Goal: Task Accomplishment & Management: Manage account settings

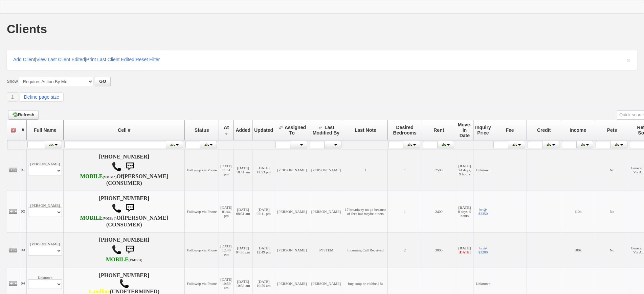
click at [183, 90] on div "Show All My Clients Set Inactive Automatically --------------------------------…" at bounding box center [322, 90] width 630 height 26
click at [184, 88] on div "Show All My Clients Set Inactive Automatically --------------------------------…" at bounding box center [322, 90] width 630 height 26
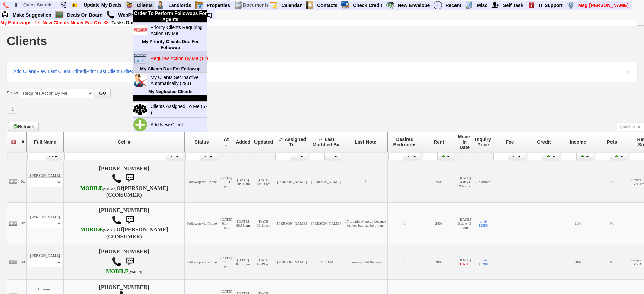
click at [184, 56] on blink "Requires Action By Me (17)" at bounding box center [178, 58] width 57 height 5
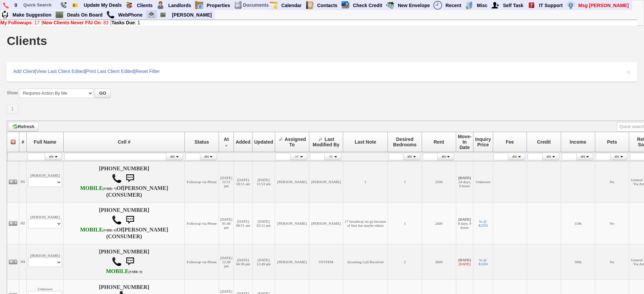
click at [153, 13] on img at bounding box center [151, 15] width 6 height 6
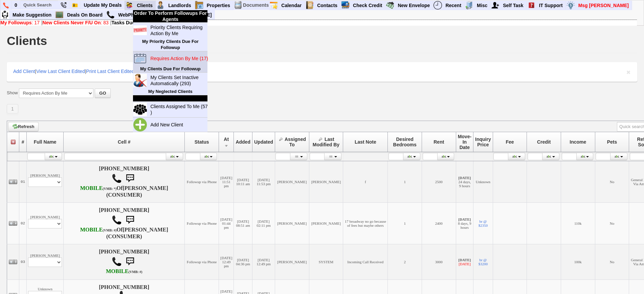
click at [176, 61] on blink "Requires Action By Me (17)" at bounding box center [178, 58] width 57 height 5
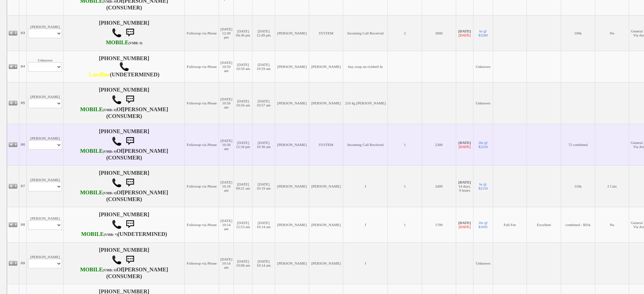
scroll to position [237, 0]
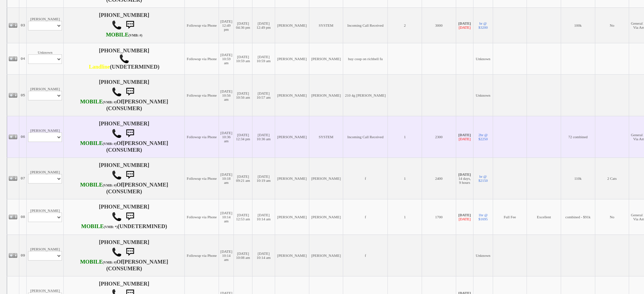
click at [44, 143] on td "Tony S Profile Edit Print Email Externally (Will Not Be Tracked In CRM) Closed …" at bounding box center [45, 137] width 37 height 42
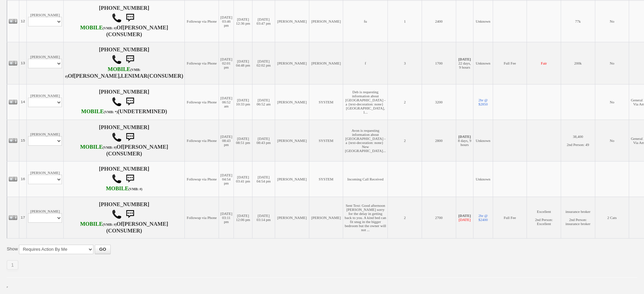
scroll to position [738, 0]
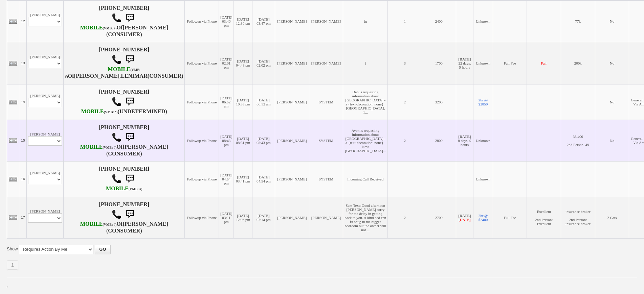
click at [42, 120] on td "Avon Spencer Dujon Profile Edit Print Email Externally (Will Not Be Tracked In …" at bounding box center [45, 141] width 37 height 42
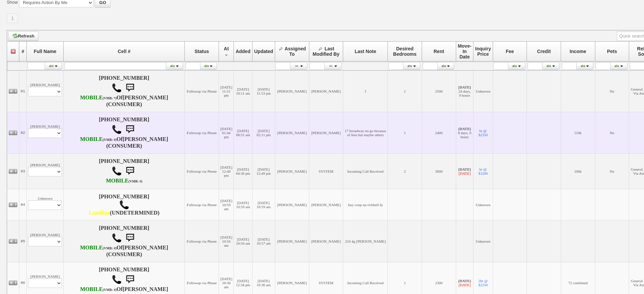
scroll to position [101, 0]
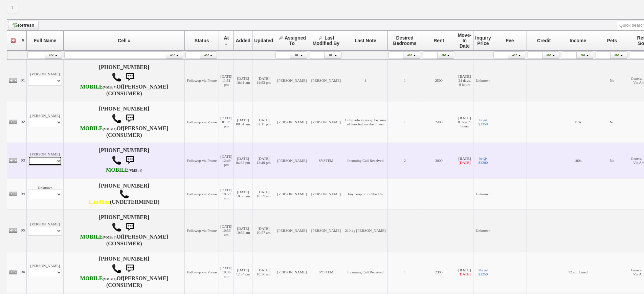
drag, startPoint x: 53, startPoint y: 170, endPoint x: 53, endPoint y: 177, distance: 7.4
click at [53, 166] on select "Profile Edit Print Email Externally (Will Not Be Tracked In CRM) Closed Deals" at bounding box center [45, 160] width 34 height 9
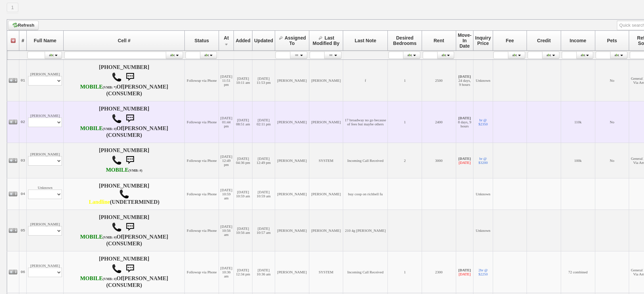
click at [343, 123] on td "17 broadway no go because of fees but maybe others" at bounding box center [365, 122] width 45 height 42
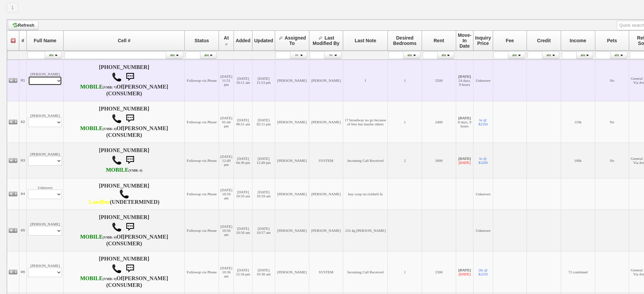
click at [40, 86] on select "Profile Edit Print Email Externally (Will Not Be Tracked In CRM) Closed Deals" at bounding box center [45, 80] width 34 height 9
select select "ChangeURL,/crm/custom/client_profile.php?clientid=167917"
click at [28, 79] on select "Profile Edit Print Email Externally (Will Not Be Tracked In CRM) Closed Deals" at bounding box center [45, 80] width 34 height 9
select select
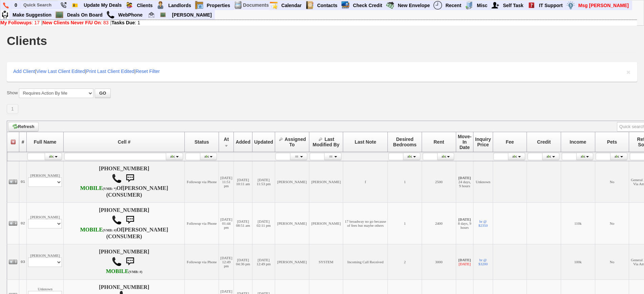
scroll to position [101, 0]
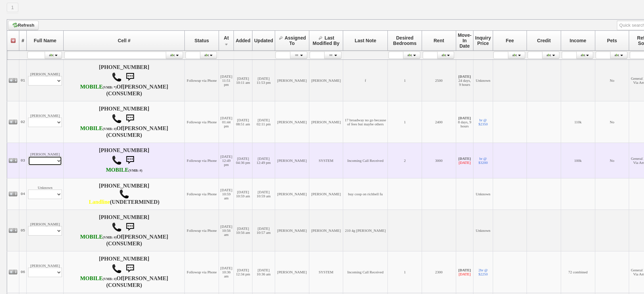
click at [47, 166] on select "Profile Edit Print Email Externally (Will Not Be Tracked In CRM) Closed Deals" at bounding box center [45, 160] width 34 height 9
select select "ChangeURL,/crm/custom/edit_client_form.php?redirect=%2Fcrm%2Fclients.php&id=156…"
click at [28, 166] on select "Profile Edit Print Email Externally (Will Not Be Tracked In CRM) Closed Deals" at bounding box center [45, 160] width 34 height 9
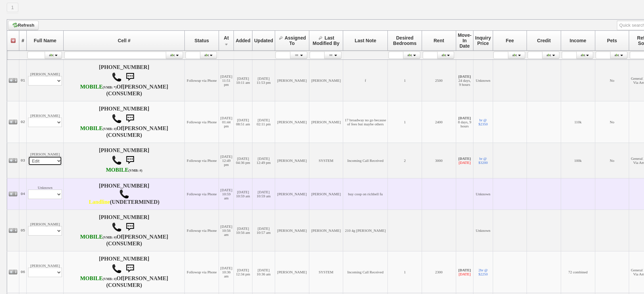
select select
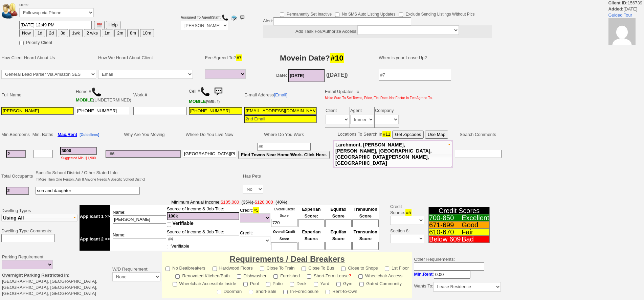
select select
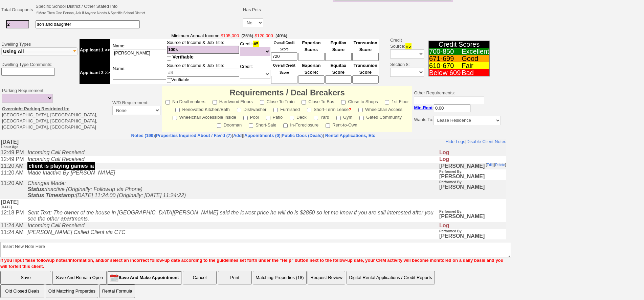
click at [180, 207] on td "[DATE] [DATE]" at bounding box center [253, 204] width 506 height 10
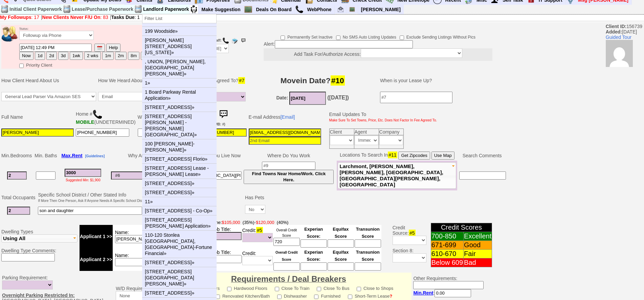
scroll to position [0, 0]
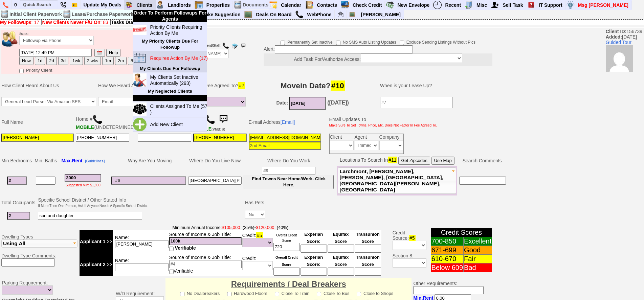
click at [157, 58] on blink "Requires Action By Me (17)" at bounding box center [178, 57] width 57 height 5
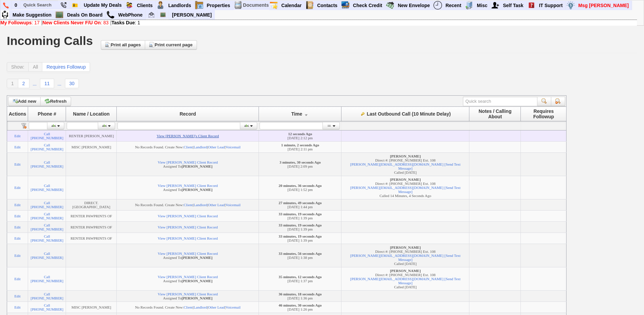
click at [182, 137] on link "View Jane Adorns's Client Record" at bounding box center [188, 136] width 62 height 4
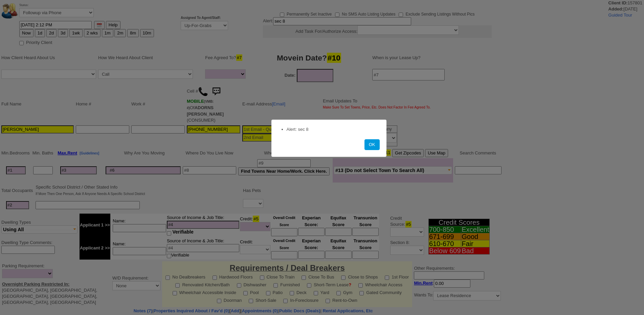
select select
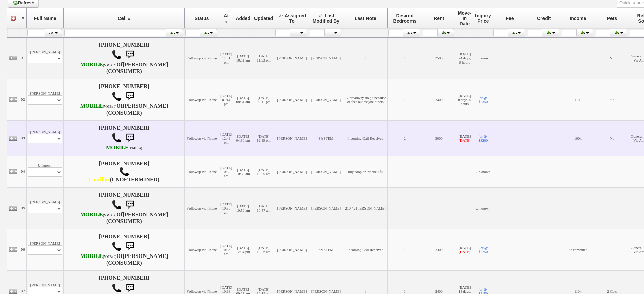
scroll to position [135, 0]
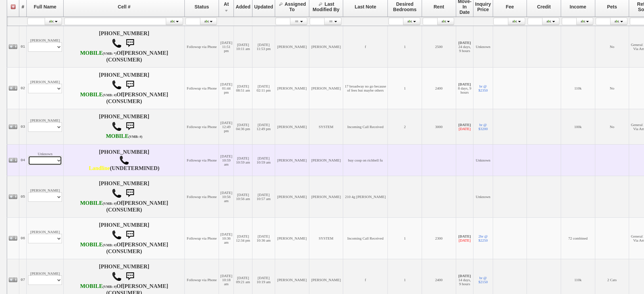
click at [55, 165] on select "Profile Edit Print Closed Deals" at bounding box center [45, 160] width 34 height 9
select select "ChangeURL,/crm/custom/edit_client_form.php?redirect=%2Fcrm%2Fclients.php&id=168…"
click at [28, 165] on select "Profile Edit Print Closed Deals" at bounding box center [45, 160] width 34 height 9
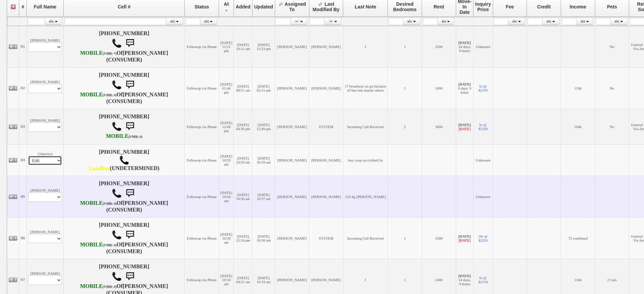
select select
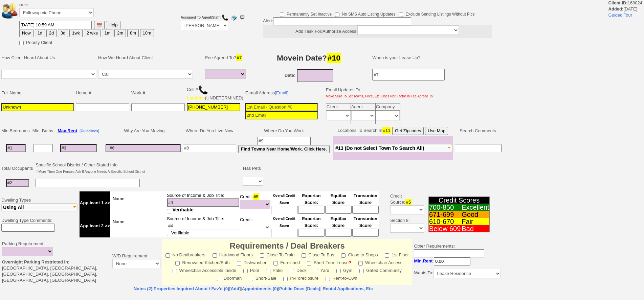
select select
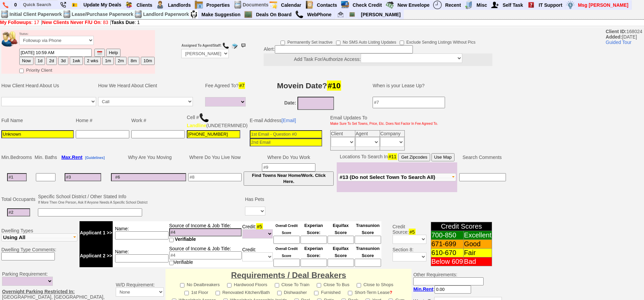
click at [203, 88] on td at bounding box center [202, 93] width 3 height 36
click at [206, 115] on img at bounding box center [204, 118] width 10 height 10
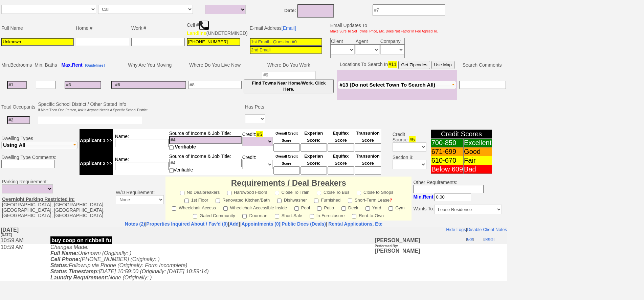
scroll to position [52, 0]
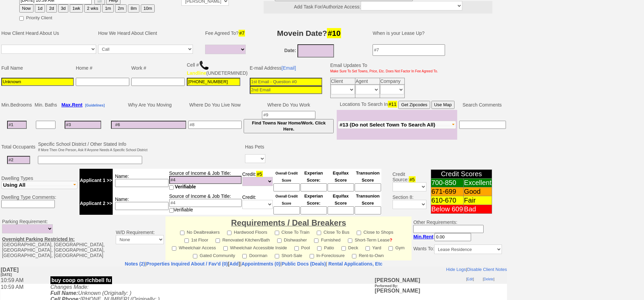
click at [41, 8] on button "1d" at bounding box center [40, 8] width 10 height 8
type input "09/23/2025 02:12 PM"
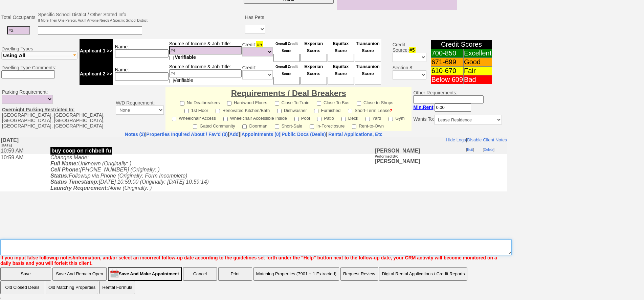
click at [55, 239] on textarea "Insert New Note Here" at bounding box center [255, 247] width 511 height 16
type textarea "called no vm fu one more time"
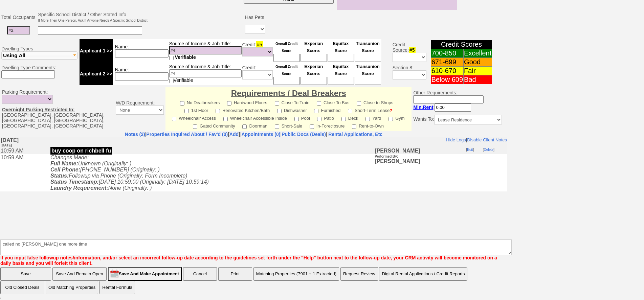
click input "Save" at bounding box center [25, 274] width 51 height 14
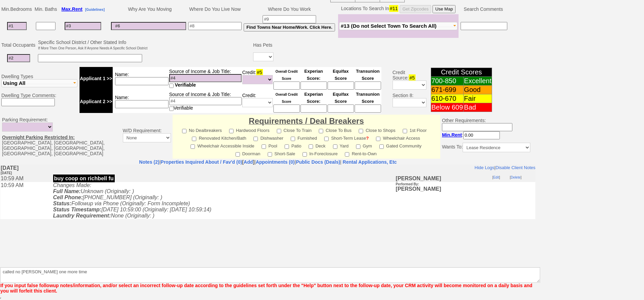
scroll to position [154, 0]
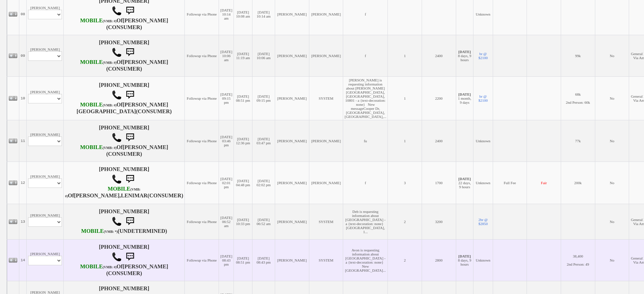
scroll to position [575, 0]
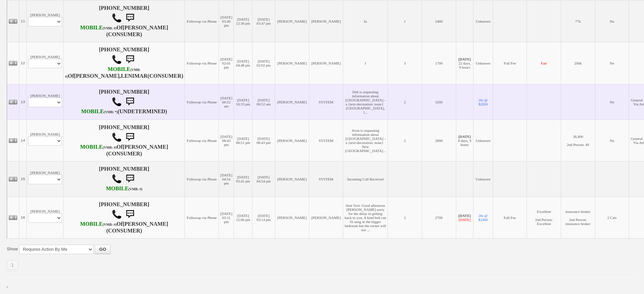
click at [52, 120] on td "[PERSON_NAME] Profile Edit Print Email Externally (Will Not Be Tracked In CRM) …" at bounding box center [45, 102] width 37 height 36
click at [47, 107] on select "Profile Edit Print Email Externally (Will Not Be Tracked In CRM) Closed Deals" at bounding box center [45, 102] width 34 height 9
select select "ChangeURL,/crm/custom/edit_client_form.php?redirect=%2Fcrm%2Fclients.php&id=155…"
click at [28, 107] on select "Profile Edit Print Email Externally (Will Not Be Tracked In CRM) Closed Deals" at bounding box center [45, 102] width 34 height 9
select select
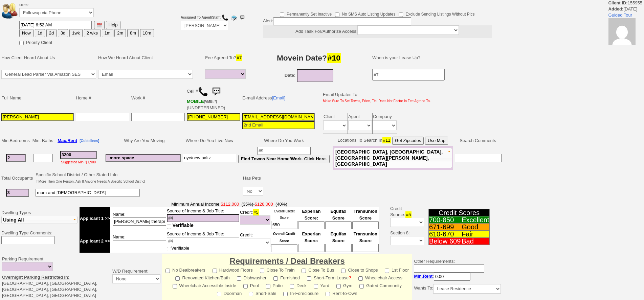
select select
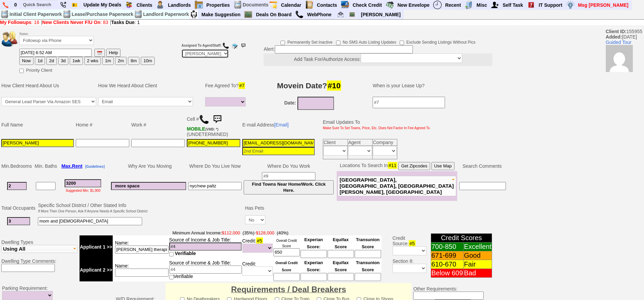
click at [191, 55] on select "Up-For-Grabs ***** STAFF ***** Bob Bruno 914-419-3579 Cristy Liberto 914-486-10…" at bounding box center [204, 53] width 47 height 9
click at [185, 51] on select "Up-For-Grabs ***** STAFF ***** Bob Bruno 914-419-3579 Cristy Liberto 914-486-10…" at bounding box center [204, 53] width 47 height 9
select select "Up-For-Grabs"
click at [181, 49] on select "Up-For-Grabs ***** STAFF ***** Bob Bruno 914-419-3579 Cristy Liberto 914-486-10…" at bounding box center [204, 53] width 47 height 9
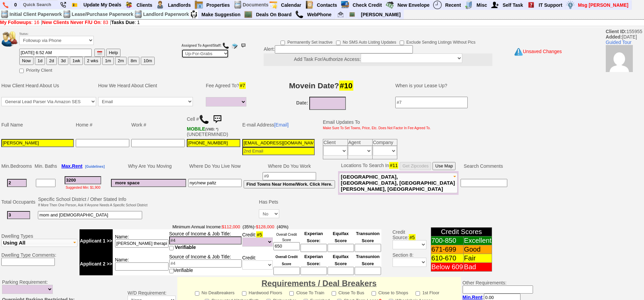
scroll to position [187, 0]
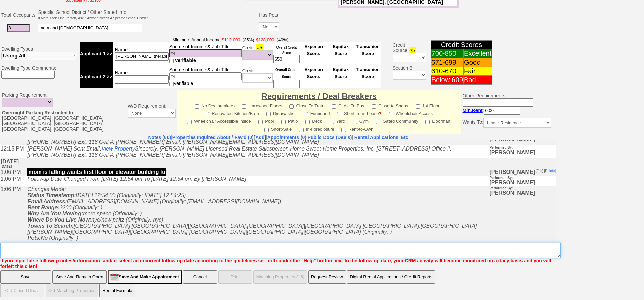
click at [162, 245] on textarea "Insert New Note Here" at bounding box center [280, 250] width 560 height 16
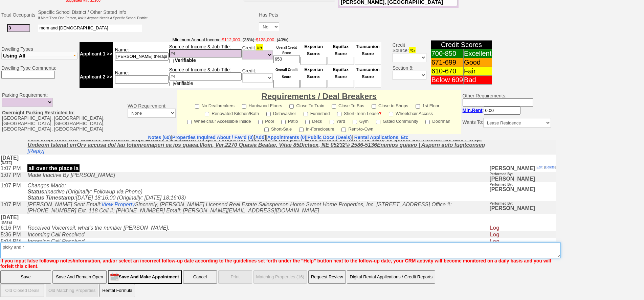
scroll to position [8, 0]
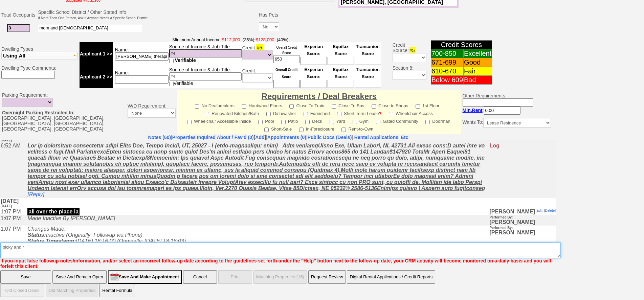
drag, startPoint x: 38, startPoint y: 388, endPoint x: 17, endPoint y: 201, distance: 188.5
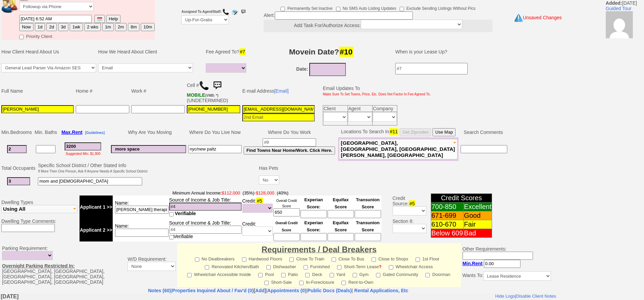
scroll to position [187, 0]
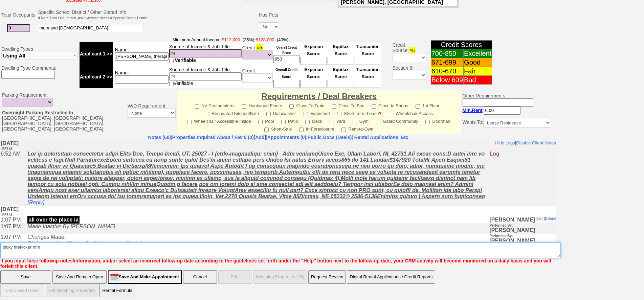
type textarea "picky tirekicker nfm"
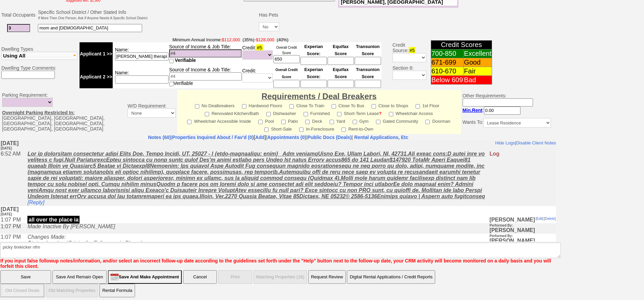
click at [27, 274] on input "Save" at bounding box center [25, 277] width 51 height 14
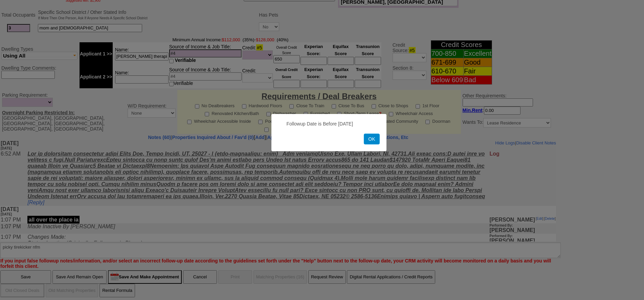
click at [372, 139] on button "OK" at bounding box center [372, 139] width 16 height 11
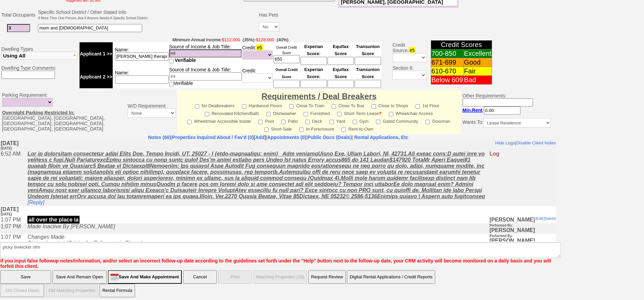
scroll to position [0, 0]
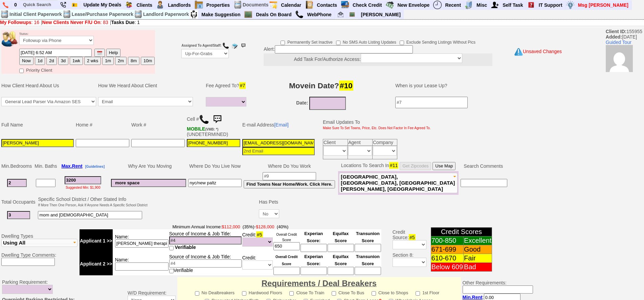
click at [25, 61] on button "Now" at bounding box center [26, 61] width 14 height 8
type input "09/22/2025 02:15 PM"
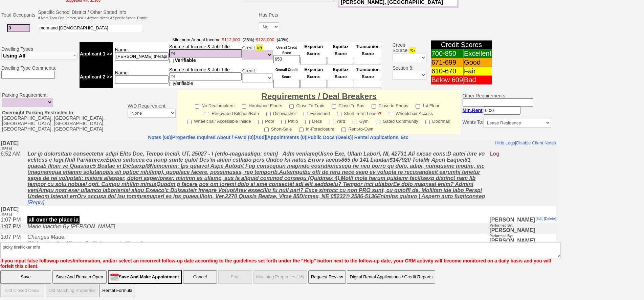
drag, startPoint x: 15, startPoint y: 271, endPoint x: 76, endPoint y: 149, distance: 136.4
click at [15, 271] on input "Save" at bounding box center [25, 277] width 51 height 14
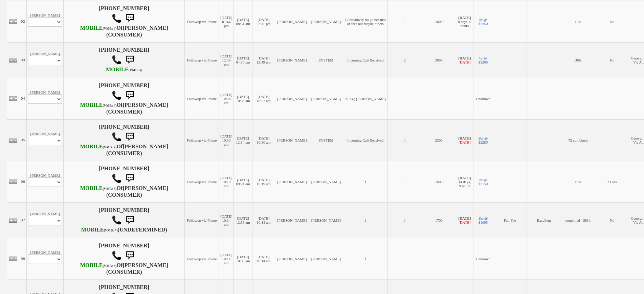
scroll to position [203, 0]
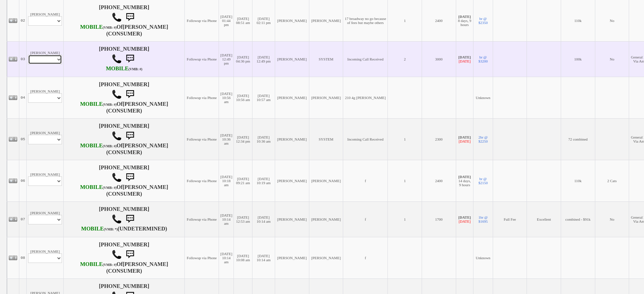
click at [49, 64] on select "Profile Edit Print Email Externally (Will Not Be Tracked In CRM) Closed Deals" at bounding box center [45, 59] width 34 height 9
select select "ChangeURL,/crm/custom/edit_client_form.php?redirect=%2Fcrm%2Fclients.php&id=156…"
click at [28, 64] on select "Profile Edit Print Email Externally (Will Not Be Tracked In CRM) Closed Deals" at bounding box center [45, 59] width 34 height 9
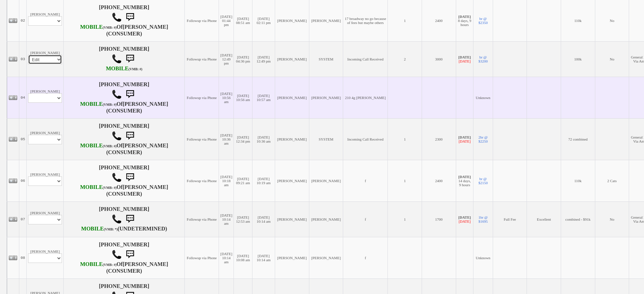
select select
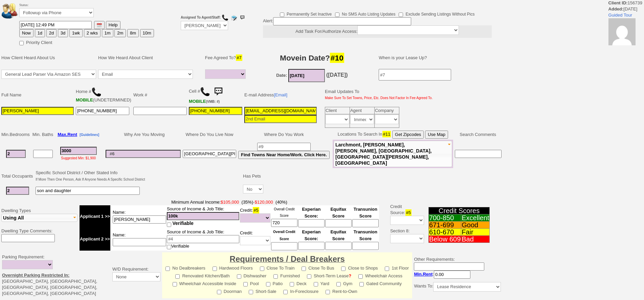
select select
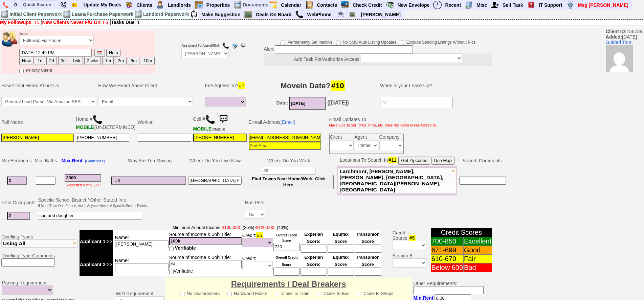
click at [205, 120] on img at bounding box center [210, 119] width 10 height 10
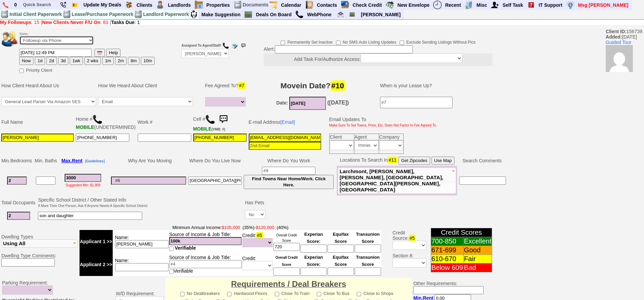
click at [63, 44] on select "Followup via Phone Followup via Email Followup When Section 8 Property Found De…" at bounding box center [56, 40] width 74 height 9
select select "Inactive"
click at [19, 36] on select "Followup via Phone Followup via Email Followup When Section 8 Property Found De…" at bounding box center [56, 40] width 74 height 9
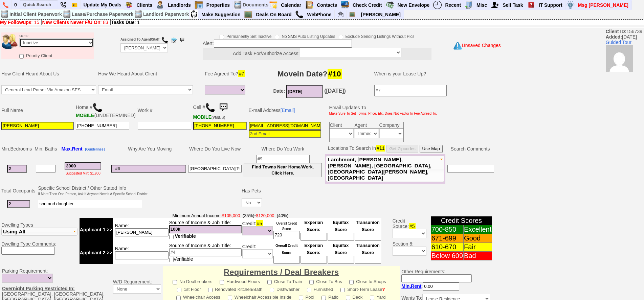
scroll to position [181, 0]
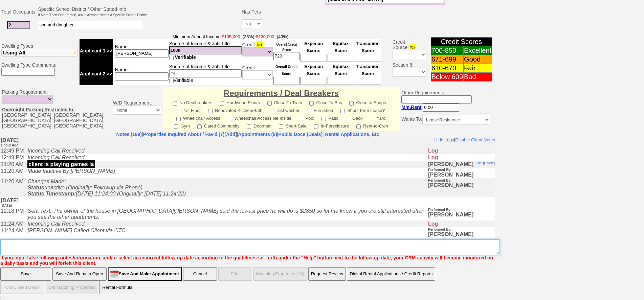
click at [74, 239] on textarea "Insert New Note Here" at bounding box center [249, 247] width 499 height 16
type textarea "waste ia"
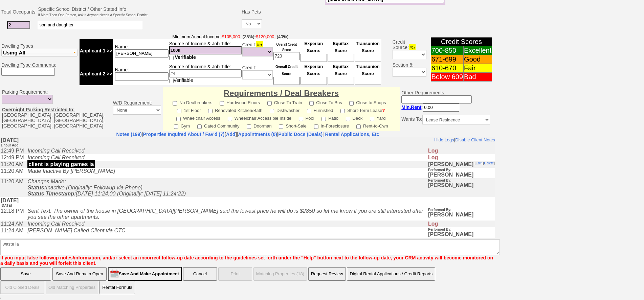
click input "Save" at bounding box center [25, 274] width 51 height 14
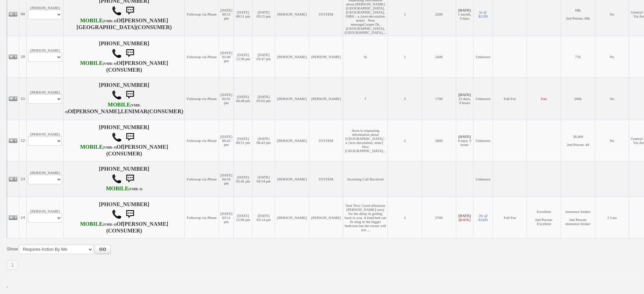
scroll to position [605, 0]
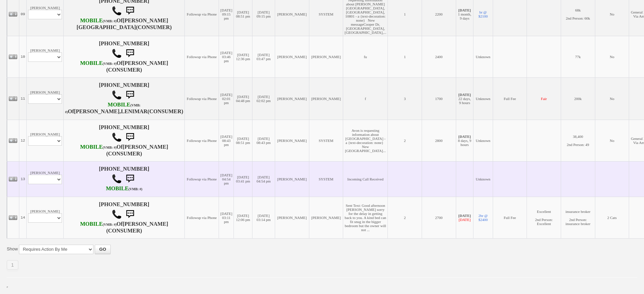
click at [41, 177] on td "Rosangelie GonzaleZ Profile Edit Print Email Externally (Will Not Be Tracked In…" at bounding box center [45, 179] width 37 height 36
click at [45, 175] on select "Profile Edit Print Email Externally (Will Not Be Tracked In CRM) Closed Deals" at bounding box center [45, 179] width 34 height 9
select select "ChangeURL,/crm/custom/edit_client_form.php?redirect=%2Fcrm%2Fclients.php&id=167…"
click at [28, 175] on select "Profile Edit Print Email Externally (Will Not Be Tracked In CRM) Closed Deals" at bounding box center [45, 179] width 34 height 9
select select
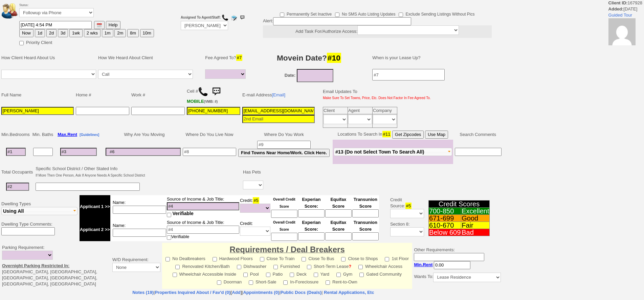
select select
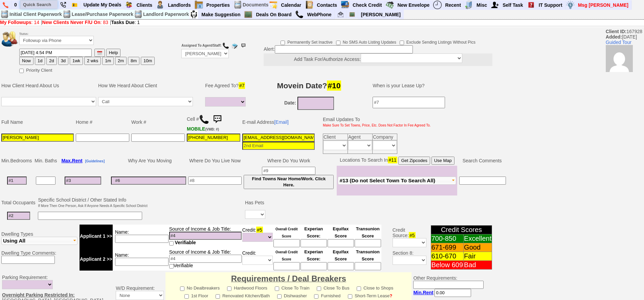
click at [34, 4] on input "text" at bounding box center [38, 4] width 37 height 8
click at [55, 7] on input "111 lincoln" at bounding box center [38, 4] width 37 height 8
type input "111 lincoln"
click at [114, 109] on td "Call Email Other Text Walk-in Website" at bounding box center [148, 103] width 103 height 15
click at [205, 119] on img at bounding box center [204, 119] width 10 height 10
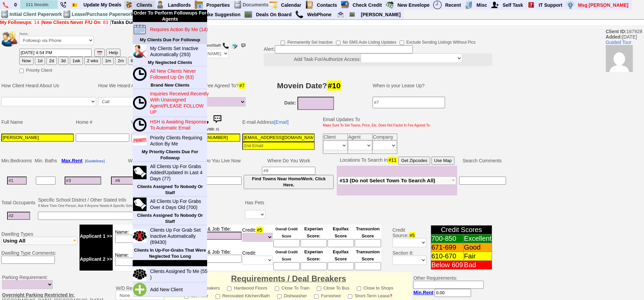
click at [162, 27] on blink "Requires Action By Me (14)" at bounding box center [178, 29] width 57 height 5
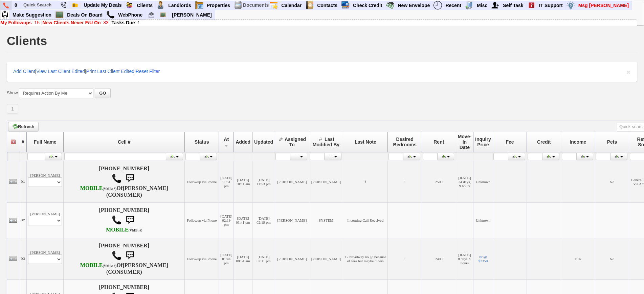
click at [5, 5] on img at bounding box center [6, 5] width 6 height 6
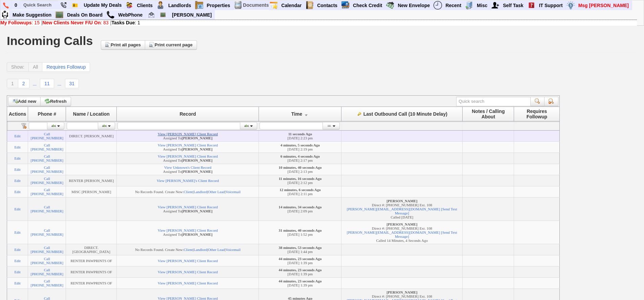
click at [212, 134] on link "View [PERSON_NAME] Client Record" at bounding box center [188, 134] width 60 height 4
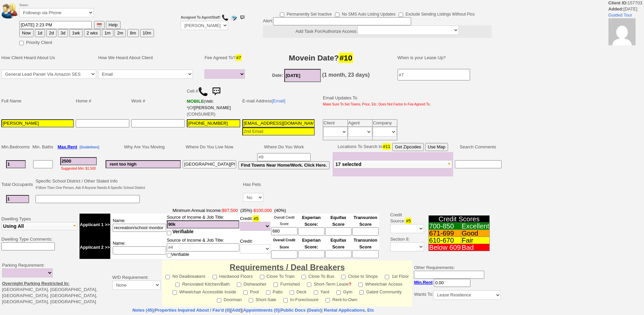
select select
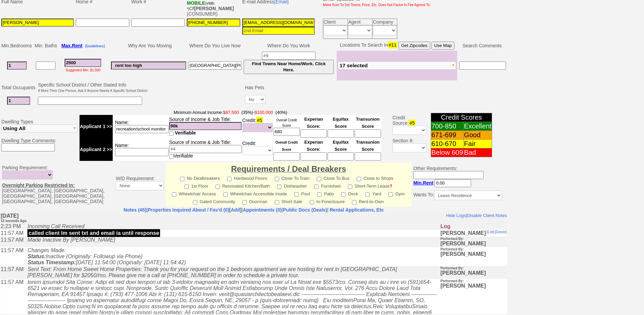
scroll to position [135, 0]
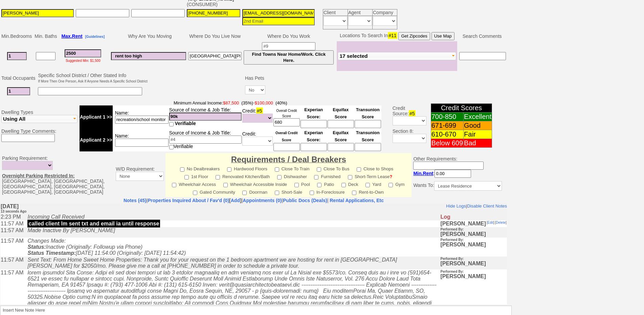
click at [180, 245] on td "Changes Made: Status: Inactive (Originally: Followup via Phone) Status Timestam…" at bounding box center [232, 246] width 416 height 19
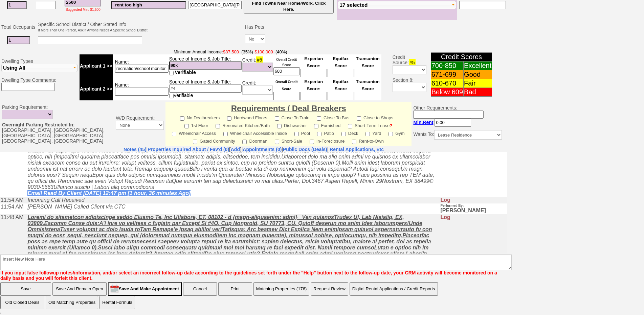
scroll to position [0, 0]
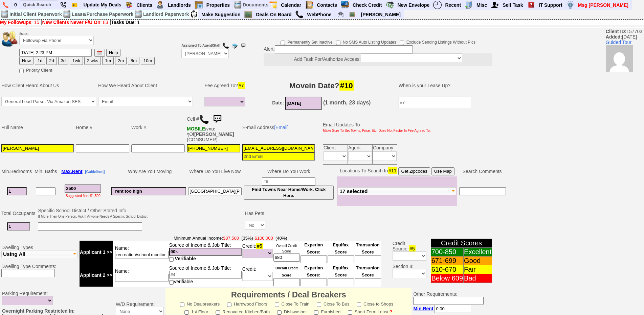
click at [275, 148] on input "[EMAIL_ADDRESS][DOMAIN_NAME]" at bounding box center [278, 148] width 72 height 8
click at [180, 169] on td "Why Are You Moving" at bounding box center [148, 171] width 77 height 10
click at [271, 216] on td at bounding box center [385, 213] width 238 height 13
click at [158, 191] on input "rent too high" at bounding box center [148, 191] width 75 height 8
click at [144, 166] on td "Why Are You Moving" at bounding box center [148, 171] width 77 height 10
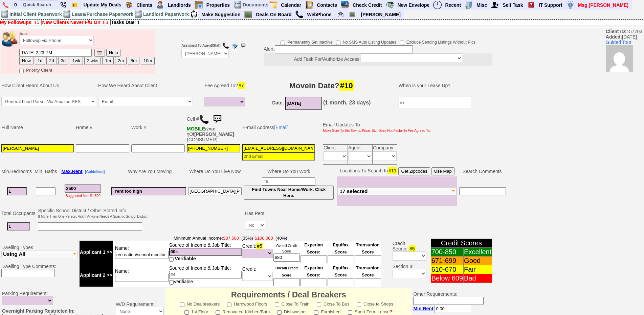
drag, startPoint x: 90, startPoint y: 188, endPoint x: 31, endPoint y: 187, distance: 58.5
click at [31, 187] on tr "1 2500 Suggested Min: $1,500 rent too high new rochelle Find Towns Near Home/Wo…" at bounding box center [253, 192] width 506 height 30
click at [146, 171] on td "Why Are You Moving" at bounding box center [148, 171] width 77 height 10
click at [165, 174] on td "Why Are You Moving" at bounding box center [148, 171] width 77 height 10
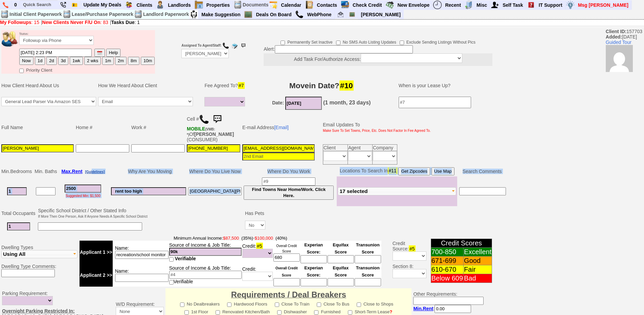
drag, startPoint x: 319, startPoint y: 176, endPoint x: 109, endPoint y: 165, distance: 210.3
click at [94, 171] on tbody "Min. Bedrooms Min. Baths Max. Rent [Guidelines] Why Are You Moving Where Do You…" at bounding box center [253, 186] width 506 height 40
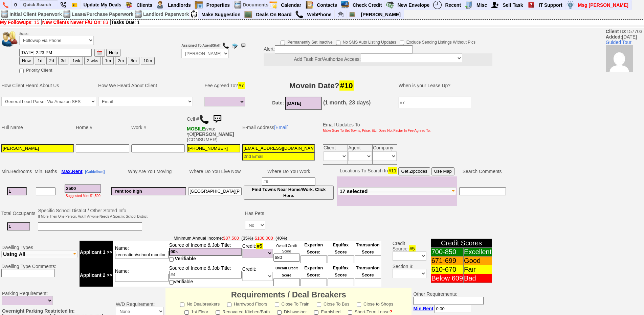
click at [109, 164] on td at bounding box center [102, 154] width 55 height 22
click at [36, 139] on td "Full Name" at bounding box center [37, 128] width 74 height 32
drag, startPoint x: 332, startPoint y: 172, endPoint x: 408, endPoint y: 236, distance: 99.1
click at [408, 236] on tbody "Status: Followup via Phone Followup via Email Followup When Section 8 Property …" at bounding box center [253, 262] width 507 height 467
click at [305, 229] on td at bounding box center [385, 227] width 238 height 14
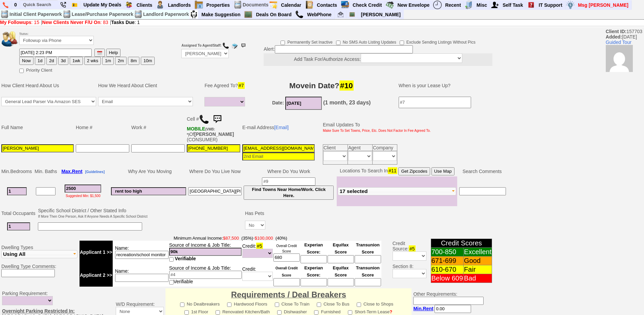
click at [253, 105] on td "Date: 11/15/2025 (1 month, 23 days)" at bounding box center [321, 103] width 141 height 15
drag, startPoint x: 91, startPoint y: 190, endPoint x: 40, endPoint y: 178, distance: 52.8
click at [40, 178] on tr "1 2500 Suggested Min: $1,500 rent too high new rochelle Find Towns Near Home/Wo…" at bounding box center [253, 192] width 506 height 30
click at [303, 149] on input "ashowens117@gmail.com" at bounding box center [278, 148] width 72 height 8
click at [38, 62] on button "1d" at bounding box center [40, 61] width 10 height 8
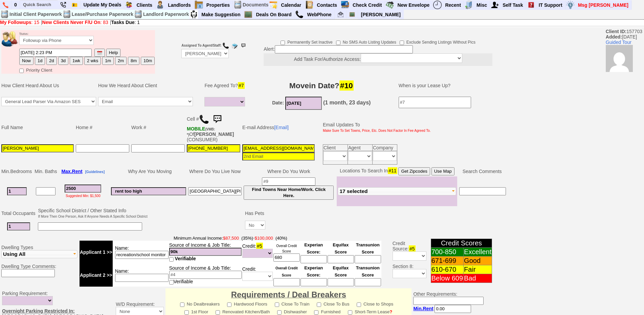
type input "09/23/2025 02:23 PM"
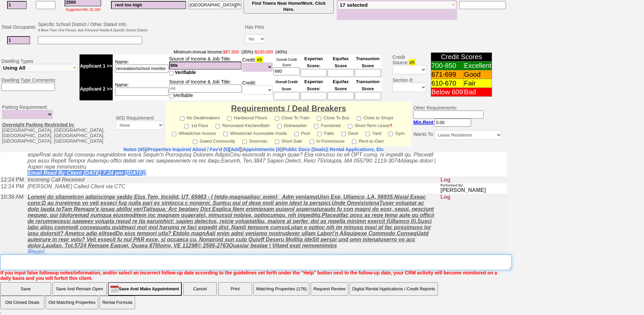
click at [261, 269] on textarea "Insert New Note Here" at bounding box center [255, 263] width 511 height 16
type textarea "f north st"
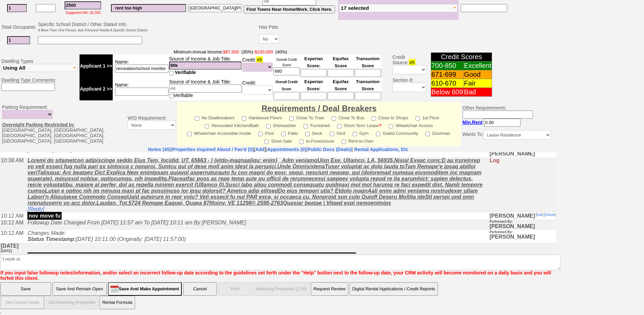
scroll to position [177, 0]
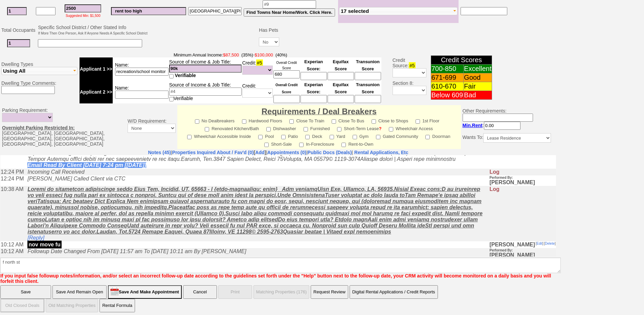
click input "Save" at bounding box center [25, 292] width 51 height 14
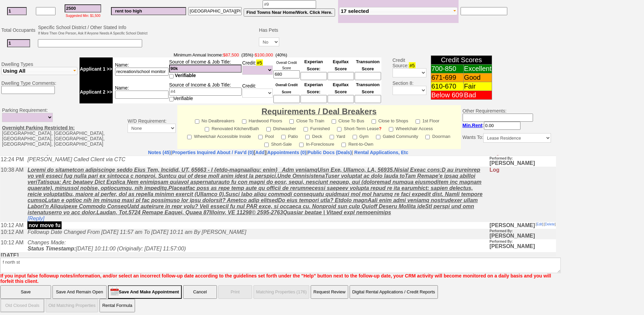
scroll to position [153, 0]
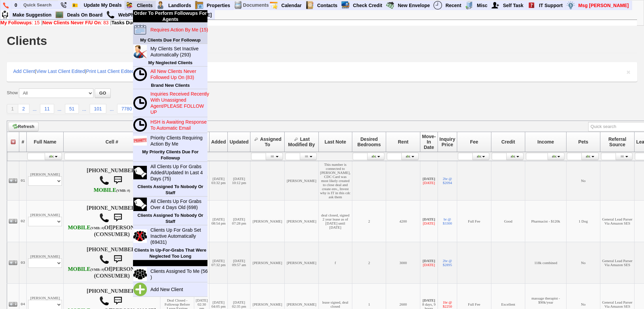
click at [157, 27] on blink "Requires Action By Me (15)" at bounding box center [178, 29] width 57 height 5
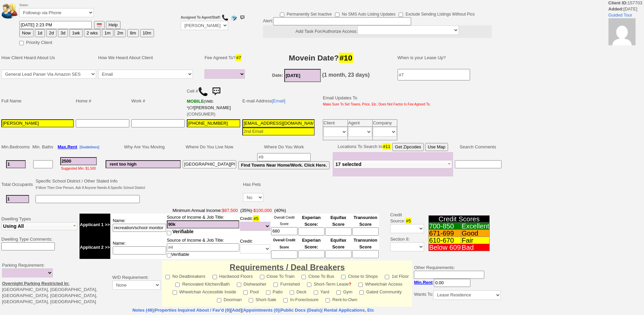
select select
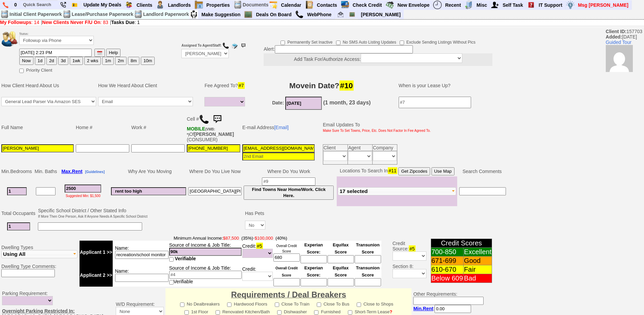
click at [283, 131] on td "E-mail Address [Email]" at bounding box center [278, 128] width 74 height 32
click at [283, 129] on link "[Email]" at bounding box center [281, 127] width 15 height 5
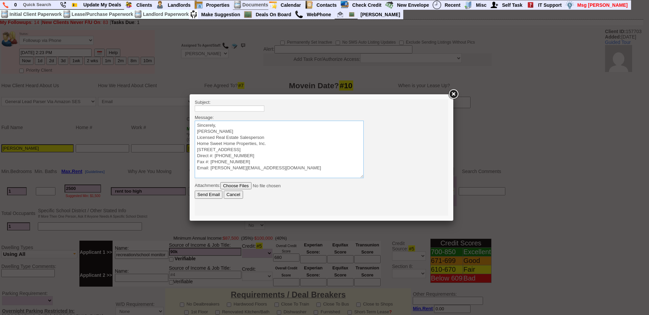
click at [277, 123] on textarea "Sincerely, Jorge Guerrero Licensed Real Estate Salesperson Home Sweet Home Prop…" at bounding box center [279, 149] width 169 height 57
paste textarea "Good Afternoon Diana Vanessa, It was a pleasure speaking with you! I am excited…"
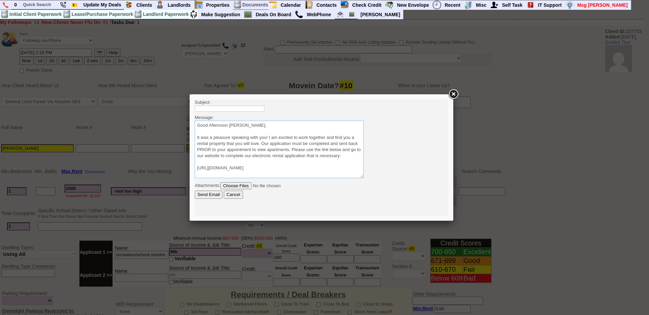
scroll to position [35, 0]
type textarea "Good Afternoon Diana Vanessa, It was a pleasure speaking with you! I am excited…"
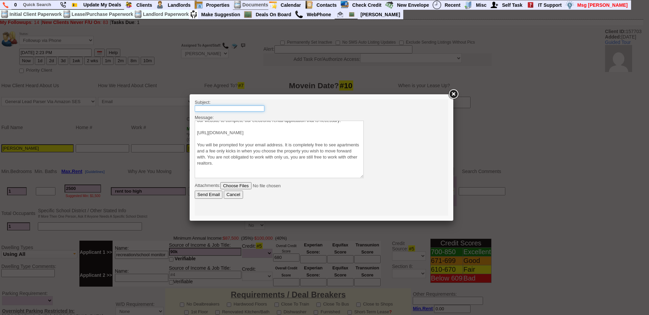
click at [256, 109] on input "text" at bounding box center [230, 109] width 70 height 6
type input "Viewing Rentals with Us"
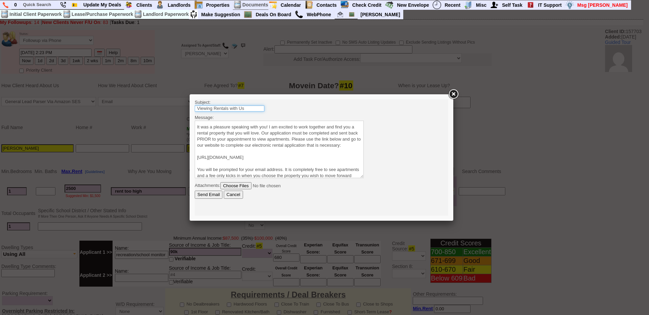
scroll to position [0, 0]
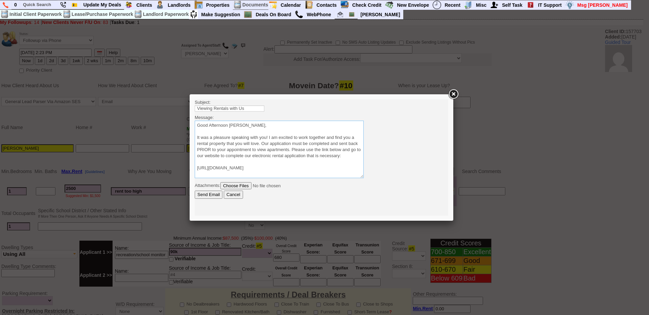
drag, startPoint x: 228, startPoint y: 124, endPoint x: 301, endPoint y: 126, distance: 72.4
click at [301, 126] on textarea "Sincerely, Jorge Guerrero Licensed Real Estate Salesperson Home Sweet Home Prop…" at bounding box center [279, 149] width 169 height 57
type textarea "Good Afternoon Ashley It was a pleasure speaking with you! I am excited to work…"
click at [210, 195] on input "Send Email" at bounding box center [209, 195] width 28 height 8
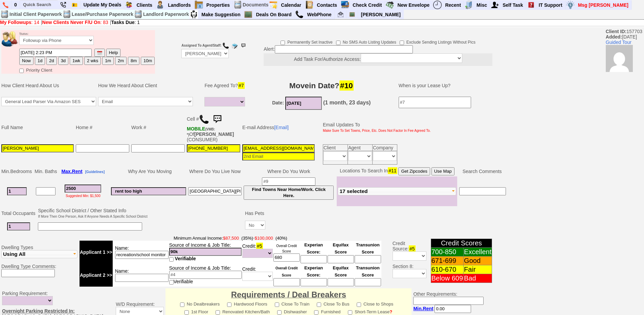
click at [220, 118] on img at bounding box center [217, 120] width 14 height 14
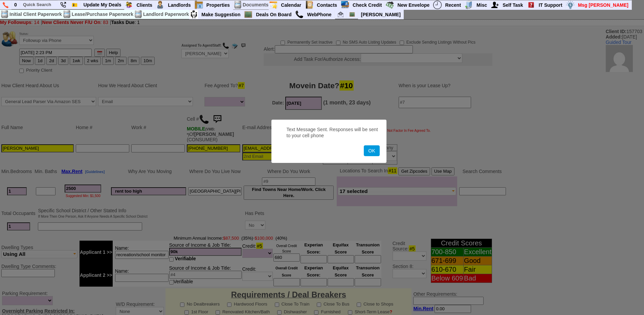
click at [364, 145] on button "OK" at bounding box center [372, 150] width 16 height 11
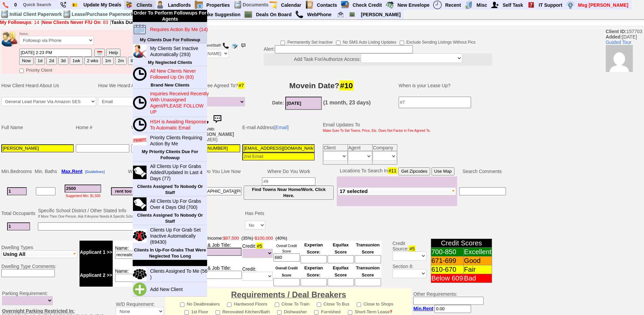
click at [168, 30] on blink "Requires Action By Me (14)" at bounding box center [178, 29] width 57 height 5
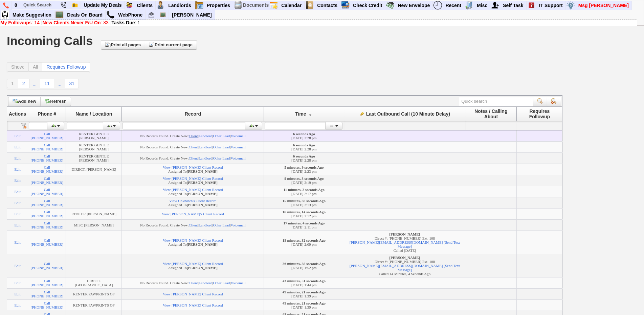
click at [198, 136] on link "Client" at bounding box center [193, 136] width 9 height 4
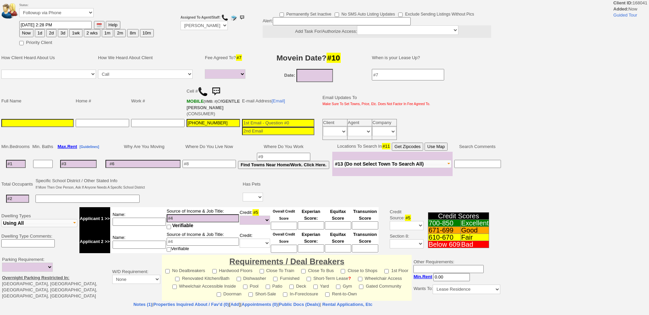
select select
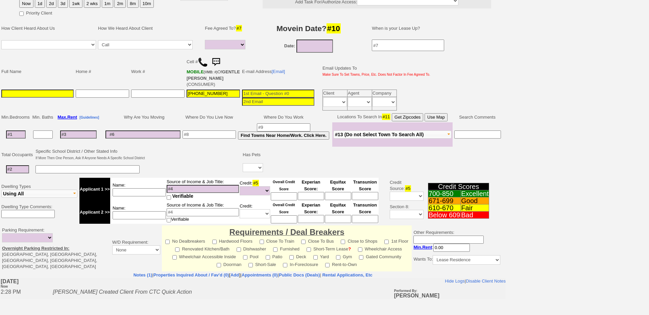
scroll to position [155, 0]
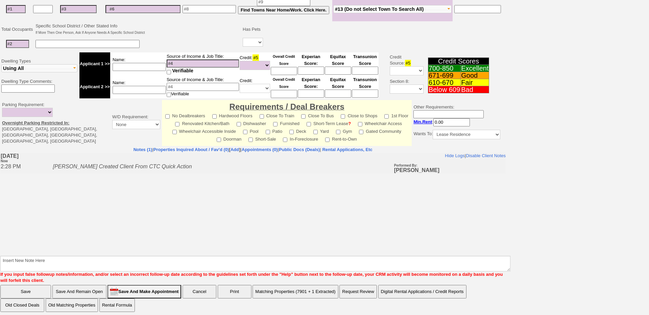
click at [149, 212] on body "Hide Logs | Disable Client Notes Include Logs (1) | Disable Client Notes [DATE]…" at bounding box center [253, 203] width 506 height 101
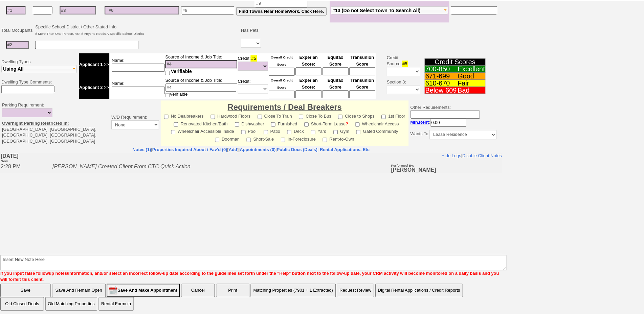
scroll to position [0, 0]
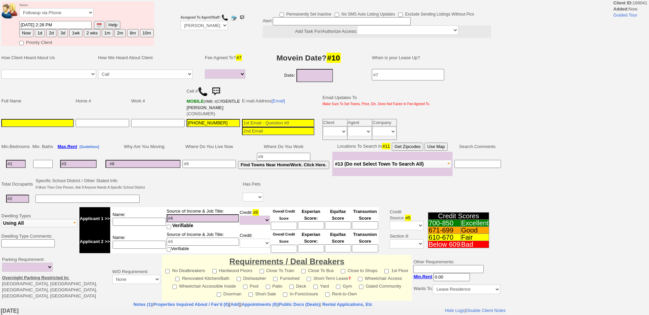
click at [11, 141] on td at bounding box center [37, 129] width 74 height 23
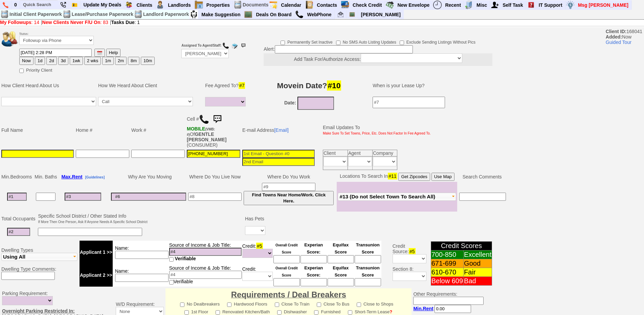
click at [20, 193] on input at bounding box center [17, 197] width 20 height 8
type input "2"
select select
type input "2"
click at [88, 190] on input at bounding box center [83, 194] width 37 height 8
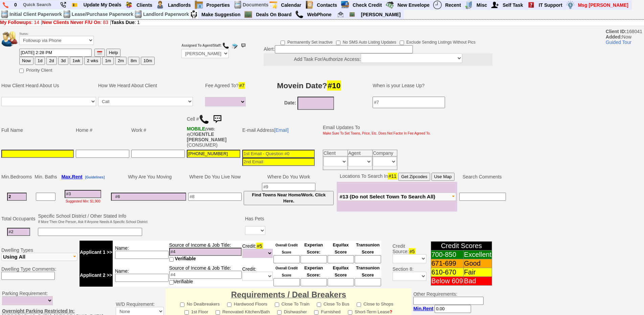
select select
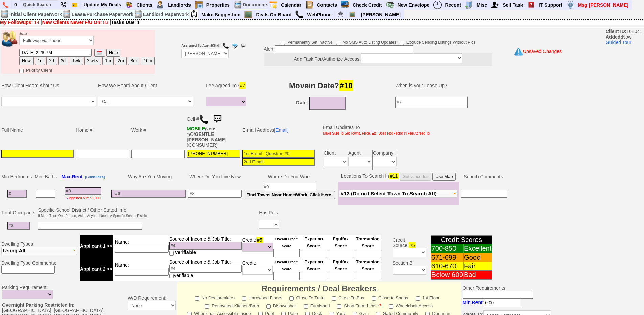
click at [218, 60] on td "Assigned To Agent/Staff: Up-For-Grabs ***** STAFF ***** [PERSON_NAME] [PHONE_NU…" at bounding box center [204, 52] width 49 height 46
click at [217, 59] on td "Assigned To Agent/Staff: Up-For-Grabs ***** STAFF ***** [PERSON_NAME] [PHONE_NU…" at bounding box center [204, 52] width 49 height 46
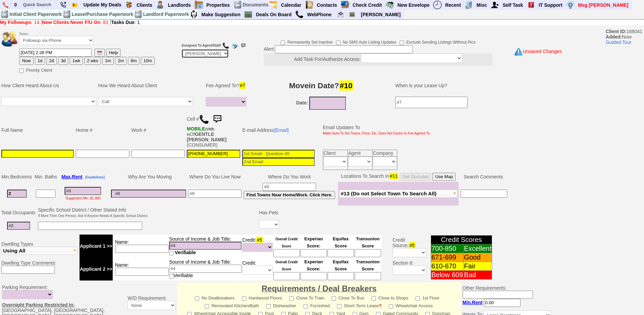
click at [218, 58] on select "Up-For-Grabs ***** STAFF ***** [PERSON_NAME] [PHONE_NUMBER] [PERSON_NAME] [PHON…" at bounding box center [204, 53] width 47 height 9
select select "Up-For-Grabs"
click at [181, 49] on select "Up-For-Grabs ***** STAFF ***** [PERSON_NAME] [PHONE_NUMBER] [PERSON_NAME] [PHON…" at bounding box center [204, 53] width 47 height 9
click at [458, 174] on td "Locations To Search In #11 Get Zipcodes Use Map" at bounding box center [398, 177] width 120 height 10
click at [454, 173] on button "Use Map" at bounding box center [443, 177] width 23 height 8
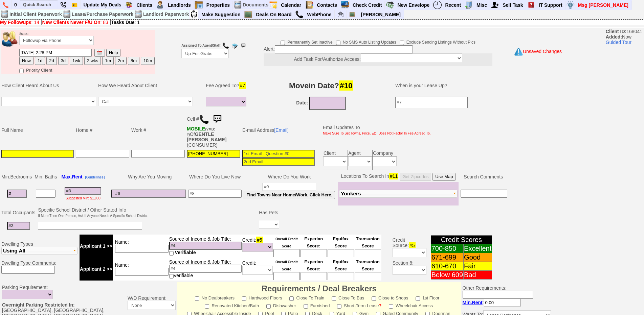
click at [83, 187] on input at bounding box center [83, 191] width 37 height 8
click at [82, 187] on input at bounding box center [83, 191] width 37 height 8
type input "2"
select select
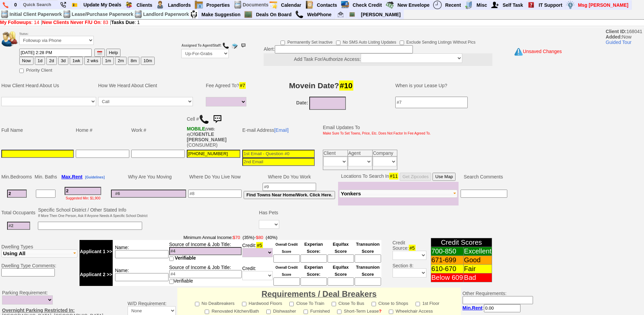
type input "26"
select select
type input "2600"
select select
drag, startPoint x: 83, startPoint y: 187, endPoint x: 61, endPoint y: 177, distance: 23.9
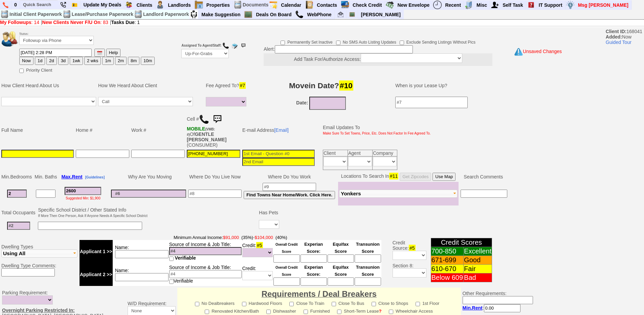
click at [60, 182] on td "2600 Suggested Min: $1,900" at bounding box center [83, 194] width 50 height 24
type input "2600"
select select
click at [85, 165] on td at bounding box center [102, 160] width 55 height 22
click at [286, 48] on input at bounding box center [344, 49] width 138 height 8
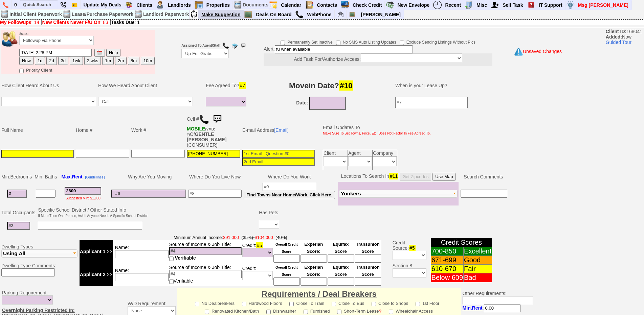
type input "fu when available"
click at [29, 153] on td at bounding box center [37, 160] width 74 height 22
click at [35, 150] on input at bounding box center [37, 154] width 72 height 8
type input "___-___-____"
click at [87, 150] on input "___-___-____" at bounding box center [102, 154] width 53 height 8
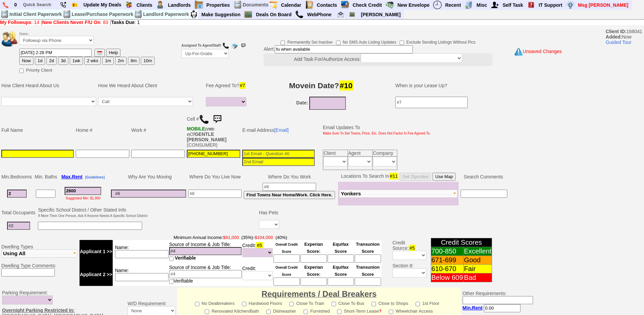
click at [52, 150] on input at bounding box center [37, 154] width 72 height 8
click at [9, 190] on input "2" at bounding box center [17, 194] width 20 height 8
drag, startPoint x: 84, startPoint y: 185, endPoint x: 54, endPoint y: 183, distance: 29.8
click at [54, 183] on tr "2 2600 Suggested Min: $1,900 Find Towns Near Home/Work. Click Here. Fleetwood" at bounding box center [254, 194] width 508 height 24
click at [262, 149] on td at bounding box center [278, 160] width 74 height 22
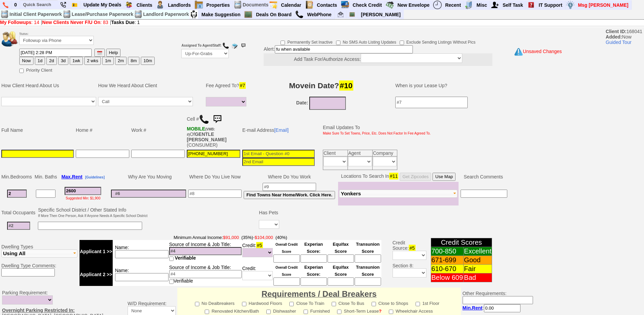
click at [263, 150] on input at bounding box center [278, 154] width 72 height 8
click at [64, 150] on input at bounding box center [37, 154] width 72 height 8
type input "Yahyah Gentle"
click at [251, 152] on input at bounding box center [278, 154] width 72 height 8
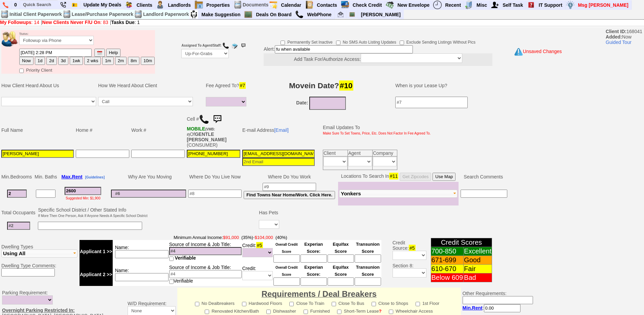
type input "yahyahgentle@yahoo.com"
drag, startPoint x: 322, startPoint y: 50, endPoint x: 220, endPoint y: 52, distance: 101.8
click at [220, 52] on tr "Status: Followup via Phone Followup via Email Followup When Section 8 Property …" at bounding box center [277, 52] width 555 height 46
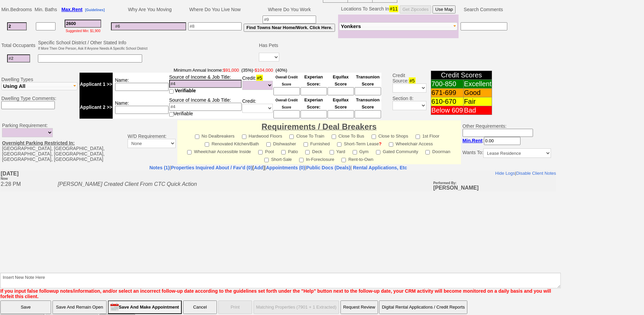
scroll to position [177, 0]
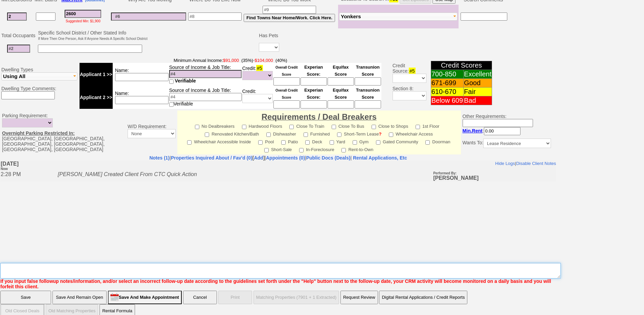
click at [257, 263] on textarea "Insert New Note Here" at bounding box center [280, 271] width 560 height 16
paste textarea "fu when available"
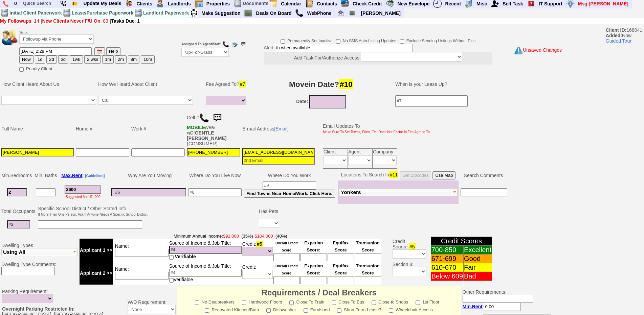
scroll to position [0, 0]
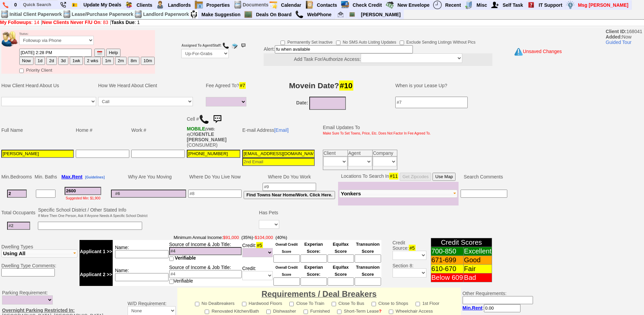
type textarea "fu when available"
click at [266, 221] on select "Yes No" at bounding box center [269, 224] width 20 height 9
select select "No"
click at [260, 220] on select "Yes No" at bounding box center [269, 224] width 20 height 9
click at [87, 197] on font "Suggested Min: $1,900" at bounding box center [83, 199] width 35 height 4
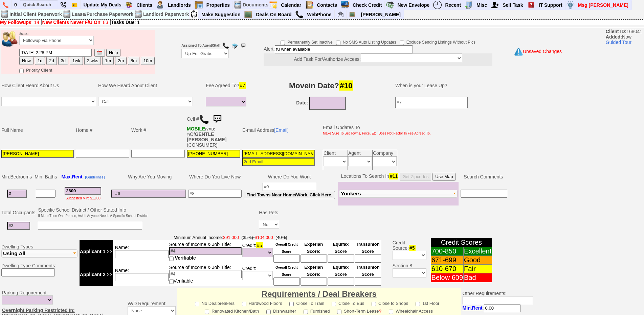
drag, startPoint x: 88, startPoint y: 189, endPoint x: 85, endPoint y: 184, distance: 5.9
click at [87, 195] on div "Suggested Min: $1,900" at bounding box center [83, 197] width 48 height 5
click at [85, 187] on input "2600" at bounding box center [83, 191] width 37 height 8
click at [86, 187] on input "2600" at bounding box center [83, 191] width 37 height 8
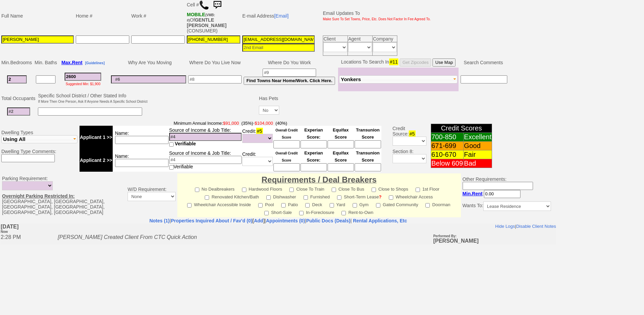
scroll to position [177, 0]
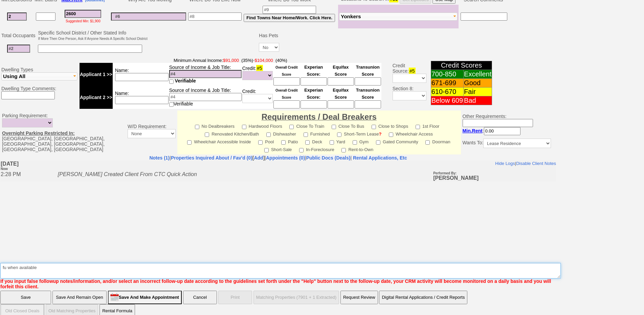
click at [35, 264] on textarea "Insert New Note Here" at bounding box center [280, 271] width 560 height 16
click at [55, 263] on textarea "Insert New Note Here" at bounding box center [280, 271] width 560 height 16
click at [46, 263] on textarea "Insert New Note Here" at bounding box center [280, 271] width 560 height 16
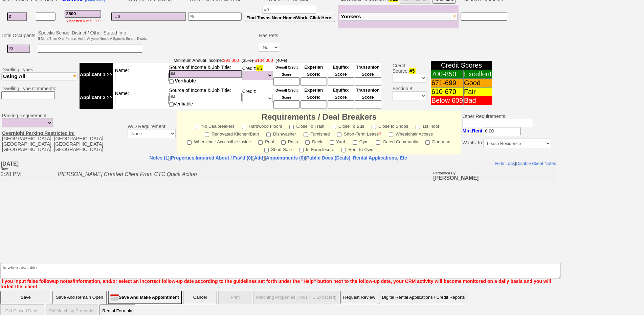
click at [33, 291] on input "Save" at bounding box center [25, 298] width 51 height 14
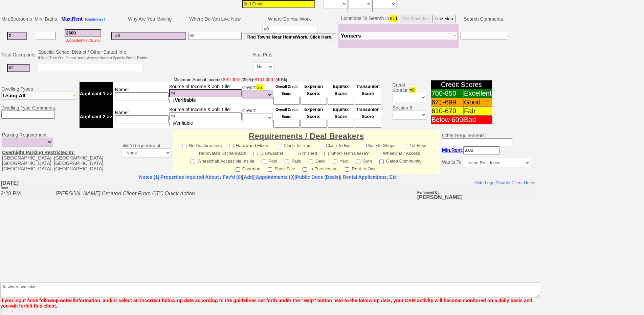
scroll to position [153, 0]
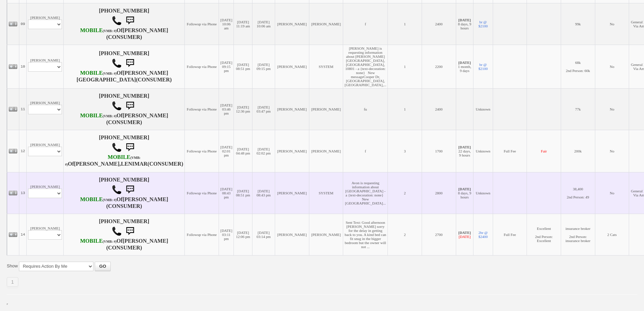
scroll to position [588, 0]
click at [185, 195] on td "Followup via Phone" at bounding box center [202, 193] width 34 height 42
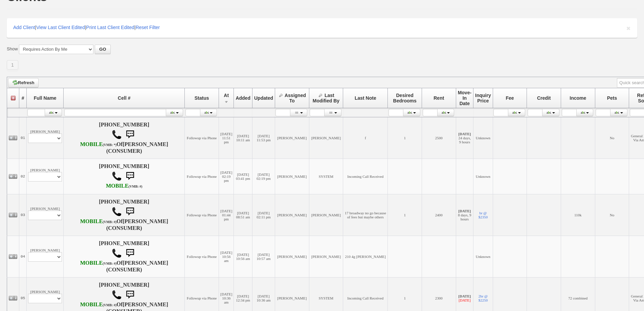
scroll to position [0, 0]
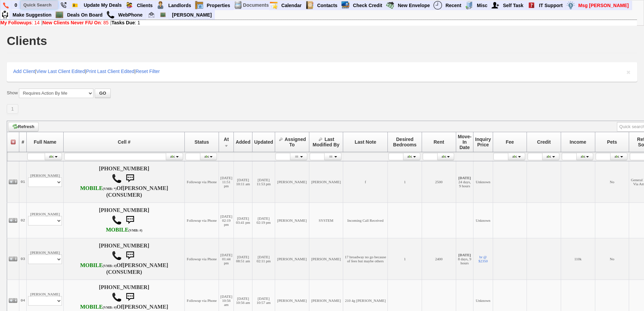
click at [31, 5] on input "text" at bounding box center [39, 5] width 37 height 8
click at [49, 4] on input "[PERSON_NAME]" at bounding box center [39, 5] width 37 height 8
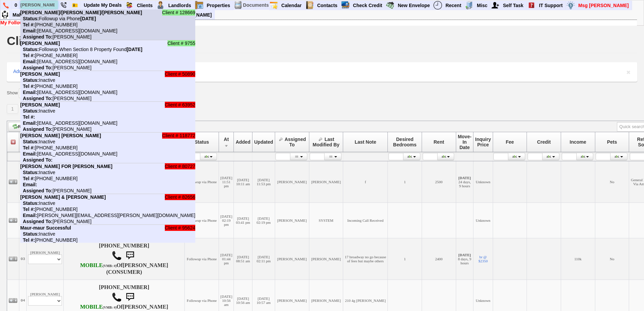
type input "[PERSON_NAME]"
click at [55, 11] on b "[PERSON_NAME]/[PERSON_NAME]/[PERSON_NAME]" at bounding box center [81, 12] width 122 height 5
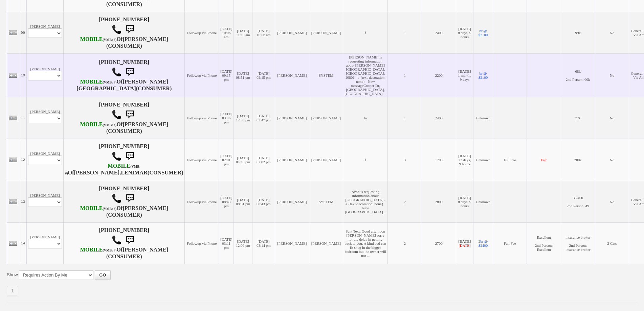
scroll to position [318, 0]
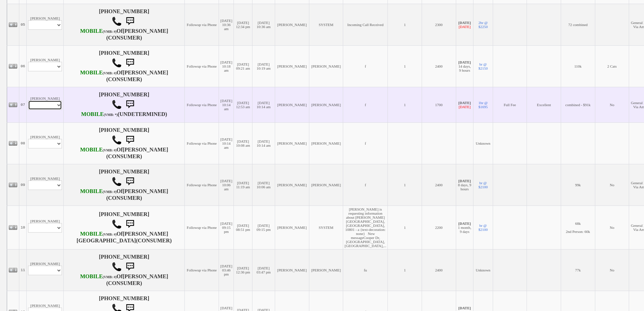
click at [45, 110] on select "Profile Edit Print Email Externally (Will Not Be Tracked In CRM) Closed Deals" at bounding box center [45, 104] width 34 height 9
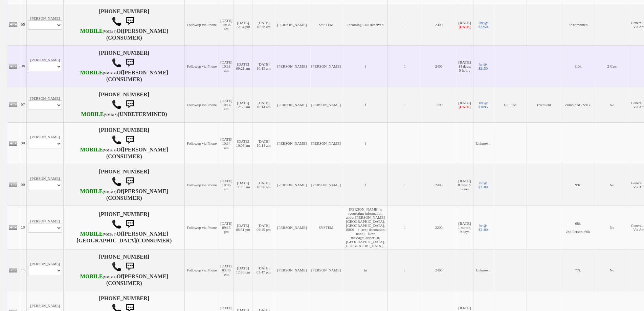
click at [47, 87] on td "[PERSON_NAME] Profile Edit Print Email Externally (Will Not Be Tracked In CRM) …" at bounding box center [45, 66] width 37 height 42
click at [46, 71] on select "Profile Edit Print Email Externally (Will Not Be Tracked In CRM) Closed Deals" at bounding box center [45, 66] width 34 height 9
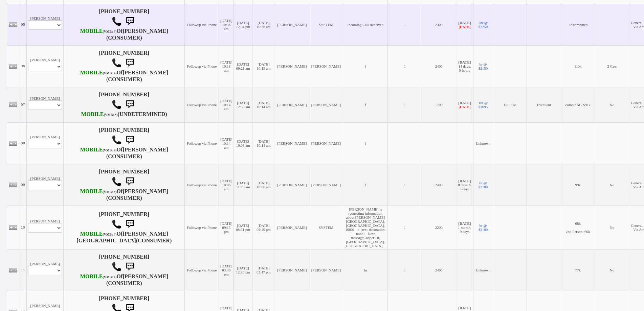
click at [45, 45] on td "[PERSON_NAME] Profile Edit Print Email Externally (Will Not Be Tracked In CRM) …" at bounding box center [45, 25] width 37 height 42
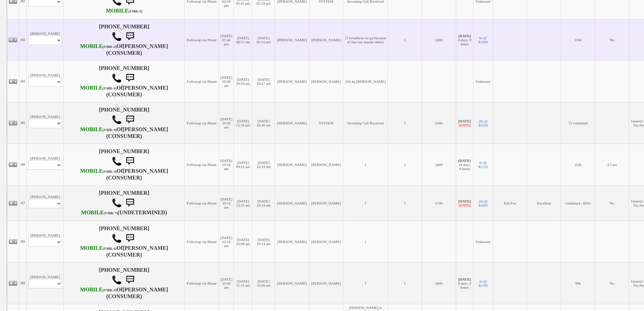
scroll to position [216, 0]
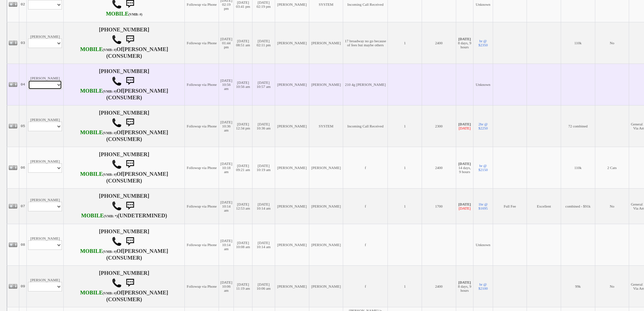
click at [51, 90] on select "Profile Edit Print Closed Deals" at bounding box center [45, 84] width 34 height 9
select select "ChangeURL,/crm/custom/edit_client_form.php?redirect=%2Fcrm%2Fclients.php&id=168…"
click at [28, 90] on select "Profile Edit Print Closed Deals" at bounding box center [45, 84] width 34 height 9
select select
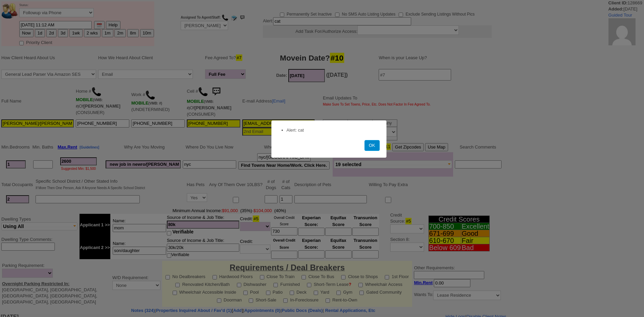
click at [369, 144] on button "OK" at bounding box center [371, 145] width 15 height 11
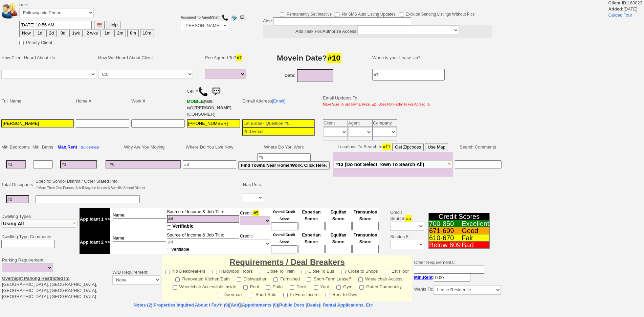
select select
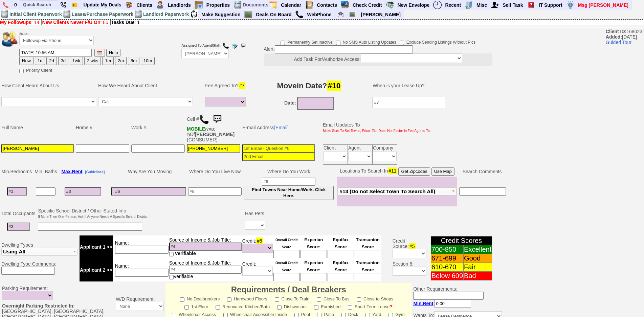
click at [203, 116] on img at bounding box center [204, 119] width 10 height 10
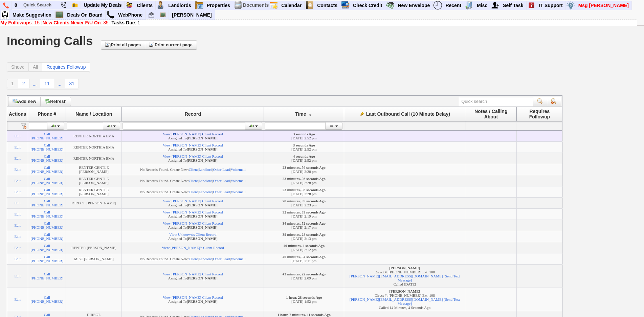
click at [223, 134] on link "View Emma Marshall's Client Record" at bounding box center [193, 134] width 60 height 4
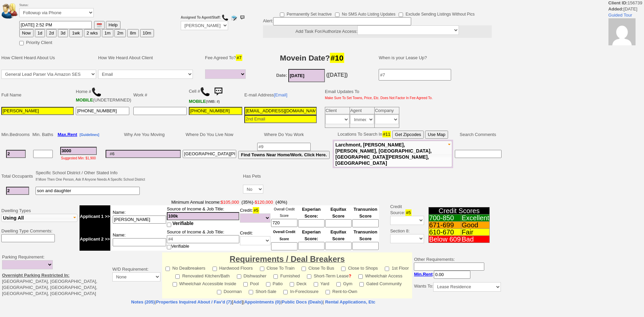
select select
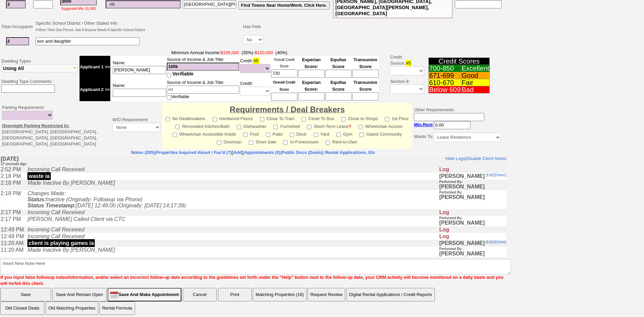
click at [188, 226] on td "[PERSON_NAME] Called Client via CTC" at bounding box center [231, 221] width 415 height 10
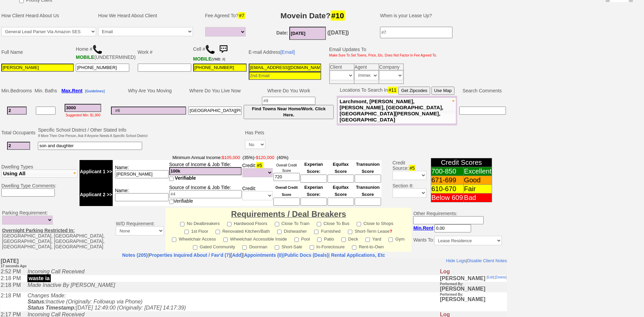
scroll to position [0, 0]
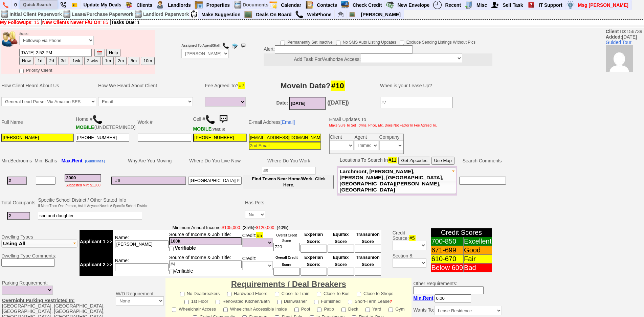
click at [50, 2] on input "text" at bounding box center [38, 4] width 37 height 8
click at [50, 2] on input "holland st" at bounding box center [38, 4] width 37 height 8
click at [50, 4] on input "holland st" at bounding box center [38, 4] width 37 height 8
click at [50, 5] on input "holland st" at bounding box center [38, 4] width 37 height 8
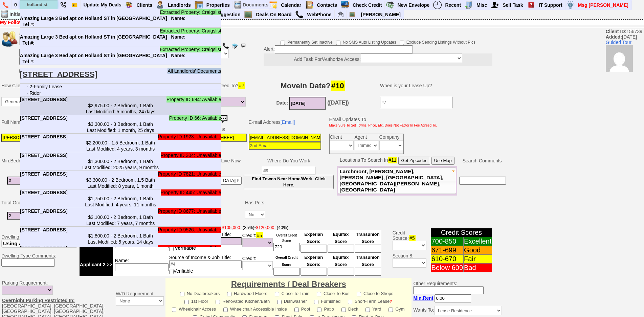
type input "holland st"
click at [115, 115] on center "$2,975.00 - 2 Bedroom, 1 Bath Last Modified: 5 months, 24 days" at bounding box center [120, 108] width 201 height 12
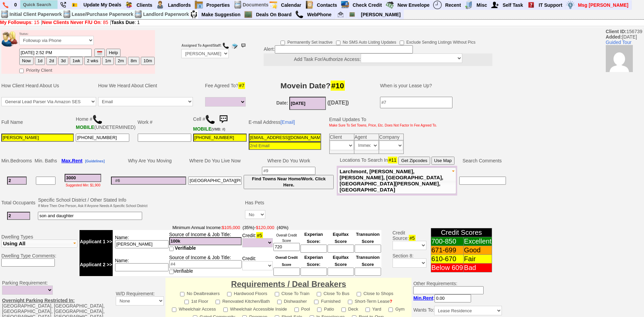
click at [37, 63] on button "1d" at bounding box center [40, 61] width 10 height 8
type input "09/23/2025 02:52 PM"
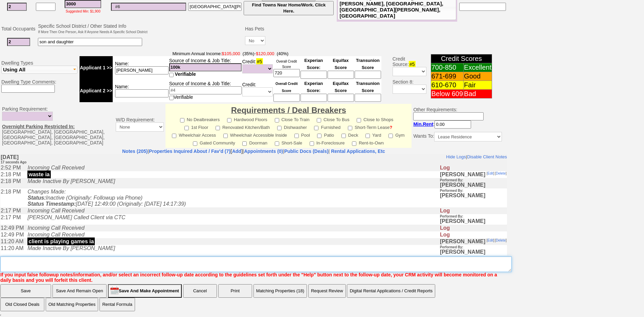
click at [222, 268] on textarea "Insert New Note Here" at bounding box center [255, 264] width 511 height 16
type textarea "g"
type textarea "f"
type textarea "called about holland fu"
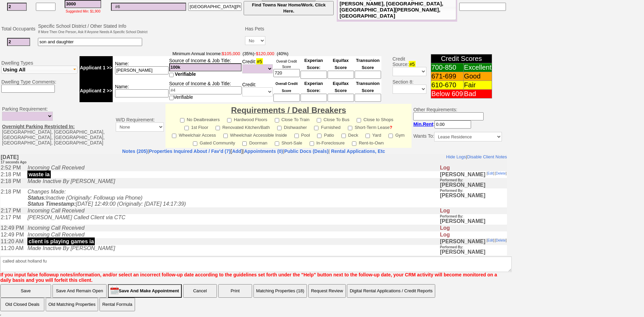
click input "Save" at bounding box center [25, 291] width 51 height 14
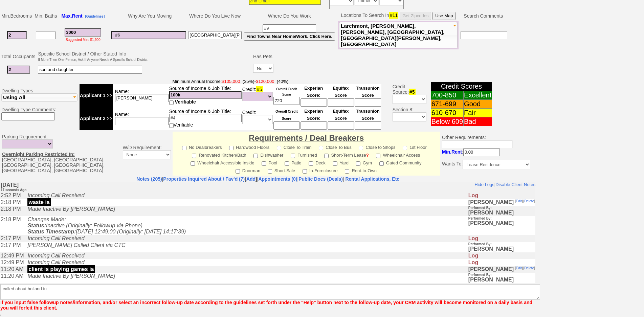
scroll to position [142, 0]
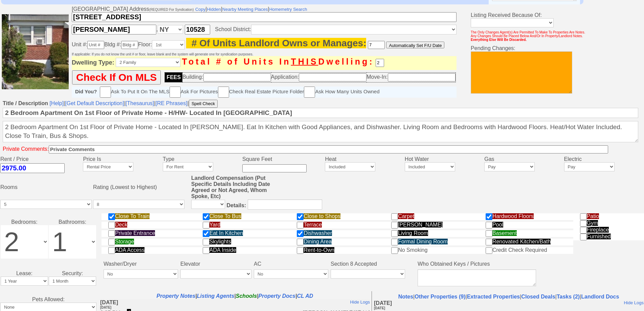
scroll to position [3, 0]
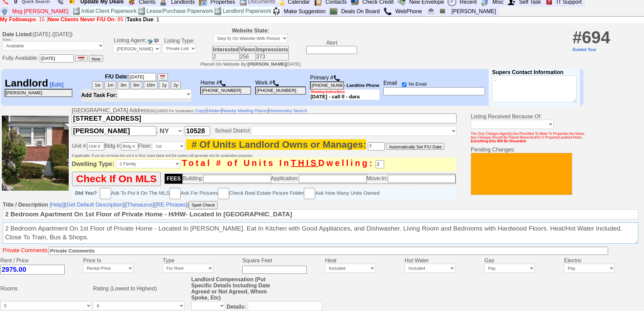
drag, startPoint x: 71, startPoint y: 245, endPoint x: 0, endPoint y: 229, distance: 72.5
click at [0, 229] on td "Title / Description [Help] | [Get Default Description] | [Thesaurus] | [RE Phra…" at bounding box center [322, 228] width 644 height 57
click at [63, 244] on textarea "2 Bedroom Apartment On 1st Floor of Private Home - Located In Harrison. Eat In …" at bounding box center [320, 233] width 635 height 21
drag, startPoint x: 75, startPoint y: 244, endPoint x: 0, endPoint y: 226, distance: 76.9
click at [0, 226] on td "Title / Description [Help] | [Get Default Description] | [Thesaurus] | [RE Phra…" at bounding box center [322, 228] width 644 height 57
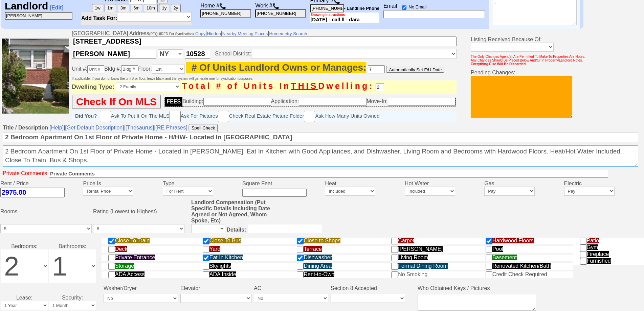
scroll to position [0, 0]
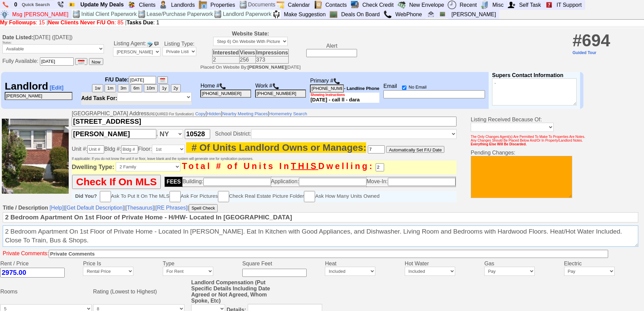
click at [77, 246] on textarea "2 Bedroom Apartment On 1st Floor of Private Home - Located In Harrison. Eat In …" at bounding box center [320, 236] width 635 height 21
drag, startPoint x: 75, startPoint y: 246, endPoint x: 0, endPoint y: 229, distance: 77.3
click at [0, 229] on td "Title / Description [Help] | [Get Default Description] | [Thesaurus] | [RE Phra…" at bounding box center [322, 231] width 644 height 57
click at [75, 240] on textarea "2 Bedroom Apartment On 1st Floor of Private Home - Located In Harrison. Eat In …" at bounding box center [320, 236] width 635 height 21
drag, startPoint x: 77, startPoint y: 246, endPoint x: 0, endPoint y: 234, distance: 77.8
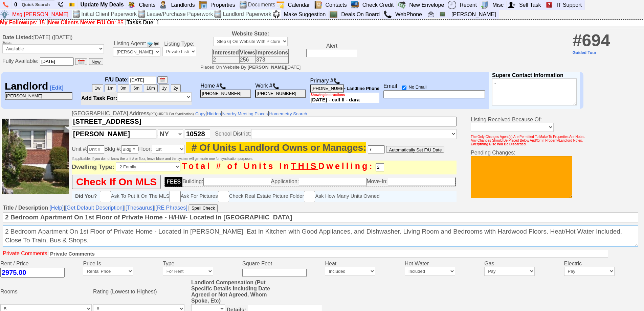
click at [0, 234] on td "Title / Description [Help] | [Get Default Description] | [Thesaurus] | [RE Phra…" at bounding box center [322, 231] width 644 height 57
click at [74, 238] on textarea "2 Bedroom Apartment On 1st Floor of Private Home - Located In Harrison. Eat In …" at bounding box center [320, 236] width 635 height 21
drag, startPoint x: 84, startPoint y: 247, endPoint x: 0, endPoint y: 223, distance: 87.1
click at [0, 223] on td "Title / Description [Help] | [Get Default Description] | [Thesaurus] | [RE Phra…" at bounding box center [322, 231] width 644 height 57
click at [95, 234] on textarea "2 Bedroom Apartment On 1st Floor of Private Home - Located In Harrison. Eat In …" at bounding box center [320, 236] width 635 height 21
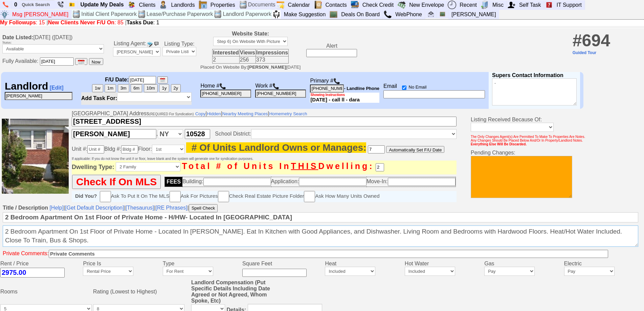
click at [98, 245] on textarea "2 Bedroom Apartment On 1st Floor of Private Home - Located In Harrison. Eat In …" at bounding box center [320, 236] width 635 height 21
click at [340, 81] on img at bounding box center [336, 81] width 7 height 7
click at [205, 240] on textarea "2 Bedroom Apartment On 1st Floor of Private Home - Located In Harrison. Eat In …" at bounding box center [320, 236] width 635 height 21
drag, startPoint x: 70, startPoint y: 247, endPoint x: 30, endPoint y: 233, distance: 42.2
click at [0, 235] on td "Title / Description [Help] | [Get Default Description] | [Thesaurus] | [RE Phra…" at bounding box center [322, 231] width 644 height 57
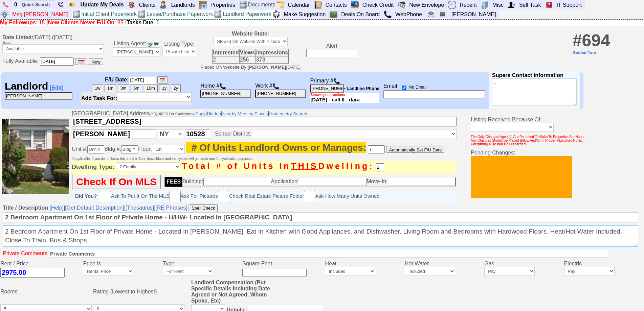
click at [72, 243] on textarea "2 Bedroom Apartment On 1st Floor of Private Home - Located In Harrison. Eat In …" at bounding box center [320, 236] width 635 height 21
drag, startPoint x: 77, startPoint y: 247, endPoint x: 0, endPoint y: 225, distance: 80.3
click at [0, 225] on td "Title / Description [Help] | [Get Default Description] | [Thesaurus] | [RE Phra…" at bounding box center [322, 231] width 644 height 57
click at [102, 243] on textarea "2 Bedroom Apartment On 1st Floor of Private Home - Located In Harrison. Eat In …" at bounding box center [320, 236] width 635 height 21
click at [471, 164] on textarea at bounding box center [520, 177] width 101 height 42
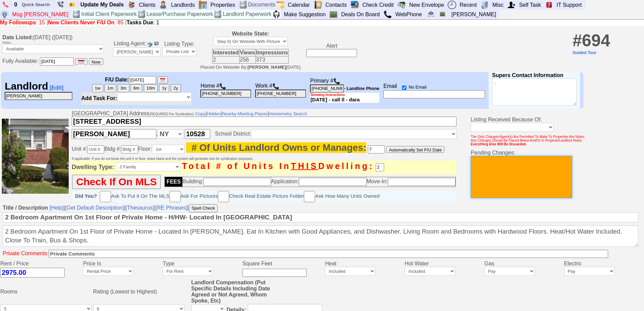
click at [507, 190] on textarea at bounding box center [520, 177] width 101 height 42
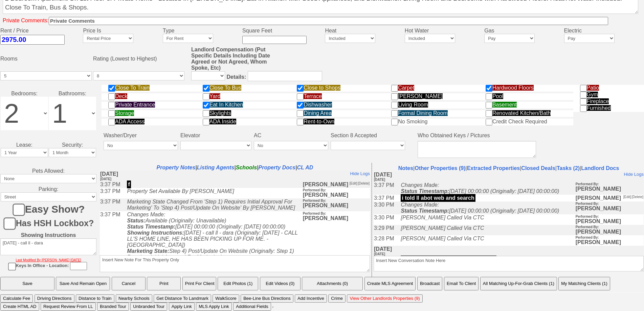
type textarea "not available per ll 9/22 jorge"
click at [80, 283] on input "Save And Remain Open" at bounding box center [83, 284] width 54 height 14
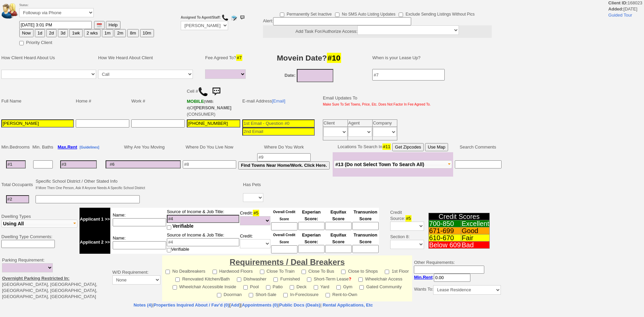
select select
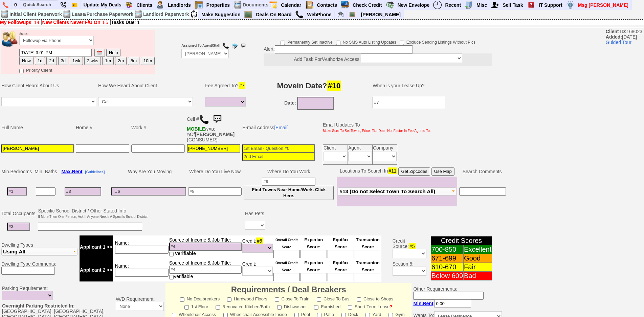
scroll to position [180, 0]
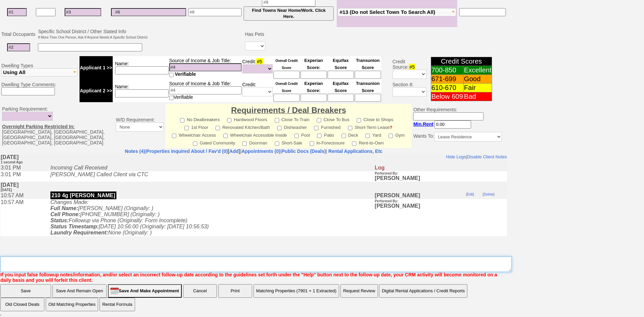
click at [155, 257] on textarea "Insert New Note Here" at bounding box center [255, 264] width 511 height 16
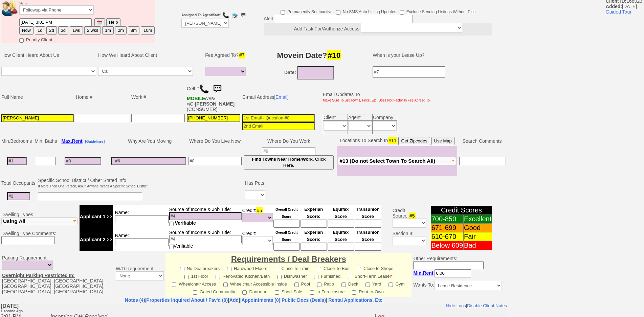
scroll to position [34, 0]
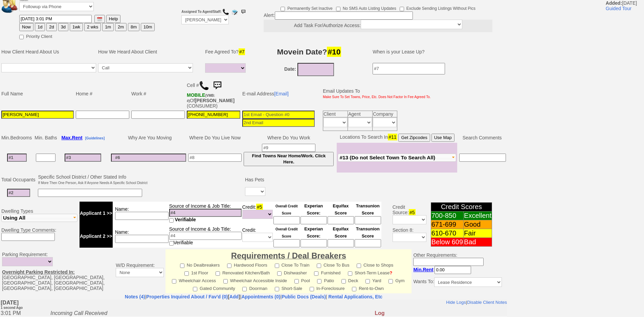
click at [19, 159] on input at bounding box center [17, 158] width 20 height 8
type input "2"
select select
type input "2"
type input "09/22/2025"
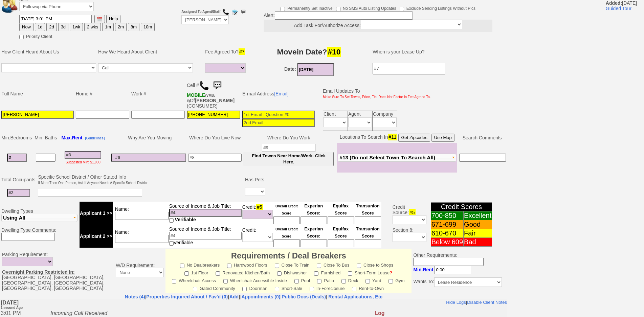
click at [310, 70] on input "09/22/2025" at bounding box center [315, 69] width 37 height 13
select select
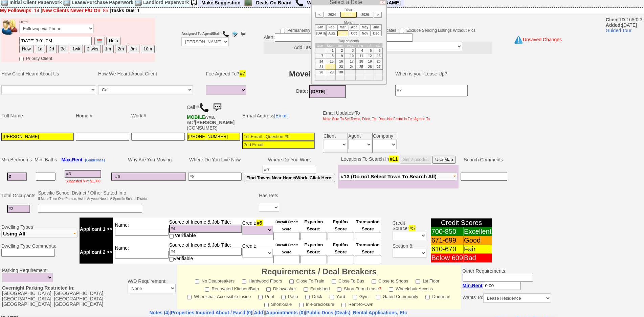
scroll to position [0, 0]
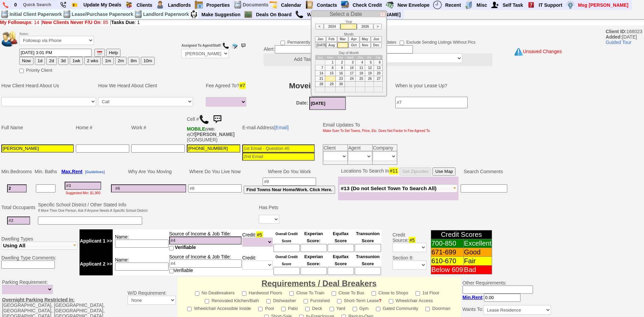
click at [357, 43] on li "Oct" at bounding box center [353, 45] width 11 height 6
click at [352, 62] on td "1" at bounding box center [350, 62] width 11 height 5
type input "10/01/2025"
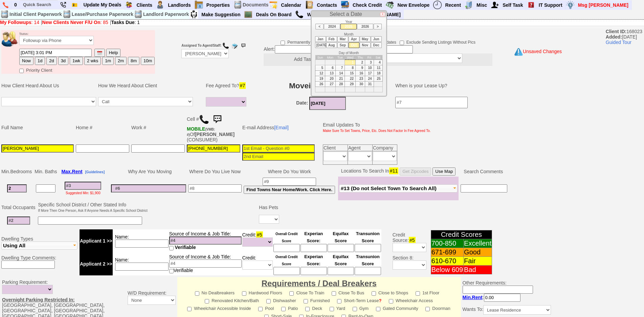
click at [90, 130] on td "Home #" at bounding box center [102, 128] width 55 height 32
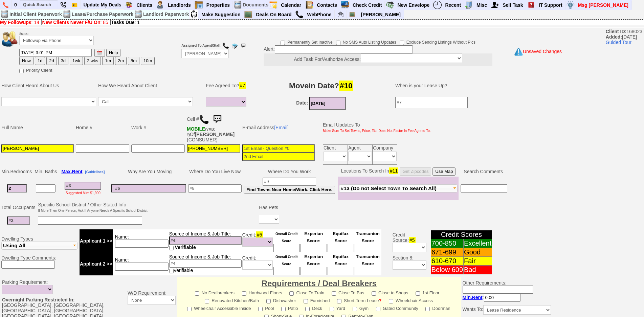
click at [20, 225] on td at bounding box center [18, 221] width 37 height 14
click at [21, 225] on td at bounding box center [18, 221] width 37 height 14
click at [22, 224] on input at bounding box center [18, 220] width 23 height 8
type input "4"
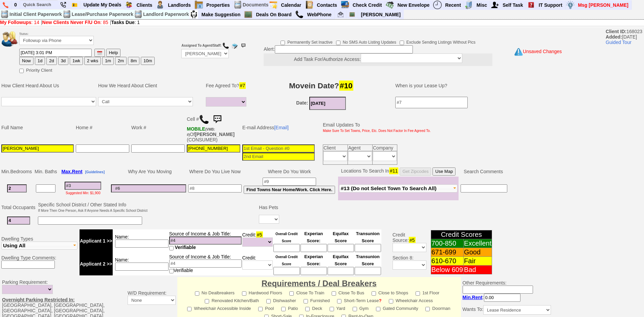
click at [165, 202] on td at bounding box center [203, 214] width 110 height 27
click at [158, 243] on input at bounding box center [141, 243] width 53 height 8
click at [294, 49] on input at bounding box center [344, 49] width 138 height 8
click at [267, 215] on select "Yes No" at bounding box center [269, 219] width 20 height 9
select select "Yes"
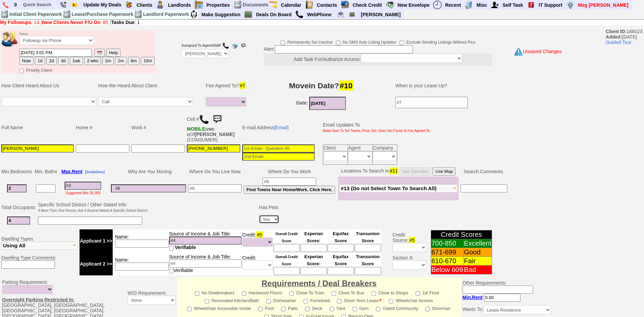
click at [260, 215] on select "Yes No" at bounding box center [269, 219] width 20 height 9
drag, startPoint x: 286, startPoint y: 221, endPoint x: 291, endPoint y: 209, distance: 12.7
click at [290, 213] on tbody "Total Occupants Specific School District / Other Stated Info If More Then One P…" at bounding box center [277, 214] width 555 height 27
type input "1"
click at [138, 197] on td at bounding box center [148, 189] width 77 height 24
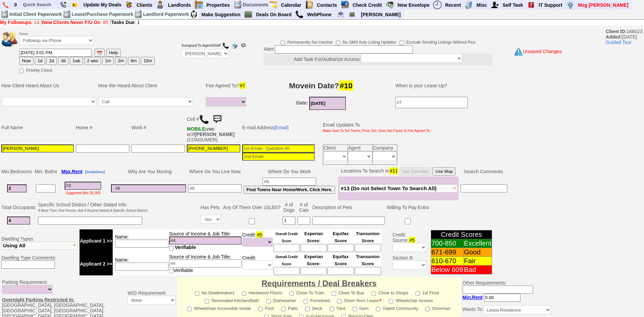
click at [97, 183] on input at bounding box center [83, 186] width 37 height 8
click at [236, 188] on input at bounding box center [214, 188] width 53 height 8
type input "the bronx"
click at [446, 170] on button "Use Map" at bounding box center [443, 171] width 23 height 8
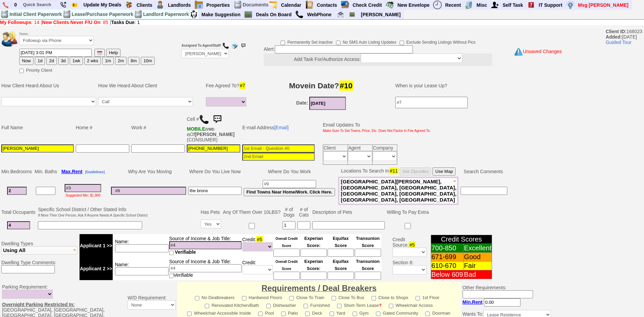
click at [69, 184] on input at bounding box center [83, 188] width 37 height 8
click at [440, 172] on button "Use Map" at bounding box center [443, 171] width 23 height 8
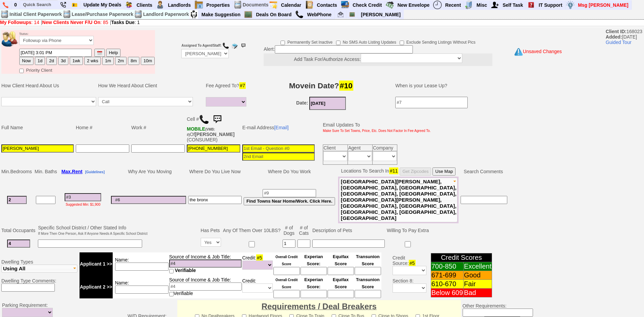
click at [51, 239] on input at bounding box center [90, 243] width 104 height 8
type input "2 couples"
click at [84, 193] on input at bounding box center [83, 197] width 37 height 8
click at [88, 193] on input at bounding box center [83, 197] width 37 height 8
type input "2"
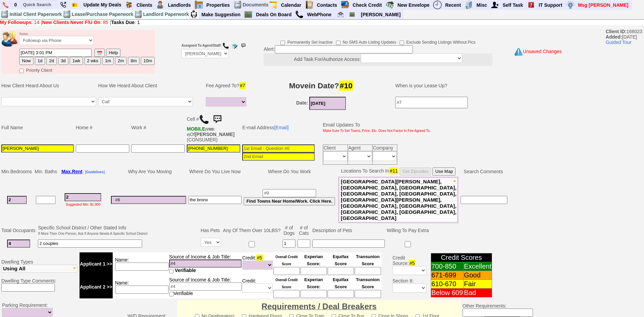
select select
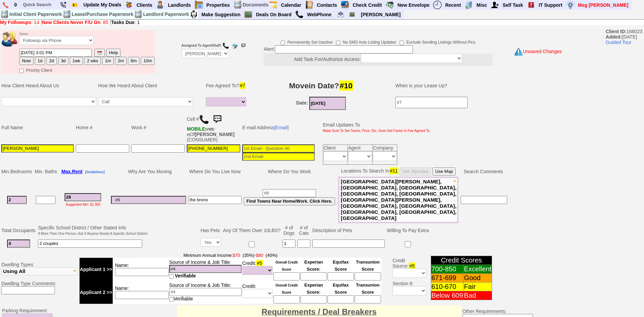
type input "280"
select select
type input "2800"
select select
type input "280"
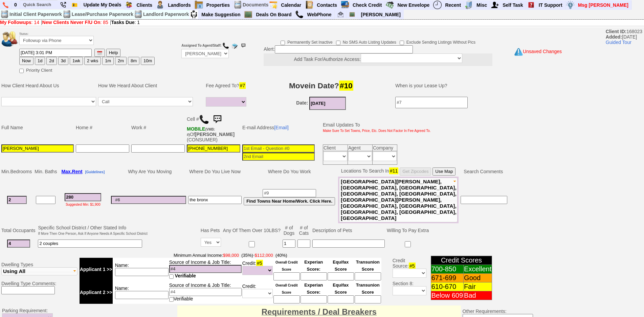
select select
type input "2"
select select
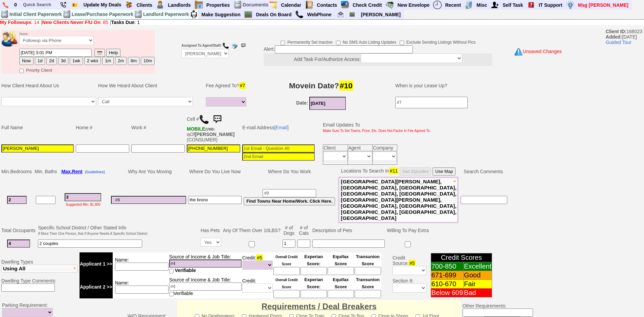
type input "30"
select select
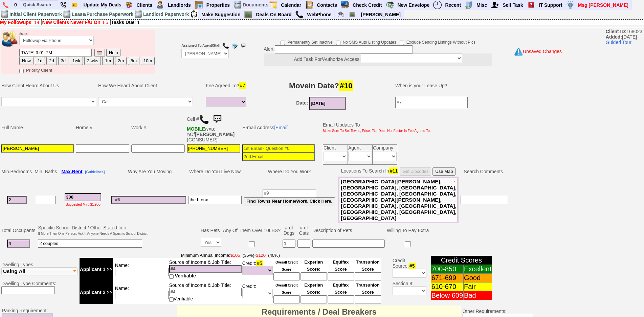
type input "3000"
select select
type input "3000"
select select
click at [150, 268] on input at bounding box center [141, 272] width 53 height 8
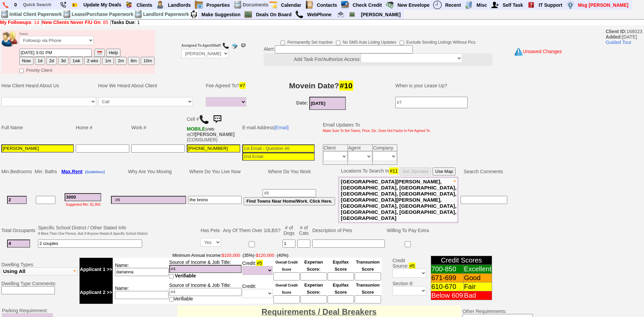
click at [150, 268] on input "darianna" at bounding box center [141, 272] width 53 height 8
type input "darianna"
click at [186, 265] on input at bounding box center [205, 269] width 72 height 8
click at [147, 268] on input "darianna" at bounding box center [141, 272] width 53 height 8
click at [283, 272] on input at bounding box center [286, 276] width 26 height 8
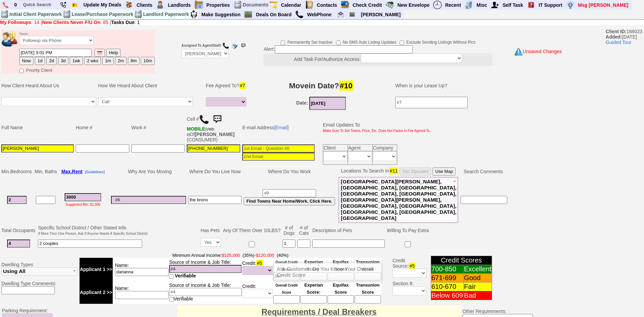
type input "667"
click at [267, 224] on td "Any Of Them Over 10LBS?" at bounding box center [252, 230] width 60 height 13
drag, startPoint x: 209, startPoint y: 247, endPoint x: 201, endPoint y: 253, distance: 9.8
click at [209, 265] on input at bounding box center [205, 269] width 72 height 8
click at [186, 265] on input at bounding box center [205, 269] width 72 height 8
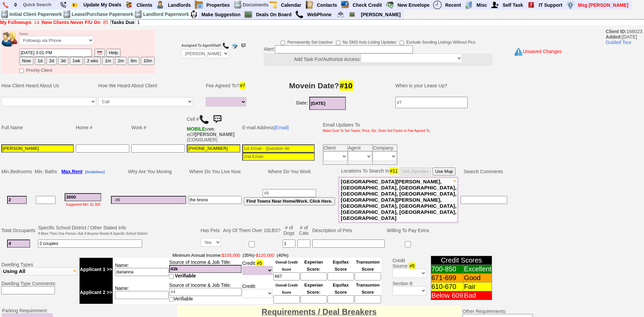
type input "43k"
click at [157, 291] on input at bounding box center [141, 295] width 53 height 8
type input "mom"
click at [290, 295] on input at bounding box center [286, 299] width 26 height 8
type input "740"
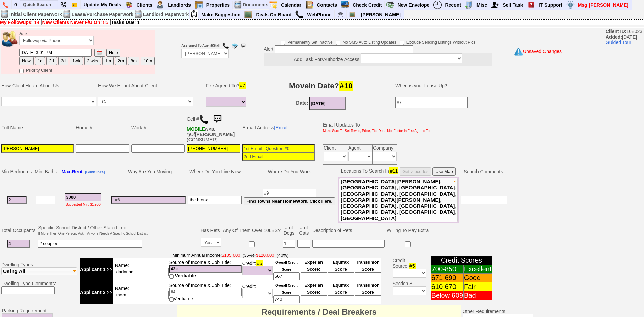
click at [194, 288] on input at bounding box center [205, 292] width 72 height 8
click at [165, 291] on input "mom" at bounding box center [141, 295] width 53 height 8
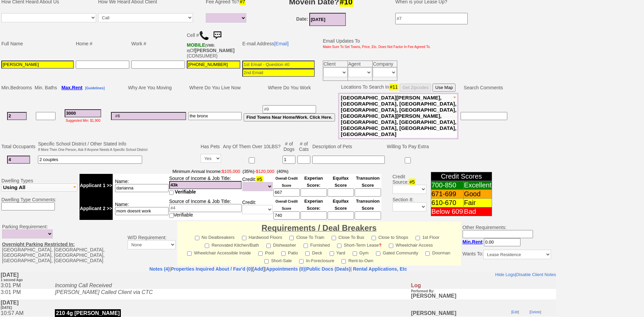
scroll to position [169, 0]
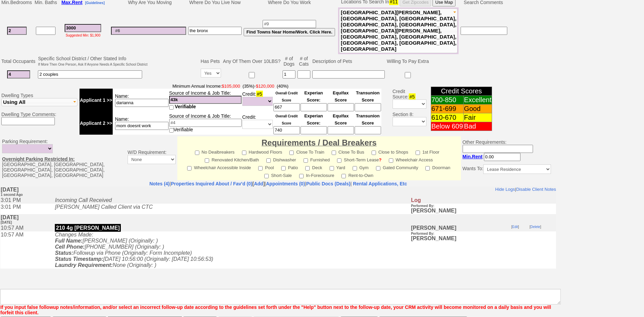
type input "mom doesnt work"
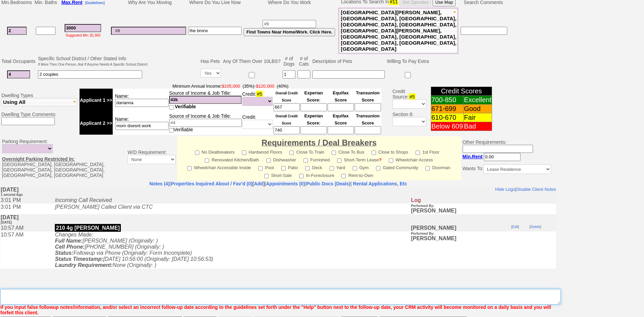
click at [132, 289] on textarea "Insert New Note Here" at bounding box center [280, 297] width 560 height 16
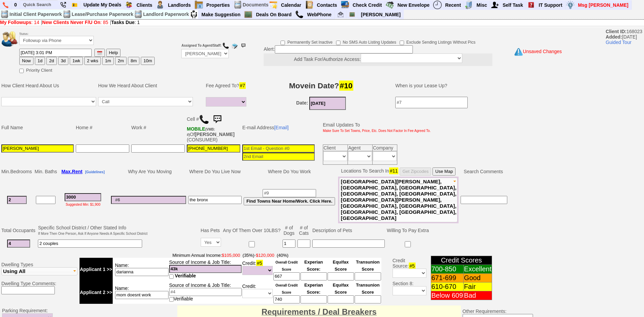
type textarea "boyfriend credit 650 makes 55k - project manager"
click at [148, 268] on input "darianna" at bounding box center [141, 272] width 53 height 8
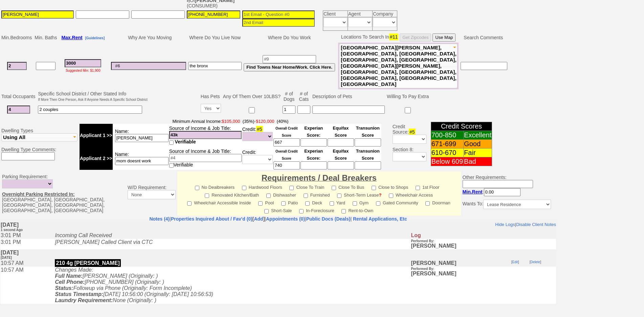
scroll to position [135, 0]
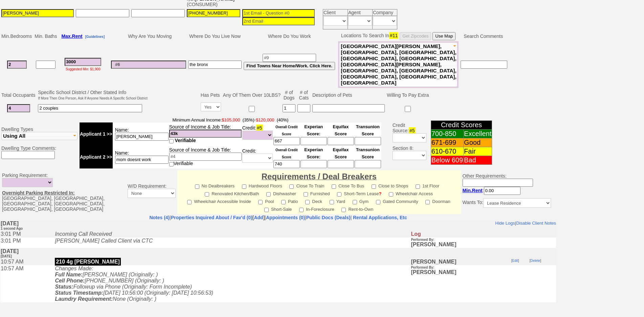
type input "darianna sherwin williams"
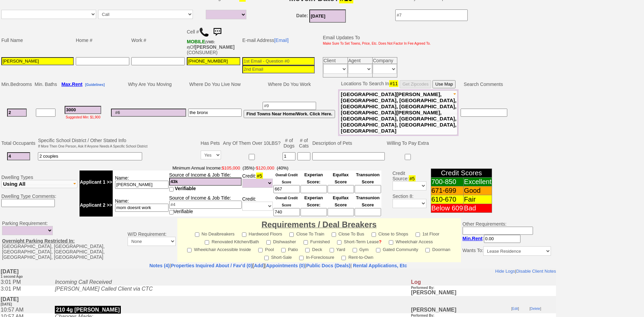
scroll to position [176, 0]
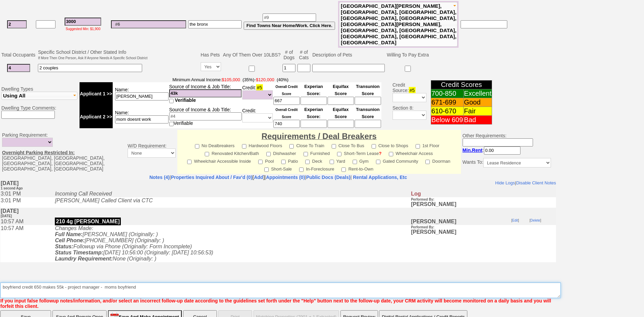
type textarea "boyfriend credit 650 makes 55k - project manager - moms boyfriend"
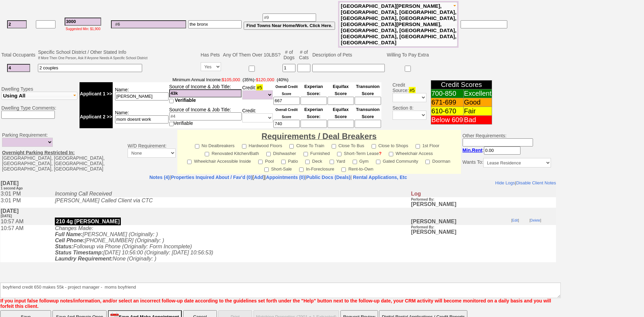
click at [198, 89] on input "43k" at bounding box center [205, 93] width 72 height 8
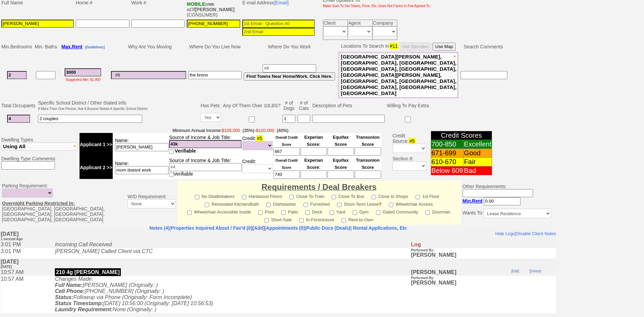
scroll to position [40, 0]
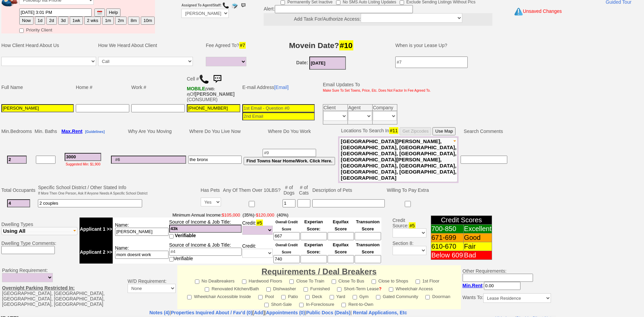
drag, startPoint x: 90, startPoint y: 153, endPoint x: 93, endPoint y: 146, distance: 7.3
click at [91, 161] on div "Suggested Min: $1,900" at bounding box center [83, 163] width 48 height 5
click at [93, 153] on input "3000" at bounding box center [83, 157] width 37 height 8
click at [203, 217] on td "Source of Income & Job Title: 43k Verifiable" at bounding box center [205, 228] width 73 height 23
click at [204, 225] on input "43k" at bounding box center [205, 229] width 72 height 8
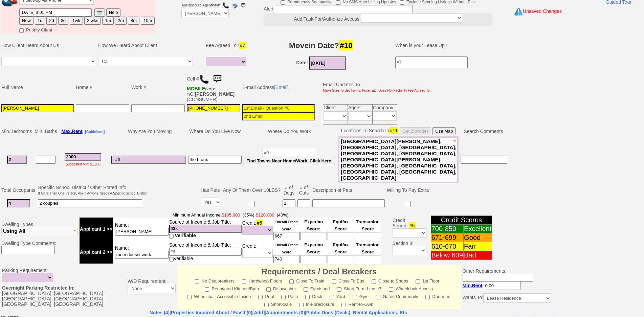
click at [188, 184] on td at bounding box center [173, 197] width 51 height 27
click at [179, 184] on td at bounding box center [173, 197] width 51 height 27
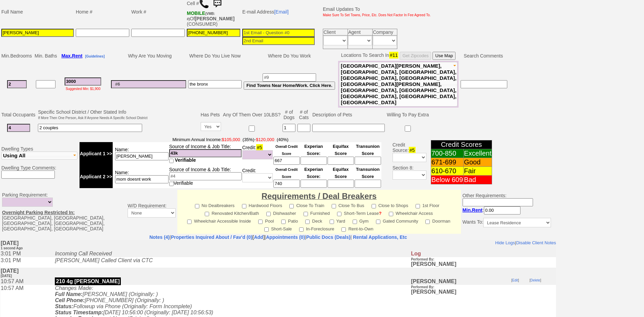
scroll to position [6, 0]
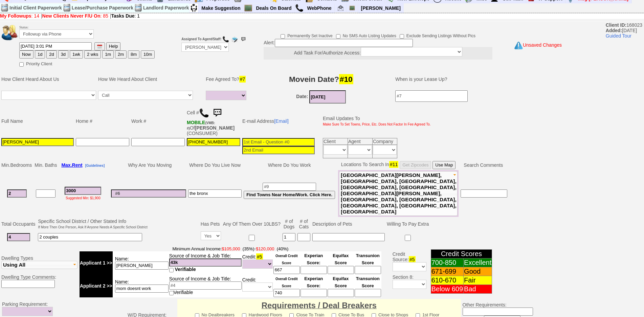
click at [301, 139] on input at bounding box center [278, 142] width 72 height 8
click at [275, 144] on input at bounding box center [278, 142] width 72 height 8
click at [246, 143] on input "dpe0110@outlook.com" at bounding box center [278, 142] width 72 height 8
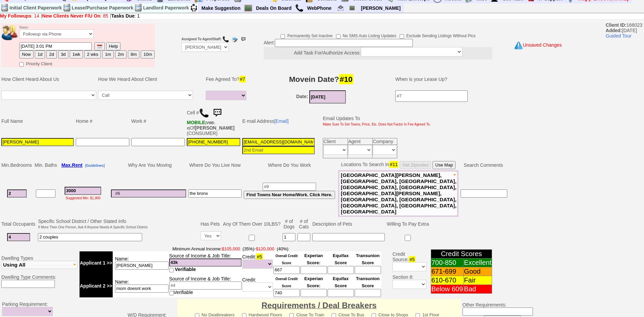
click at [250, 142] on input "dpe0110@outlook.com" at bounding box center [278, 142] width 72 height 8
type input "dpa0110@outlook.com"
click at [324, 233] on input at bounding box center [348, 237] width 72 height 8
type input "terrier 20lbs"
click at [291, 112] on td "E-mail Address [Email]" at bounding box center [278, 121] width 74 height 32
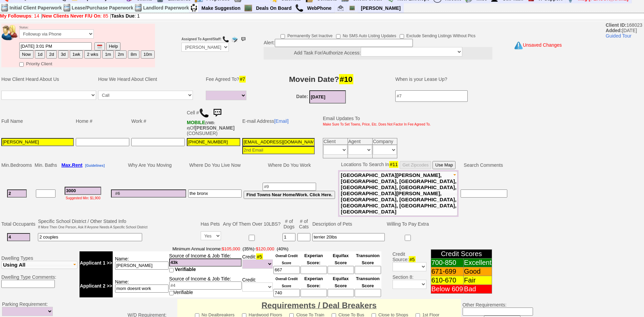
click at [90, 187] on input "3000" at bounding box center [83, 191] width 37 height 8
click at [54, 56] on button "2d" at bounding box center [51, 54] width 10 height 8
type input "09/24/2025 03:01 PM"
click at [179, 189] on input at bounding box center [148, 193] width 75 height 8
type input "m"
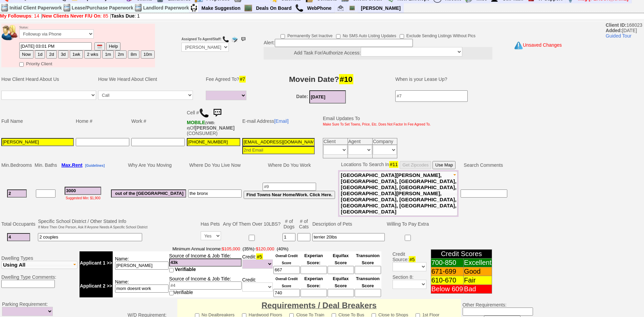
type input "out of the bronx"
click at [42, 55] on button "1d" at bounding box center [40, 54] width 10 height 8
type input "09/23/2025 03:01 PM"
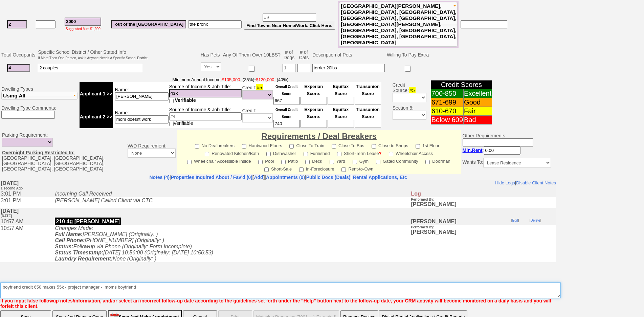
click at [144, 282] on textarea "Insert New Note Here" at bounding box center [280, 290] width 560 height 16
type textarea "boyfriend credit 650 makes 55k - project manager - moms boyfriend works off the…"
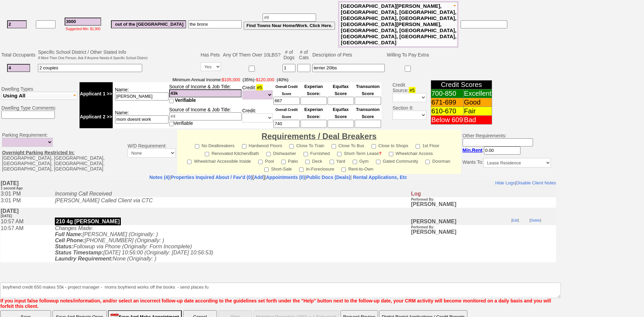
click input "Save And Remain Open" at bounding box center [79, 317] width 54 height 14
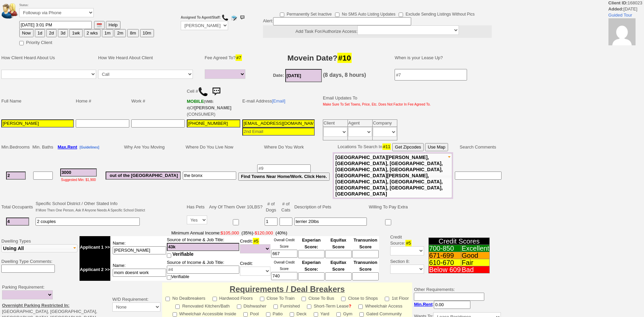
select select
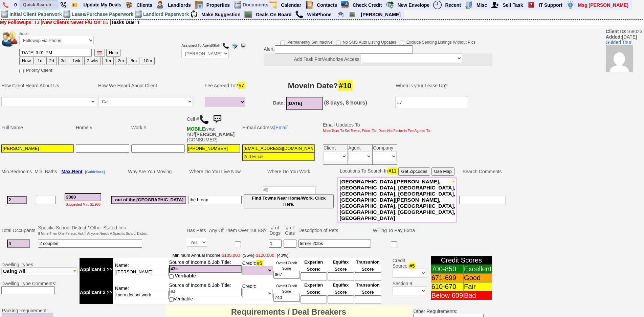
click at [38, 4] on input "text" at bounding box center [38, 4] width 37 height 8
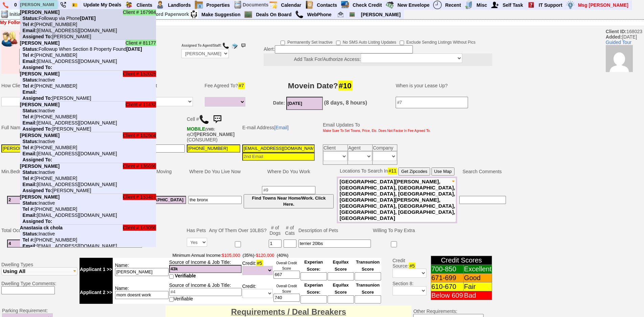
type input "[PERSON_NAME]"
click at [43, 16] on nobr "Status: Followup via Phone [DATE]" at bounding box center [58, 18] width 76 height 5
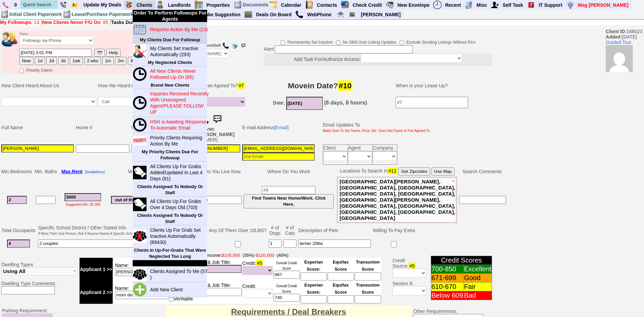
click at [162, 29] on blink "Requires Action By Me (13)" at bounding box center [178, 29] width 57 height 5
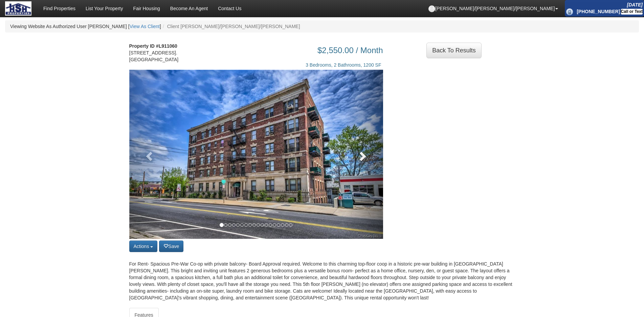
click at [359, 157] on span at bounding box center [362, 156] width 10 height 10
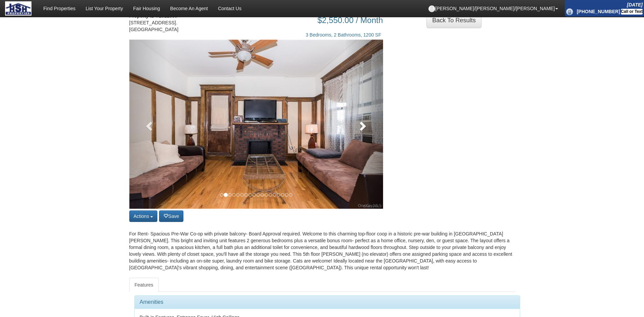
scroll to position [34, 0]
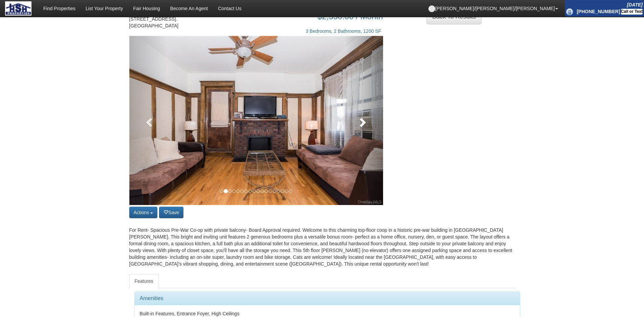
click at [364, 162] on link at bounding box center [364, 120] width 38 height 169
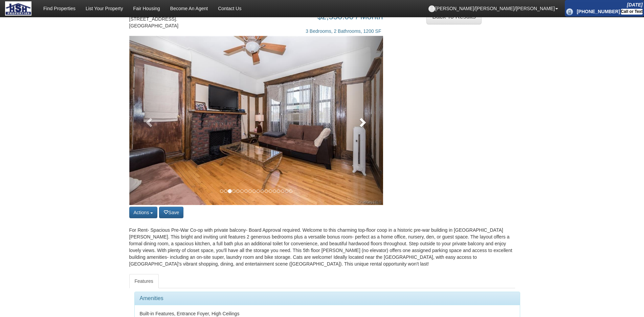
click at [364, 162] on link at bounding box center [364, 120] width 38 height 169
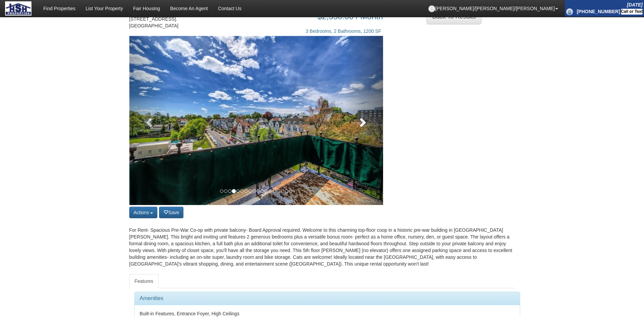
click at [364, 162] on link at bounding box center [364, 120] width 38 height 169
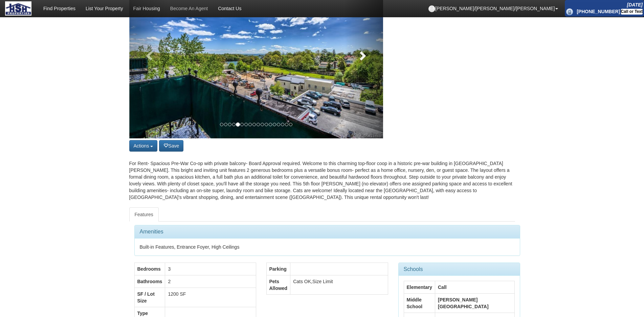
scroll to position [0, 0]
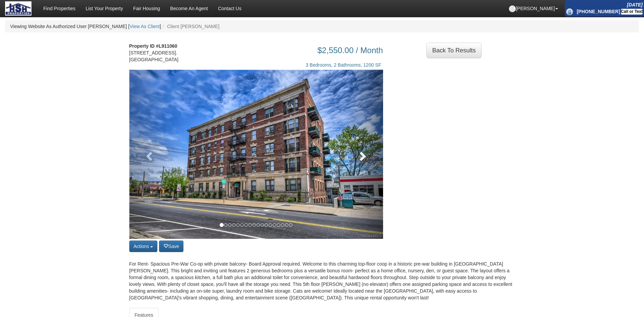
click at [348, 160] on link at bounding box center [364, 154] width 38 height 169
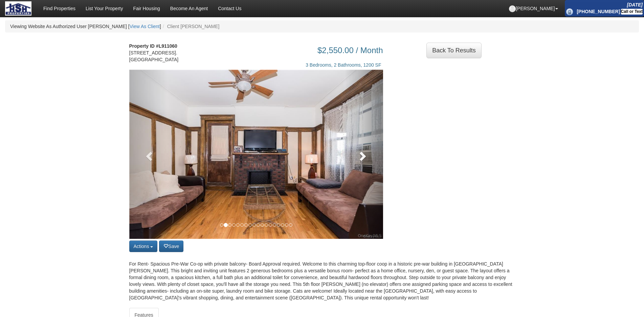
click at [348, 160] on link at bounding box center [364, 154] width 38 height 169
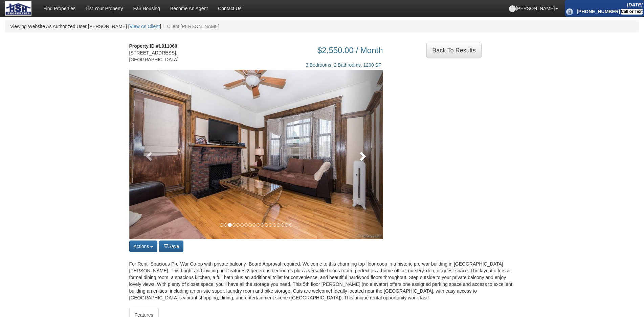
click at [348, 160] on link at bounding box center [364, 154] width 38 height 169
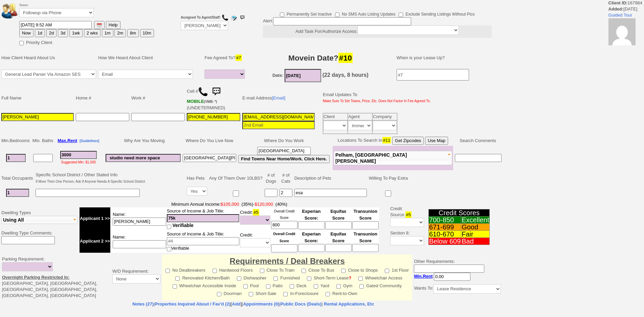
select select
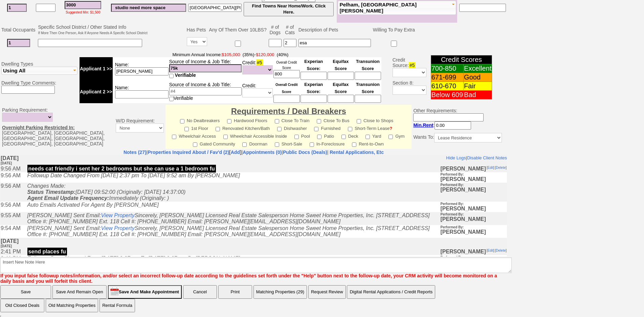
click at [170, 156] on td "[DATE] [DATE]" at bounding box center [253, 160] width 506 height 10
click at [169, 152] on link "Properties Inquired About / Fav'd (2)" at bounding box center [188, 151] width 82 height 5
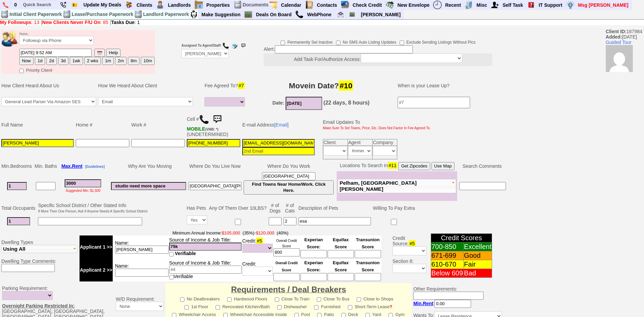
click at [220, 117] on img at bounding box center [217, 120] width 14 height 14
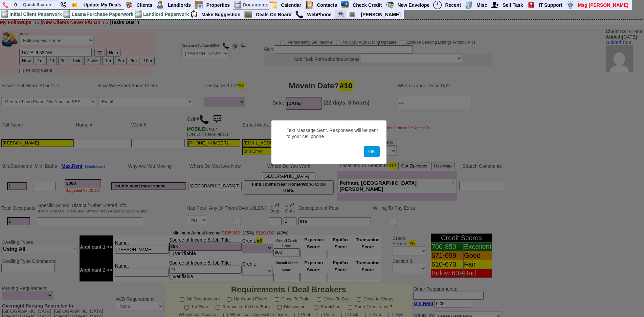
click at [364, 146] on button "OK" at bounding box center [372, 151] width 16 height 11
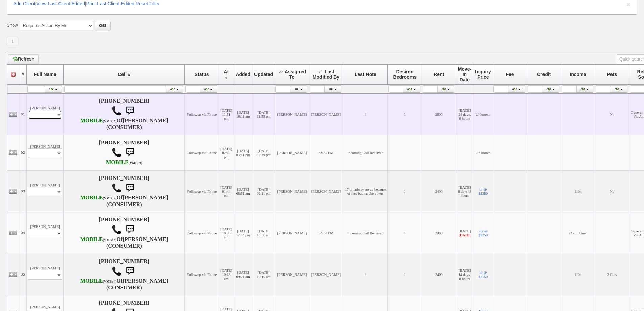
scroll to position [79, 0]
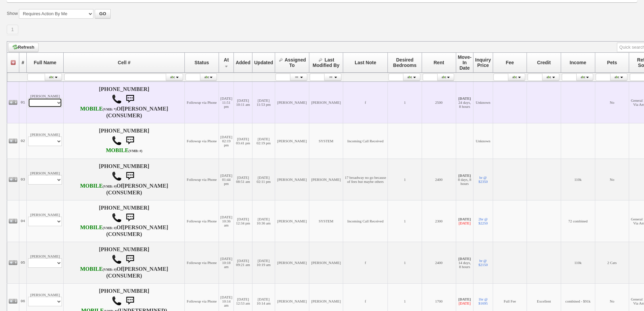
click at [47, 107] on select "Profile Edit Print Email Externally (Will Not Be Tracked In CRM) Closed Deals" at bounding box center [45, 102] width 34 height 9
select select "ChangeURL,/crm/custom/edit_client_form.php?redirect=%2Fcrm%2Fclients.php&id=167…"
click at [28, 101] on select "Profile Edit Print Email Externally (Will Not Be Tracked In CRM) Closed Deals" at bounding box center [45, 102] width 34 height 9
select select
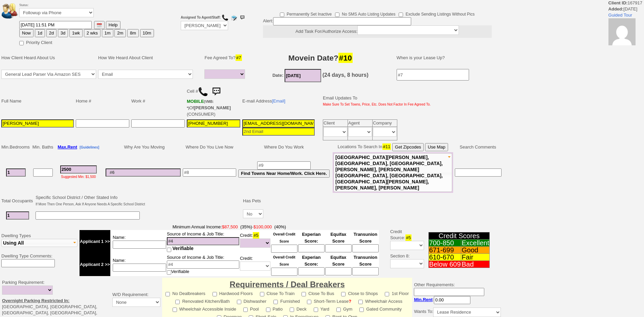
select select
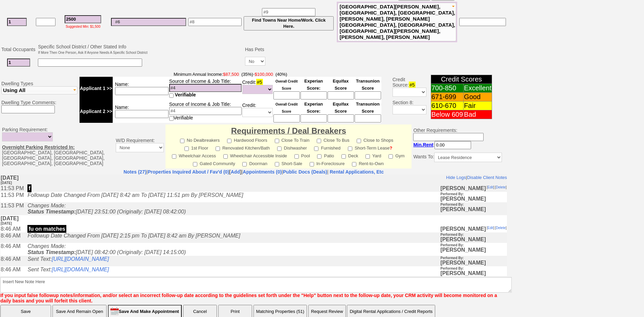
scroll to position [82, 0]
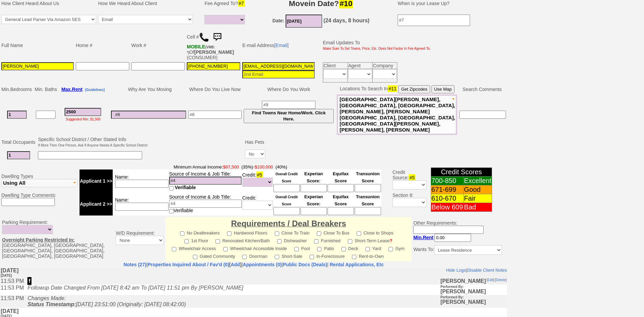
click at [215, 33] on img at bounding box center [217, 37] width 14 height 14
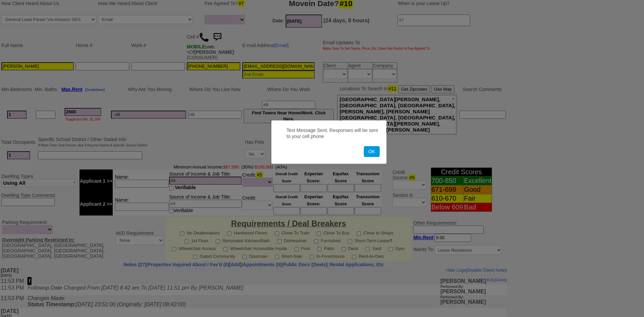
click at [364, 146] on button "OK" at bounding box center [372, 151] width 16 height 11
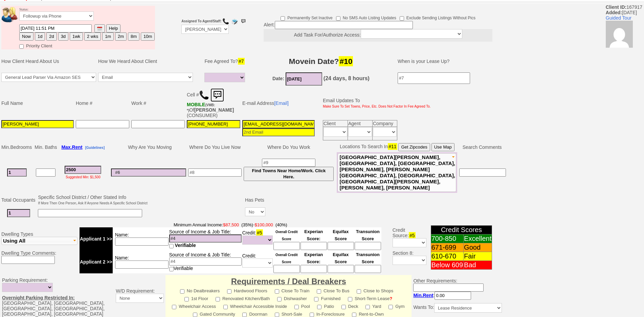
scroll to position [0, 0]
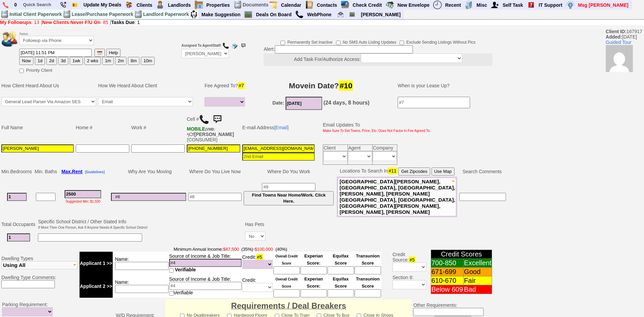
click at [40, 64] on button "1d" at bounding box center [40, 61] width 10 height 8
type input "09/23/2025 03:10 PM"
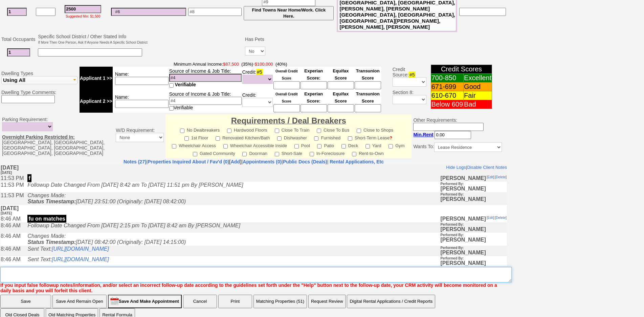
click at [298, 267] on textarea "Insert New Note Here" at bounding box center [255, 275] width 511 height 16
type textarea "f"
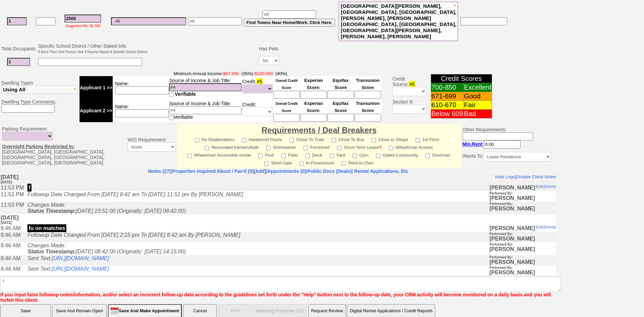
click input "Save" at bounding box center [25, 311] width 51 height 14
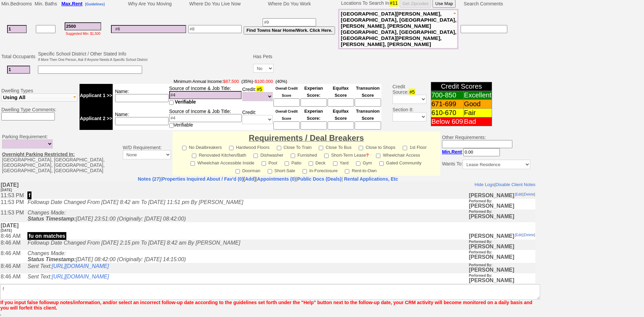
scroll to position [151, 0]
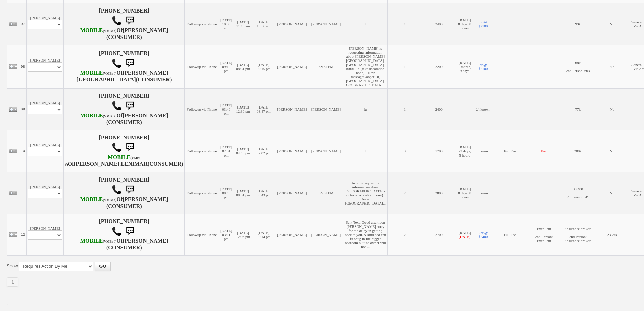
scroll to position [493, 0]
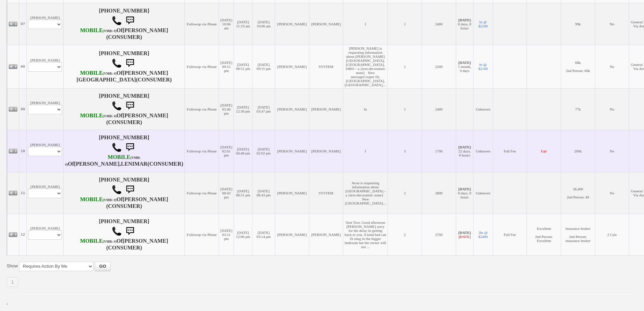
click at [38, 130] on td "[PERSON_NAME] Profile Edit Print Email Externally (Will Not Be Tracked In CRM) …" at bounding box center [45, 151] width 37 height 42
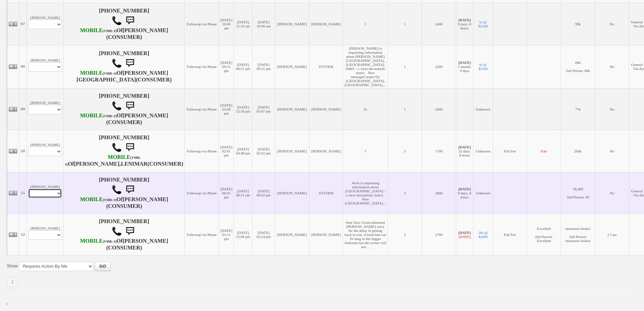
click at [53, 189] on select "Profile Edit Print Email Externally (Will Not Be Tracked In CRM) Closed Deals" at bounding box center [45, 193] width 34 height 9
select select "ChangeURL,/crm/custom/edit_client_form.php?redirect=%2Fcrm%2Fclients.php&id=127…"
click at [28, 189] on select "Profile Edit Print Email Externally (Will Not Be Tracked In CRM) Closed Deals" at bounding box center [45, 193] width 34 height 9
select select
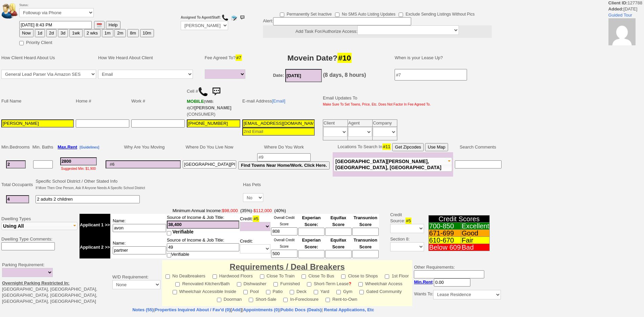
select select
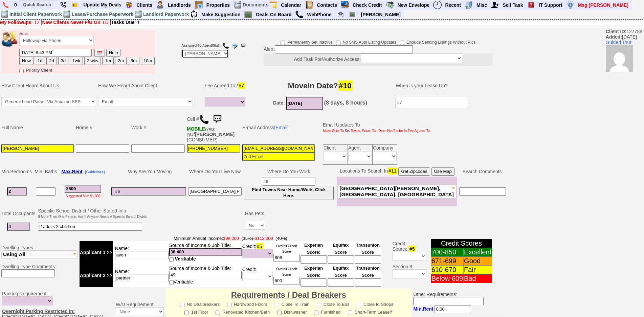
click at [191, 52] on select "Up-For-Grabs ***** STAFF ***** Bob Bruno 914-419-3579 Cristy Liberto 914-486-10…" at bounding box center [204, 53] width 47 height 9
select select "Up-For-Grabs"
click at [181, 49] on select "Up-For-Grabs ***** STAFF ***** Bob Bruno 914-419-3579 Cristy Liberto 914-486-10…" at bounding box center [204, 53] width 47 height 9
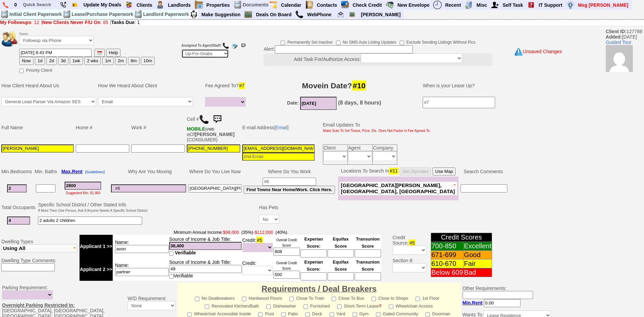
scroll to position [170, 0]
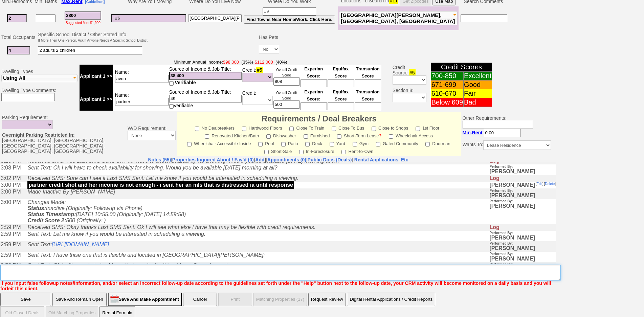
click at [301, 265] on textarea "Insert New Note Here" at bounding box center [280, 273] width 560 height 16
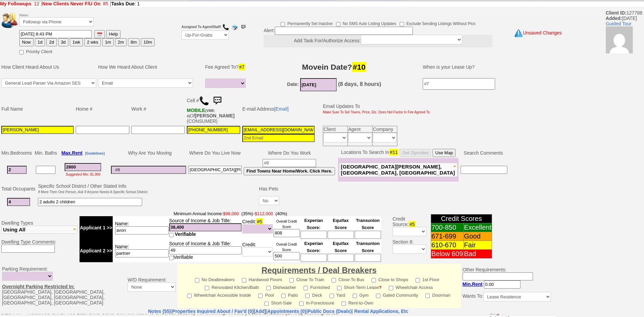
scroll to position [0, 0]
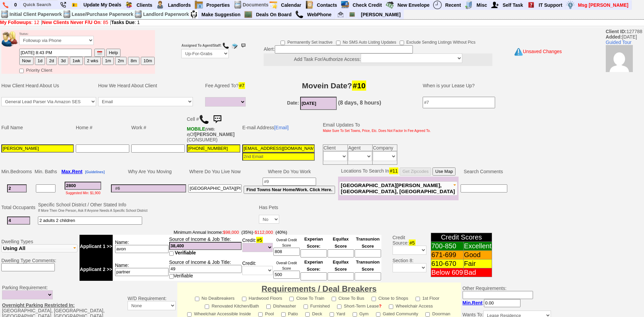
type textarea "credit shot low income ufg"
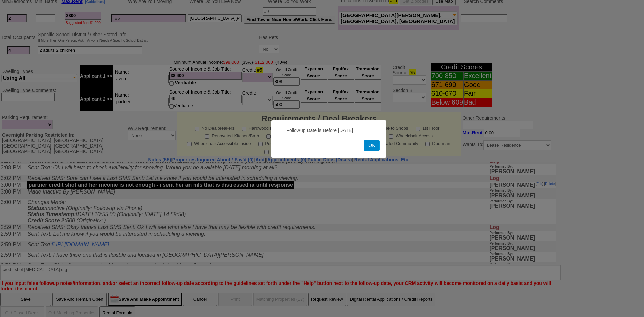
click at [372, 142] on button "OK" at bounding box center [372, 145] width 16 height 11
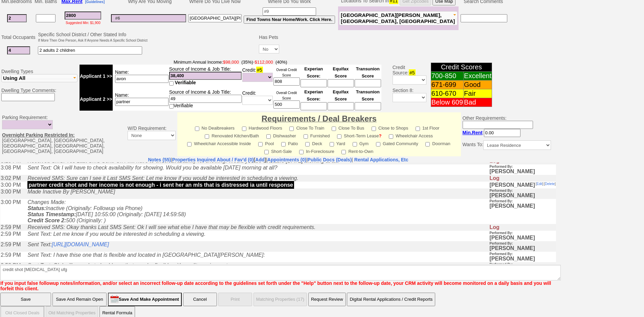
scroll to position [0, 0]
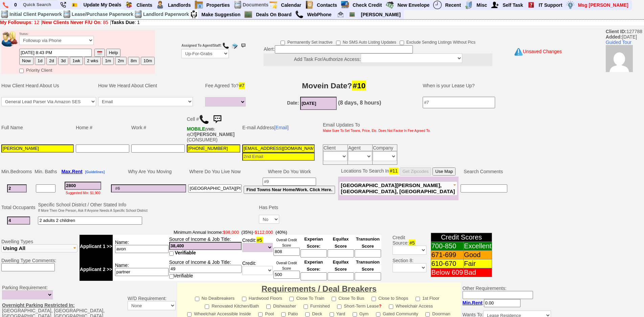
click at [29, 62] on button "Now" at bounding box center [26, 61] width 14 height 8
type input "09/22/2025 03:11 PM"
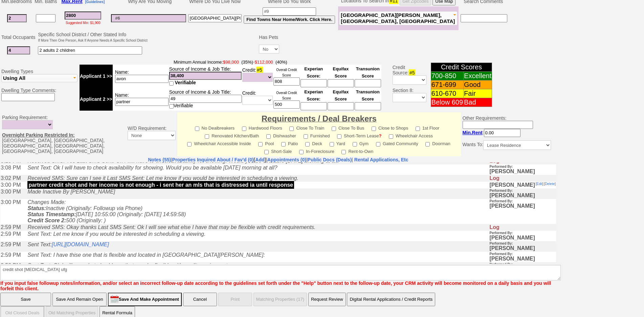
click at [6, 293] on input "Save" at bounding box center [25, 300] width 51 height 14
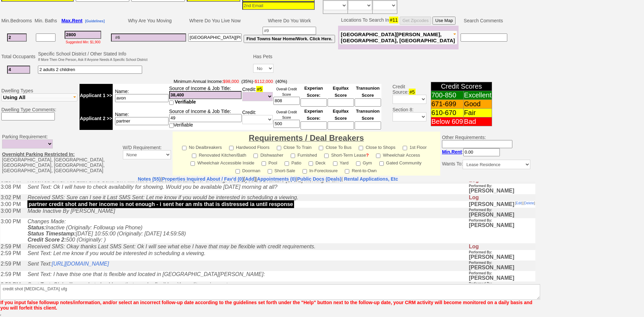
scroll to position [146, 0]
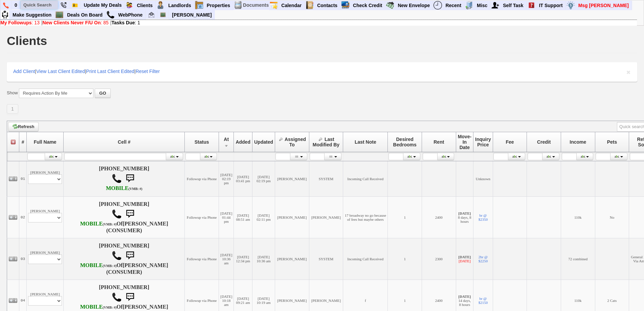
click at [43, 8] on input "text" at bounding box center [39, 5] width 37 height 8
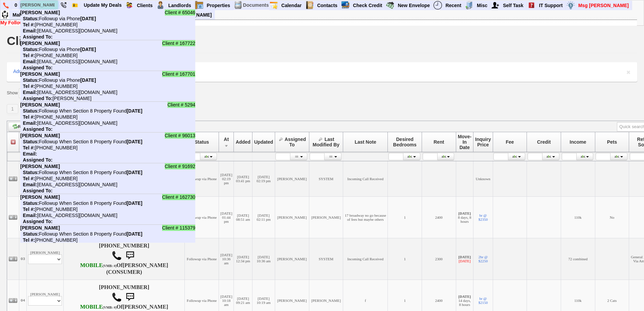
click at [47, 7] on input "luis" at bounding box center [39, 5] width 37 height 8
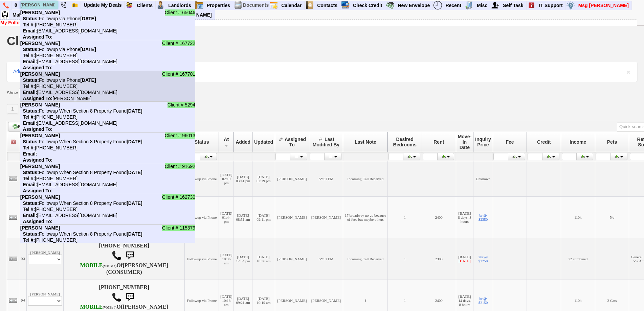
type input "luis"
click at [76, 78] on nobr "Status: Followup via Phone Tuesday, September 23rd, 2025" at bounding box center [58, 79] width 76 height 5
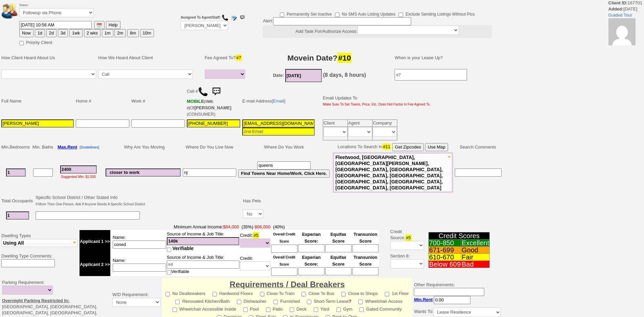
select select
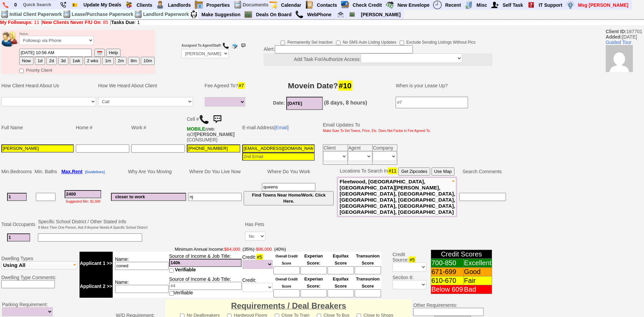
click at [219, 120] on img at bounding box center [217, 120] width 14 height 14
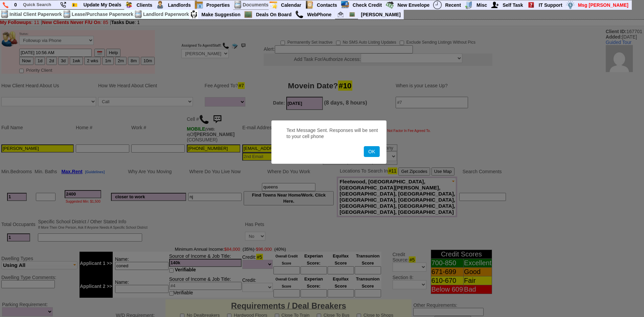
click at [364, 146] on button "OK" at bounding box center [372, 151] width 16 height 11
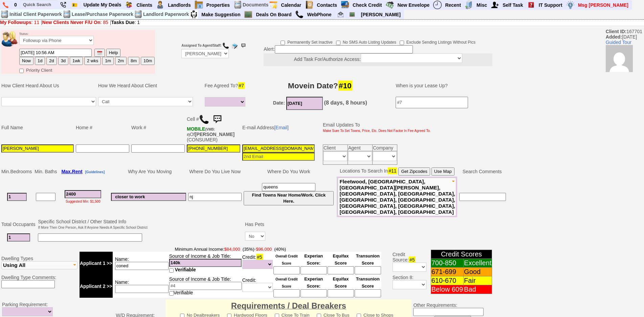
click at [220, 116] on img at bounding box center [217, 120] width 14 height 14
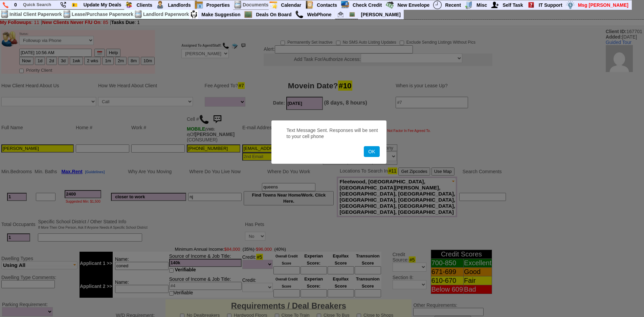
click at [364, 146] on button "OK" at bounding box center [372, 151] width 16 height 11
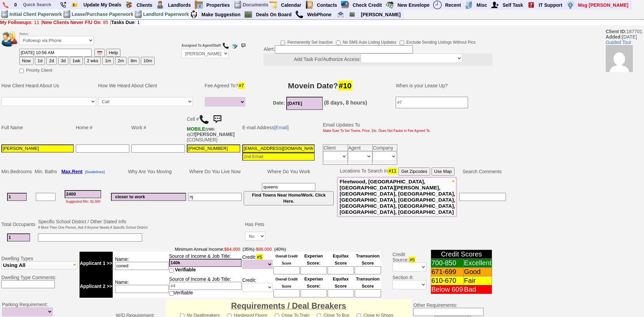
click at [147, 60] on button "10m" at bounding box center [148, 61] width 14 height 8
type input "07/22/2026 03:14 PM"
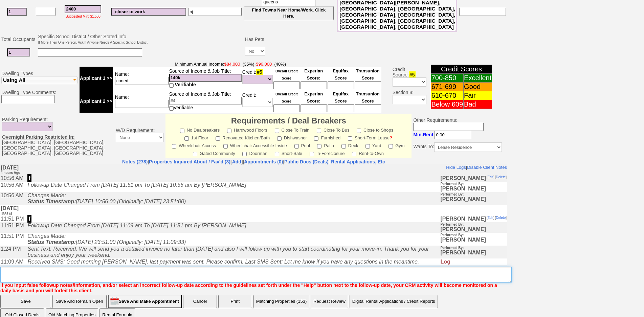
click at [219, 267] on textarea "Insert New Note Here" at bounding box center [255, 275] width 511 height 16
type textarea "deal closed fu 10 months"
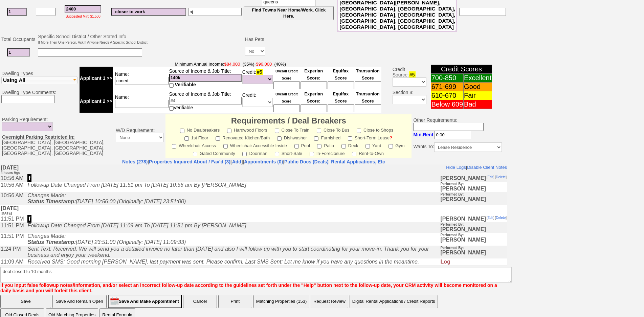
scroll to position [156, 0]
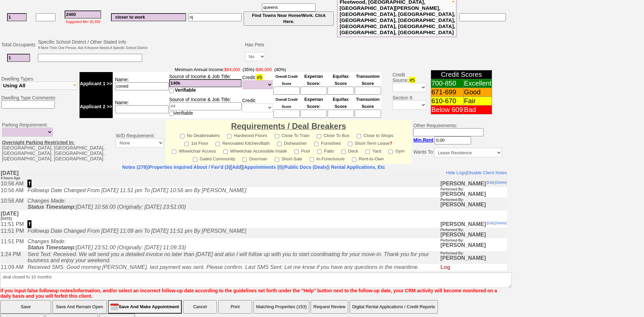
click input "Save" at bounding box center [25, 307] width 51 height 14
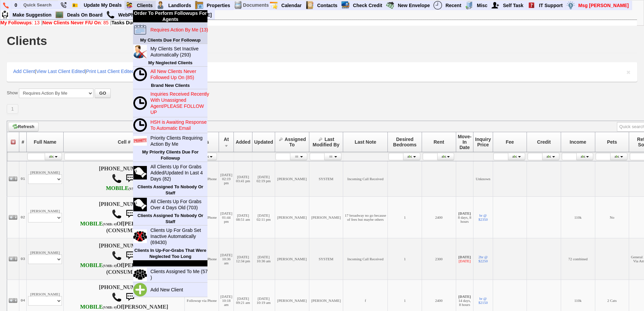
click at [167, 32] on blink "Requires Action By Me (13)" at bounding box center [178, 29] width 57 height 5
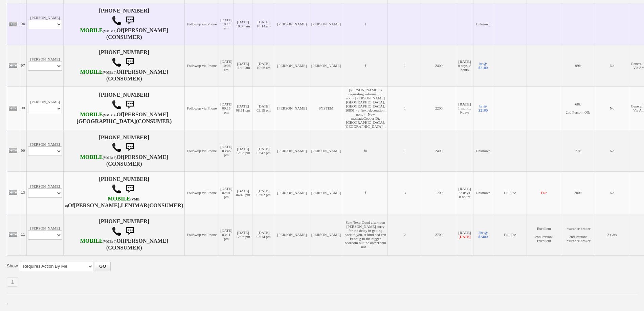
scroll to position [428, 0]
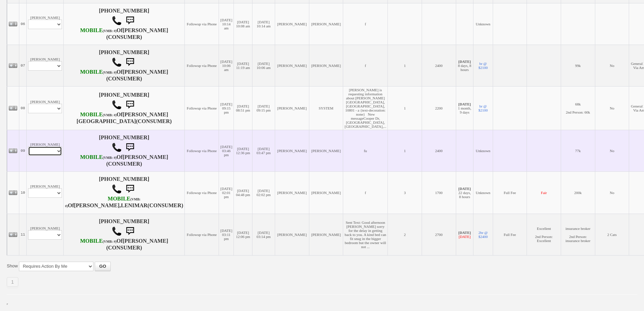
click at [54, 146] on select "Profile Edit Print Email Externally (Will Not Be Tracked In CRM) Closed Deals" at bounding box center [45, 150] width 34 height 9
select select "ChangeURL,/crm/custom/edit_client_form.php?redirect=%2Fcrm%2Fclients.php&id=167…"
click at [28, 146] on select "Profile Edit Print Email Externally (Will Not Be Tracked In CRM) Closed Deals" at bounding box center [45, 150] width 34 height 9
select select
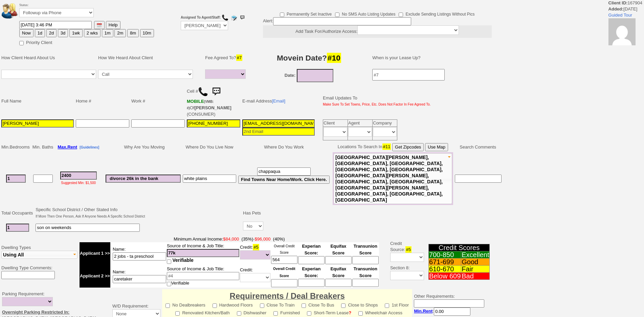
select select
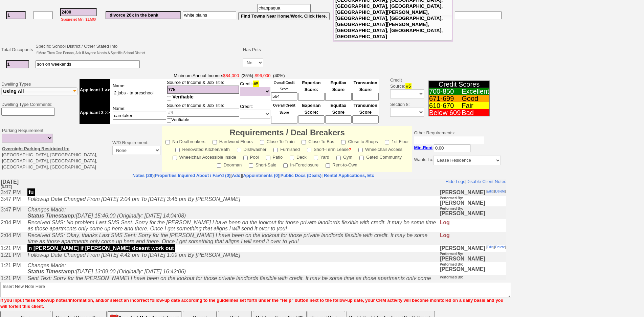
click at [133, 244] on icon "Received SMS: Okay, thanks Last SMS Sent: Sorry for the [PERSON_NAME] I have be…" at bounding box center [227, 238] width 400 height 12
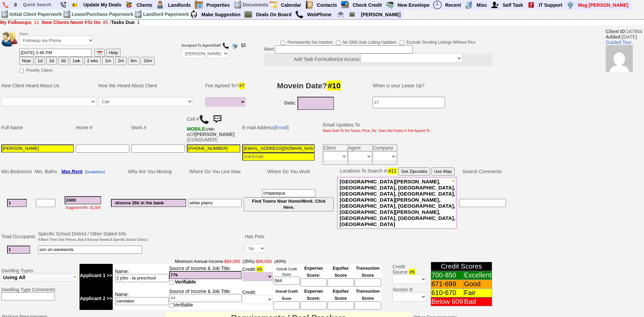
type input "___-___-____"
click at [174, 152] on input "___-___-____" at bounding box center [157, 148] width 53 height 8
click at [170, 128] on td "Work #" at bounding box center [157, 128] width 55 height 32
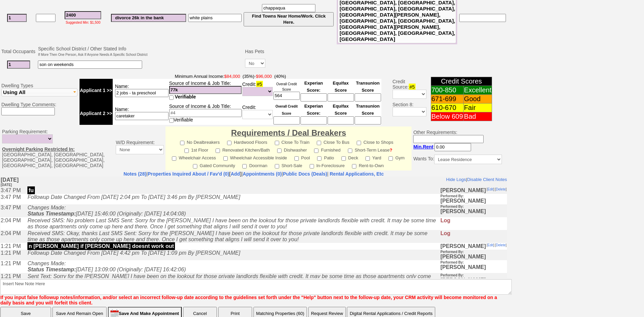
click at [183, 45] on td at bounding box center [195, 58] width 95 height 27
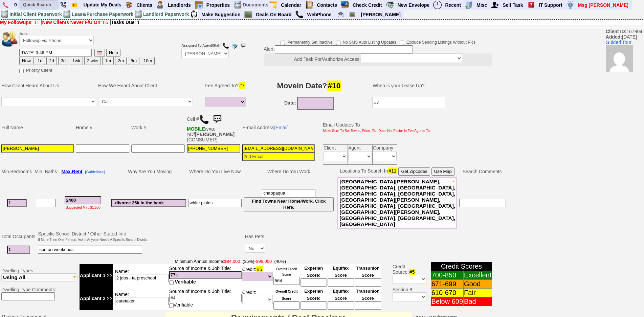
click at [43, 2] on input "text" at bounding box center [38, 4] width 37 height 8
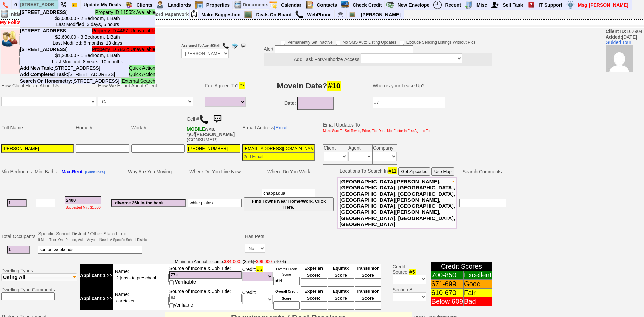
type input "[STREET_ADDRESS]"
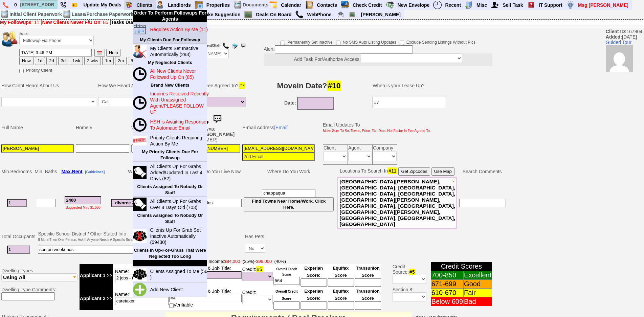
click at [165, 32] on link "Requires Action By Me (11)" at bounding box center [179, 29] width 65 height 9
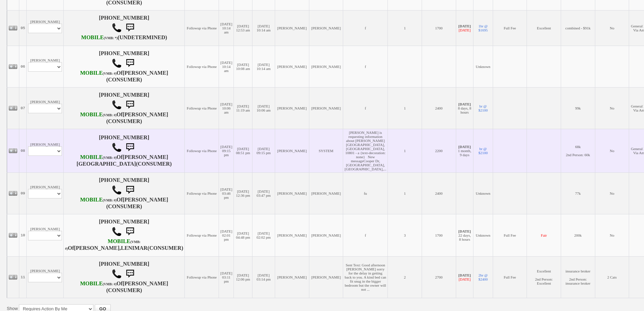
scroll to position [304, 0]
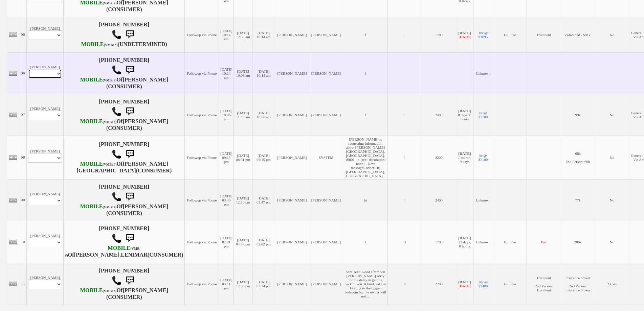
click at [53, 78] on select "Profile Edit Print Email Externally (Will Not Be Tracked In CRM) Closed Deals" at bounding box center [45, 73] width 34 height 9
select select "ChangeURL,/crm/custom/edit_client_form.php?redirect=%2Fcrm%2Fclients.php&id=152…"
click at [28, 78] on select "Profile Edit Print Email Externally (Will Not Be Tracked In CRM) Closed Deals" at bounding box center [45, 73] width 34 height 9
select select
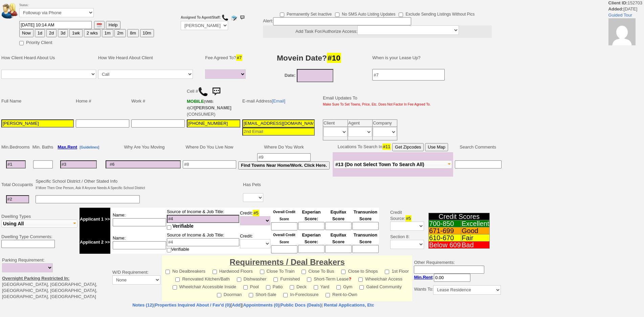
select select
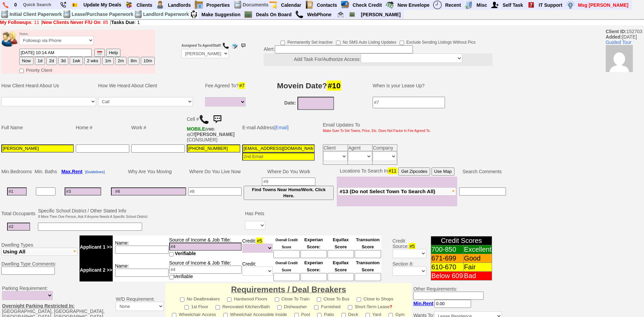
click at [204, 116] on img at bounding box center [204, 119] width 10 height 10
drag, startPoint x: 19, startPoint y: 148, endPoint x: 0, endPoint y: 149, distance: 19.0
click at [0, 149] on td "Full Name Home # Work # Cell # MOBILE (VMB: #) Of FERDILA NICHOLA (CONSUMER) E-…" at bounding box center [253, 138] width 507 height 55
type input "Angel Placide"
click at [39, 60] on button "1d" at bounding box center [40, 61] width 10 height 8
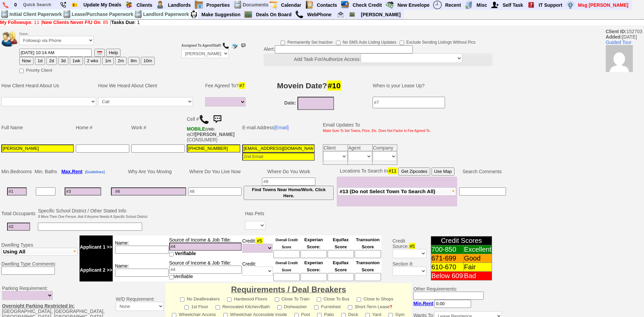
type input "09/23/2025 03:23 PM"
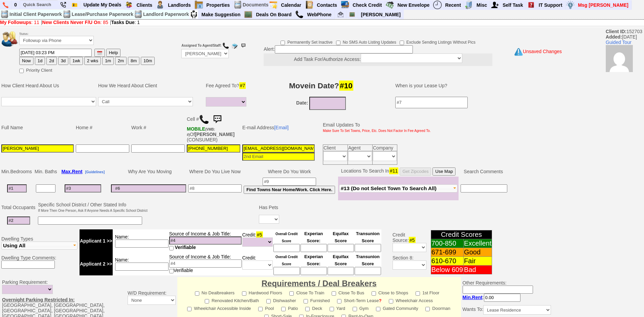
scroll to position [170, 0]
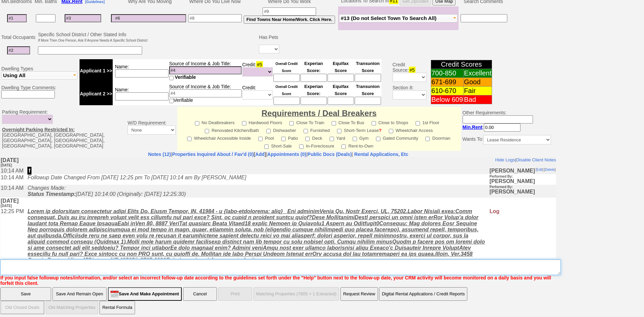
click at [69, 265] on textarea "Insert New Note Here" at bounding box center [280, 267] width 560 height 16
type textarea "f"
type textarea "will call me back"
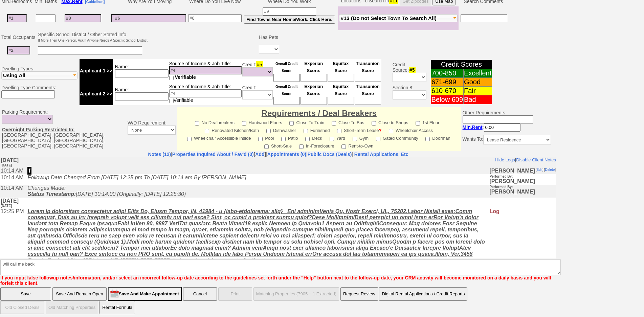
click input "Save" at bounding box center [25, 294] width 51 height 14
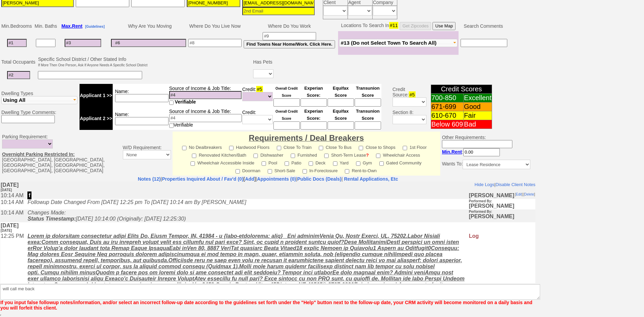
scroll to position [146, 0]
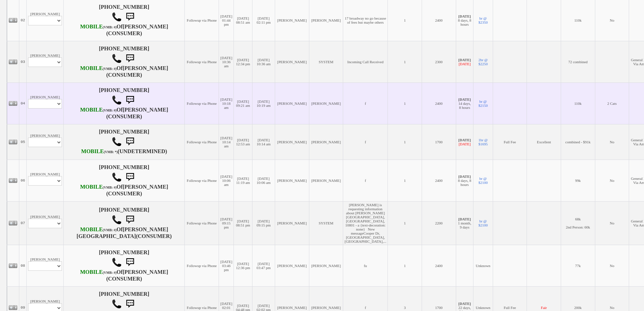
scroll to position [110, 0]
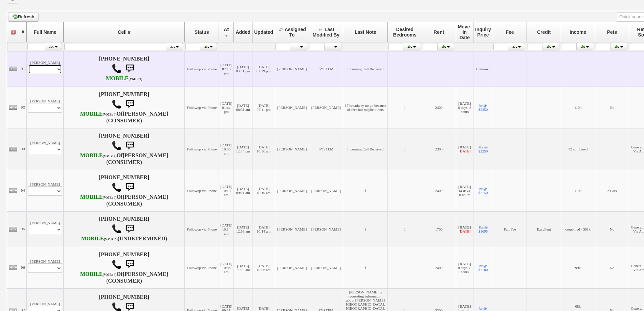
click at [52, 68] on select "Profile Edit Print Email Externally (Will Not Be Tracked In CRM) Closed Deals" at bounding box center [45, 69] width 34 height 9
select select "ChangeURL,/crm/custom/edit_client_form.php?redirect=%2Fcrm%2Fclients.php&id=167…"
click at [28, 67] on select "Profile Edit Print Email Externally (Will Not Be Tracked In CRM) Closed Deals" at bounding box center [45, 69] width 34 height 9
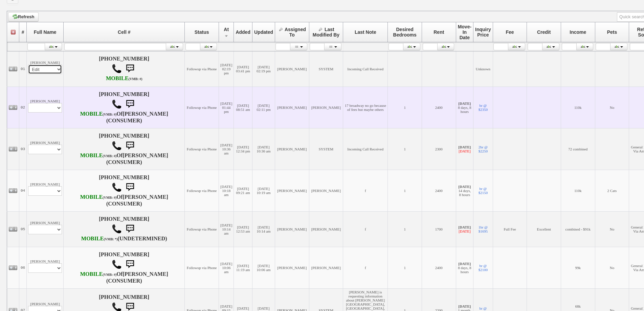
select select
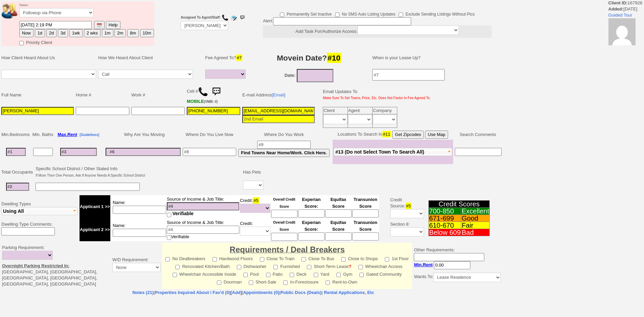
select select
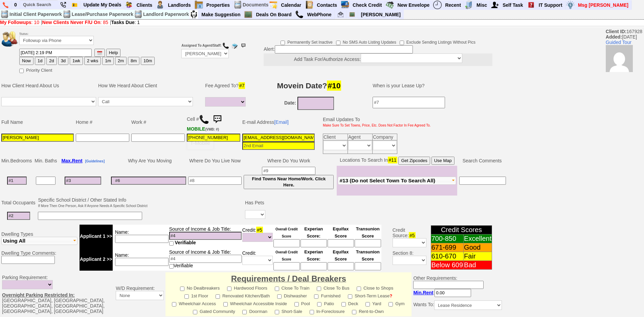
click at [203, 118] on img at bounding box center [204, 119] width 10 height 10
click at [19, 178] on input at bounding box center [17, 181] width 20 height 8
type input "3"
select select
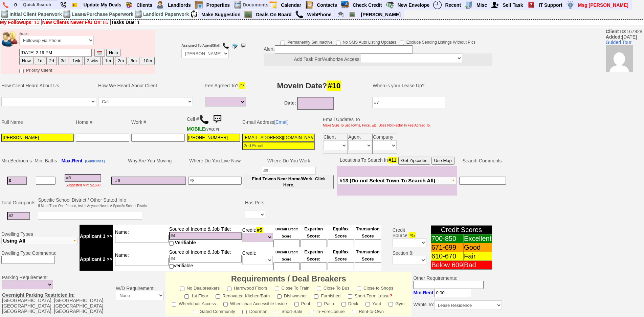
type input "3"
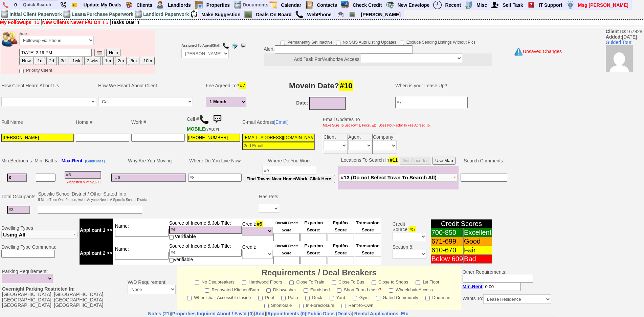
select select
click at [14, 177] on input "3" at bounding box center [17, 178] width 20 height 8
click at [48, 137] on input "Rosangelie GonzaleZ" at bounding box center [37, 138] width 72 height 8
type input "Rosangelie Gonzalez"
click at [78, 175] on input at bounding box center [83, 175] width 37 height 8
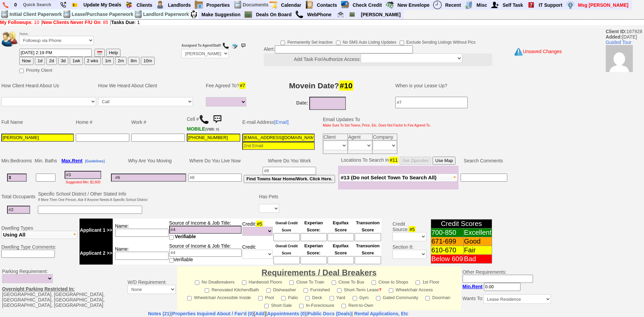
click at [24, 208] on input at bounding box center [18, 210] width 23 height 8
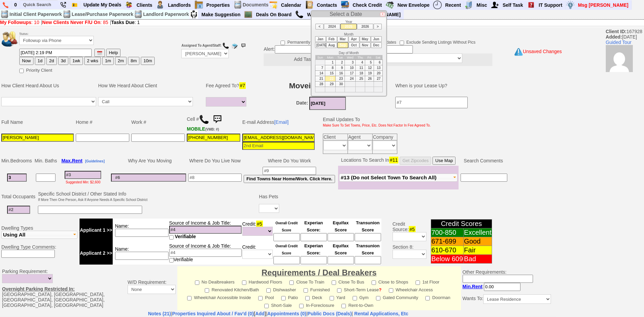
click at [338, 102] on input "09/22/2025" at bounding box center [327, 103] width 37 height 13
click at [353, 48] on ul "Jan Feb Mar Apr May Jun Jul Aug Sep Oct Nov Dec" at bounding box center [349, 42] width 68 height 12
click at [354, 46] on li "Oct" at bounding box center [353, 45] width 11 height 6
click at [351, 64] on td "1" at bounding box center [350, 62] width 11 height 5
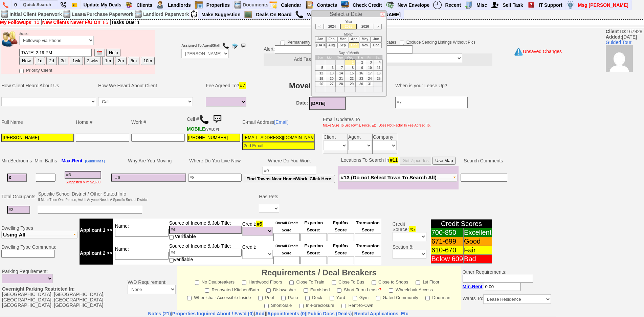
click at [349, 72] on td "15" at bounding box center [350, 72] width 11 height 5
click at [25, 208] on input at bounding box center [18, 210] width 23 height 8
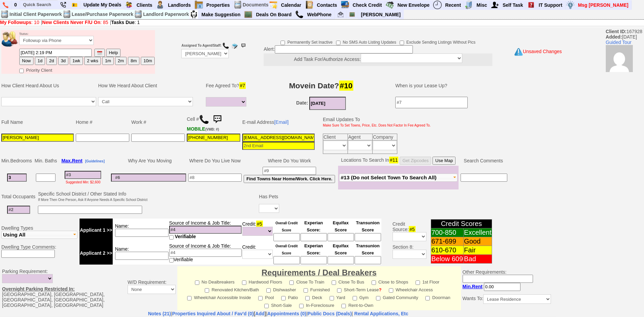
click at [323, 106] on input "10/15/2025" at bounding box center [327, 103] width 37 height 13
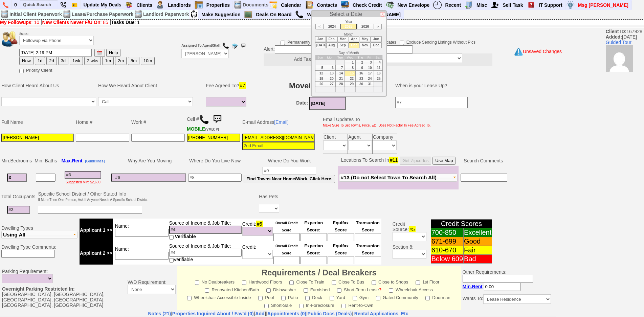
click at [365, 47] on li "Nov" at bounding box center [365, 45] width 11 height 6
click at [380, 62] on td "1" at bounding box center [377, 62] width 9 height 5
type input "11/01/2025"
click at [27, 216] on td at bounding box center [18, 210] width 37 height 14
click at [21, 208] on input at bounding box center [18, 210] width 23 height 8
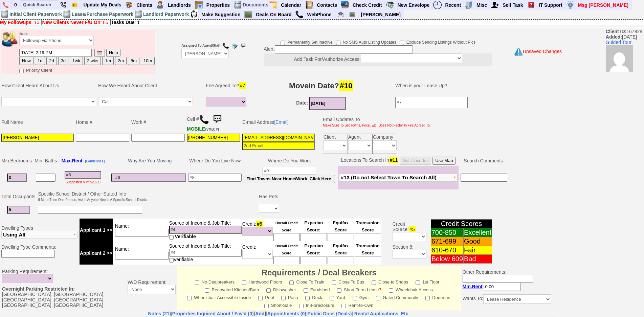
type input "5"
click at [75, 212] on input at bounding box center [90, 210] width 104 height 8
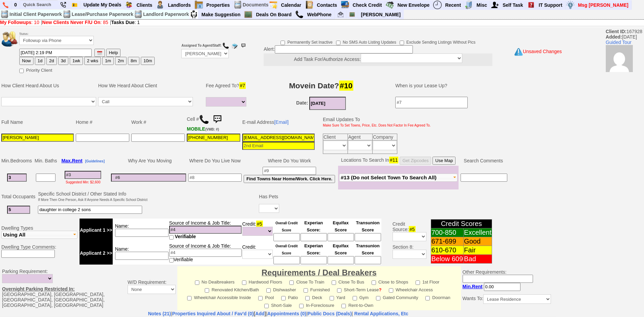
type input "daughter in college 2 sons"
click at [259, 210] on td "Yes No" at bounding box center [269, 210] width 22 height 14
click at [262, 210] on select "Yes No" at bounding box center [269, 208] width 20 height 9
select select "Yes"
click at [260, 204] on select "Yes No" at bounding box center [269, 208] width 20 height 9
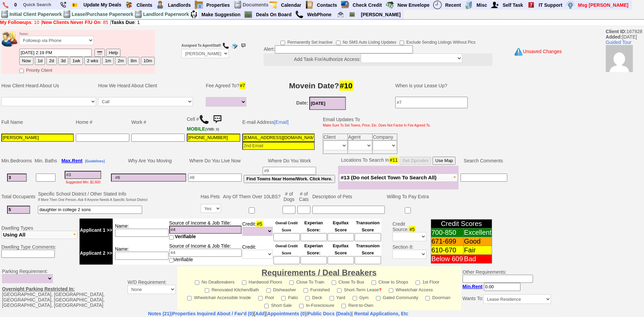
click at [289, 210] on input at bounding box center [288, 210] width 13 height 8
type input "1"
click at [301, 218] on td "Experian Score:" at bounding box center [313, 229] width 27 height 23
click at [304, 212] on input at bounding box center [303, 210] width 13 height 8
type input "1"
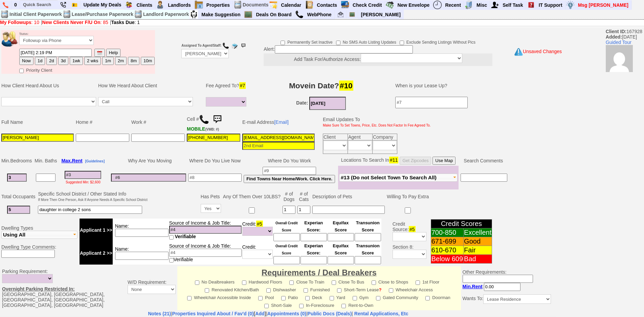
click at [172, 206] on td at bounding box center [173, 203] width 51 height 27
click at [138, 229] on input at bounding box center [141, 233] width 53 height 8
click at [144, 231] on input at bounding box center [141, 233] width 53 height 8
click at [88, 172] on input at bounding box center [83, 175] width 37 height 8
type input "32"
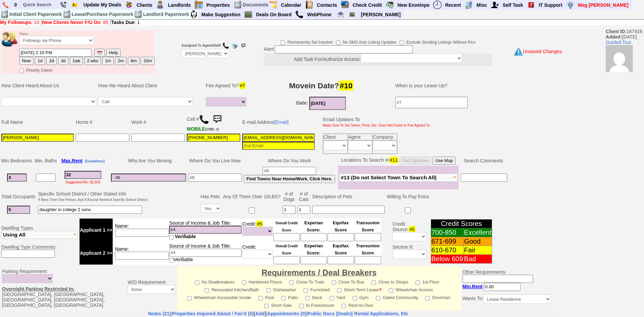
select select
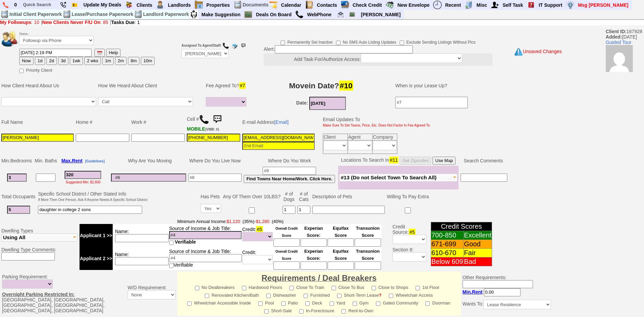
type input "3200"
select select
type input "3200"
click at [203, 176] on input at bounding box center [214, 178] width 53 height 8
select select
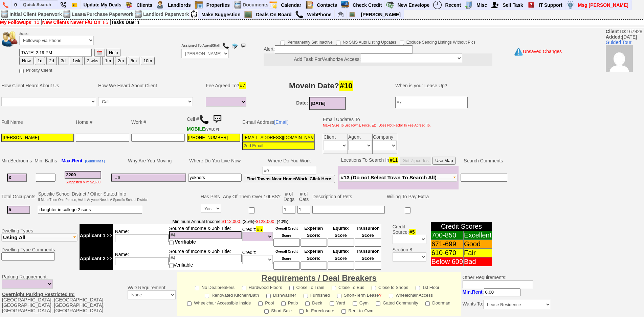
click at [201, 176] on input "yokners" at bounding box center [214, 178] width 53 height 8
type input "yonkers"
drag, startPoint x: 84, startPoint y: 176, endPoint x: 49, endPoint y: 174, distance: 35.6
click at [49, 174] on tr "3 3200 Suggested Min: $2,600 yonkers Find Towns Near Home/Work. Click Here." at bounding box center [254, 178] width 508 height 24
type input "3"
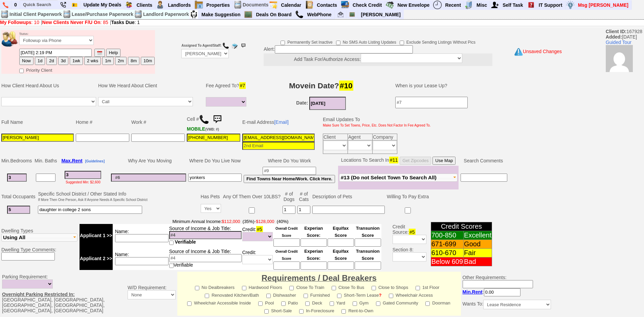
select select
type input "350"
select select
type input "3500"
select select
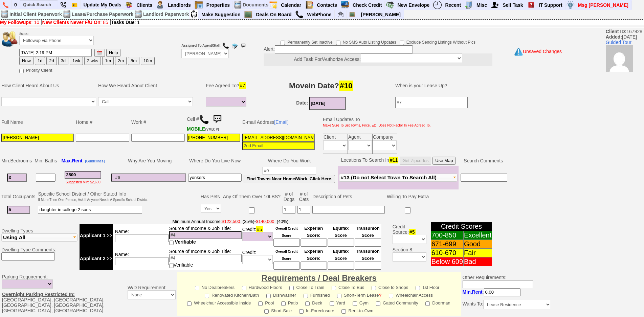
type input "3500"
select select
drag, startPoint x: 182, startPoint y: 210, endPoint x: 154, endPoint y: 239, distance: 40.4
click at [182, 210] on td at bounding box center [173, 203] width 51 height 27
click at [152, 241] on input at bounding box center [141, 238] width 53 height 8
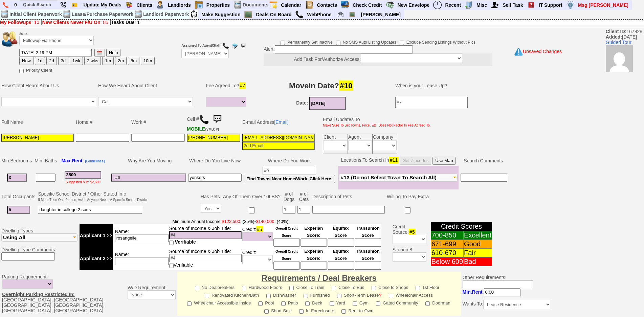
type input "rosangelie"
click at [183, 236] on input at bounding box center [205, 235] width 72 height 8
type input "200k"
click at [168, 209] on td at bounding box center [173, 203] width 51 height 27
click at [125, 178] on input at bounding box center [148, 178] width 75 height 8
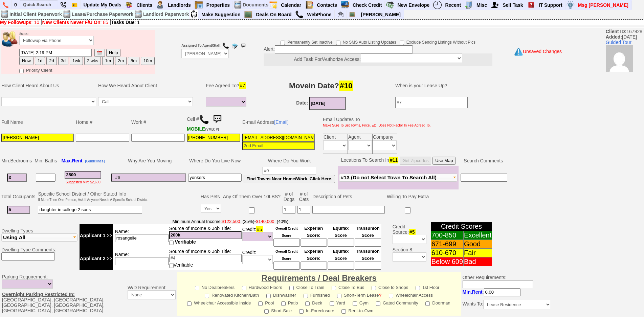
click at [443, 163] on button "Use Map" at bounding box center [443, 161] width 23 height 8
click at [41, 59] on button "1d" at bounding box center [40, 61] width 10 height 8
type input "09/23/2025 03:26 PM"
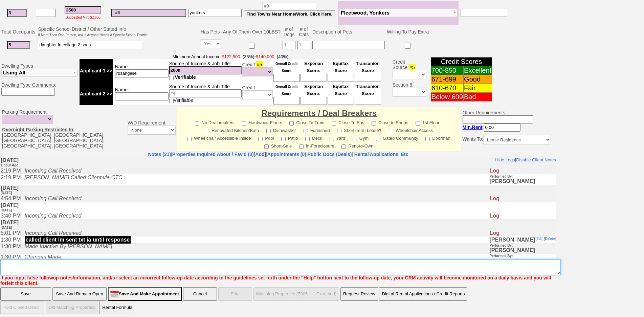
click at [204, 263] on textarea "Insert New Note Here" at bounding box center [280, 267] width 560 height 16
type textarea "send places fu"
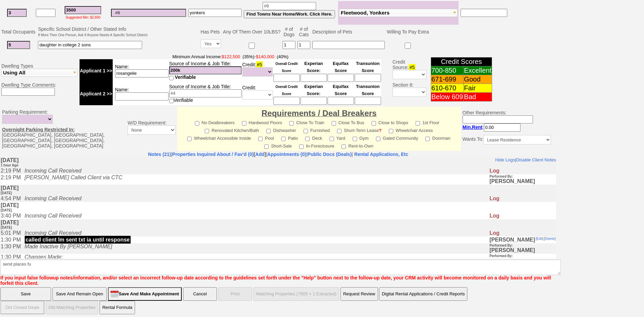
click input "Save" at bounding box center [25, 294] width 51 height 14
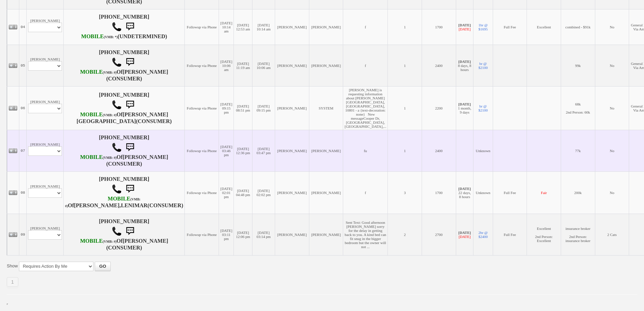
scroll to position [176, 0]
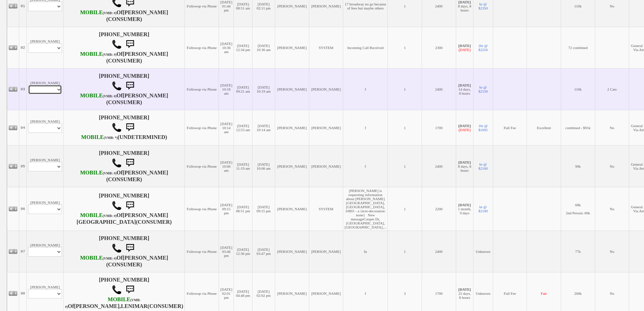
drag, startPoint x: 54, startPoint y: 102, endPoint x: 53, endPoint y: 109, distance: 6.8
click at [54, 94] on select "Profile Edit Print Email Externally (Will Not Be Tracked In CRM) Closed Deals" at bounding box center [45, 89] width 34 height 9
select select "ChangeURL,/crm/custom/edit_client_form.php?redirect=%2Fcrm%2Fclients.php&id=149…"
click at [28, 94] on select "Profile Edit Print Email Externally (Will Not Be Tracked In CRM) Closed Deals" at bounding box center [45, 89] width 34 height 9
select select
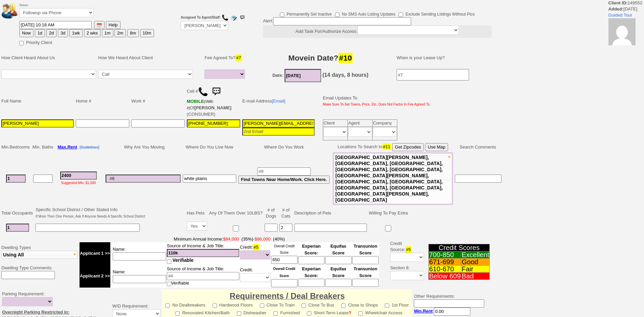
select select
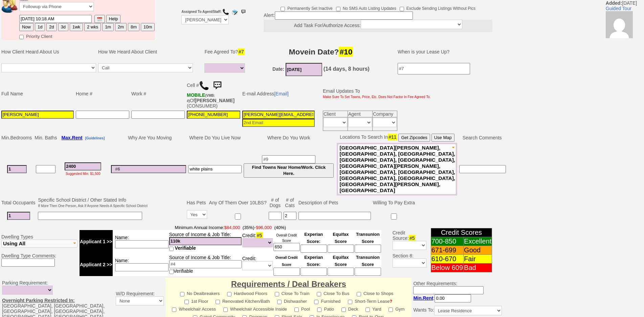
scroll to position [60, 0]
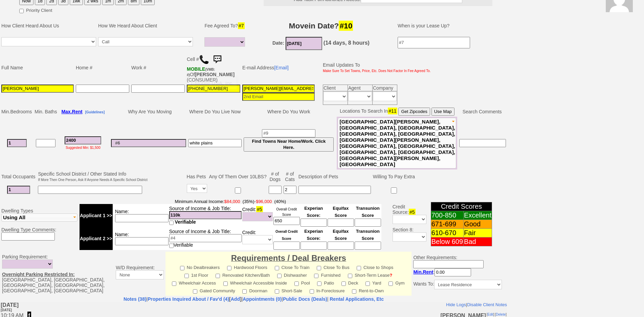
click at [218, 64] on img at bounding box center [217, 60] width 14 height 14
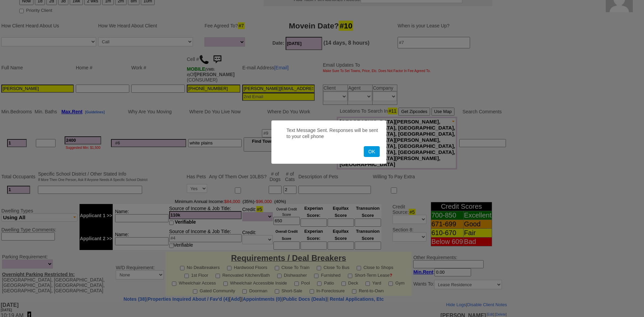
click at [364, 146] on button "OK" at bounding box center [372, 151] width 16 height 11
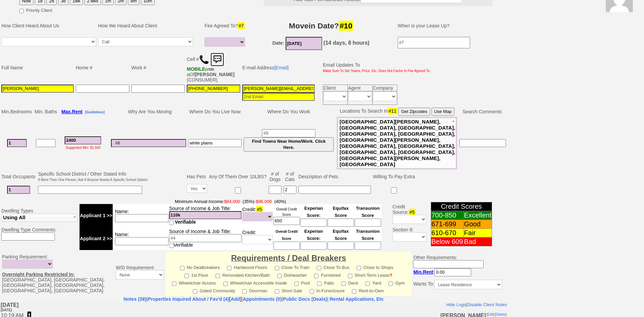
scroll to position [0, 0]
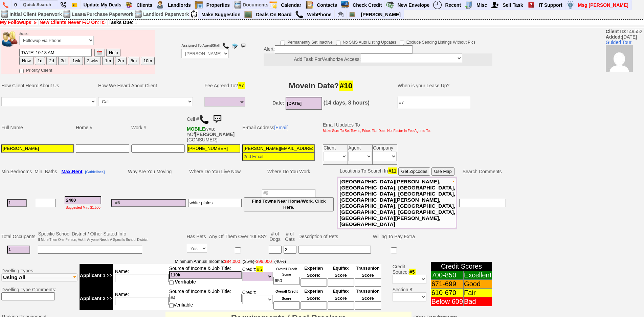
click at [40, 60] on button "1d" at bounding box center [40, 61] width 10 height 8
type input "[DATE] 03:28 PM"
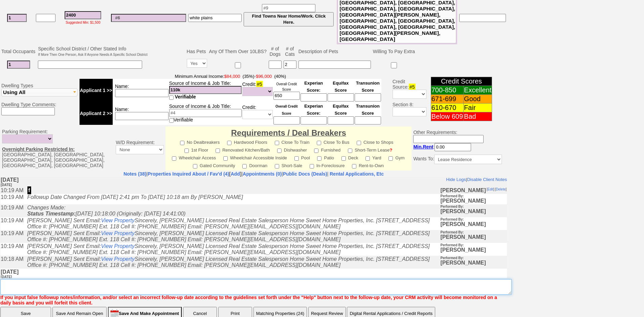
click at [309, 279] on textarea "Insert New Note Here" at bounding box center [255, 287] width 511 height 16
type textarea "f"
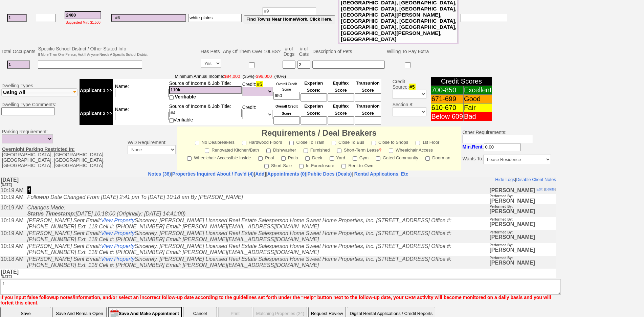
scroll to position [156, 0]
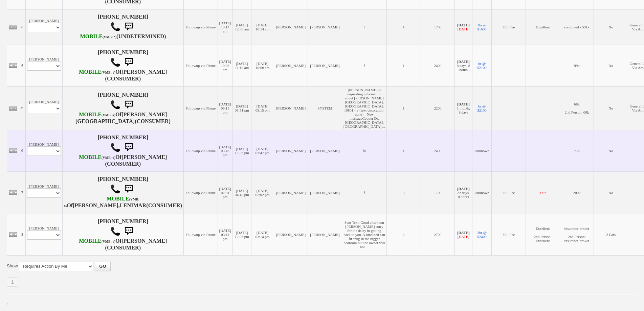
scroll to position [297, 0]
click at [50, 146] on select "Profile Edit Print Email Externally (Will Not Be Tracked In CRM) Closed Deals" at bounding box center [44, 150] width 34 height 9
select select "ChangeURL,/crm/custom/edit_client_form.php?redirect=%2Fcrm%2Fclients.php&id=167…"
click at [27, 146] on select "Profile Edit Print Email Externally (Will Not Be Tracked In CRM) Closed Deals" at bounding box center [44, 150] width 34 height 9
select select
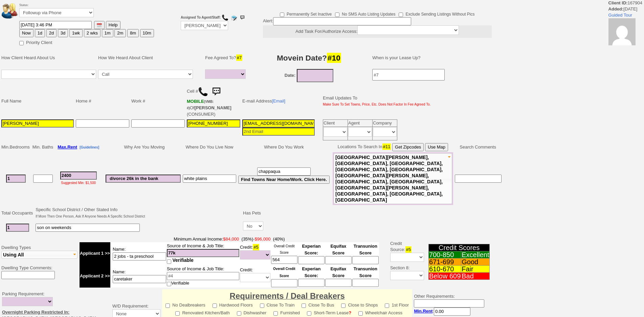
select select
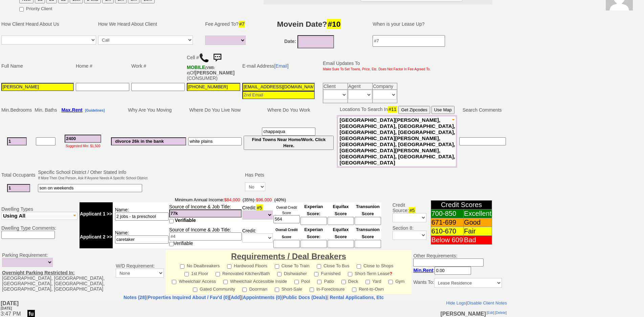
scroll to position [50, 0]
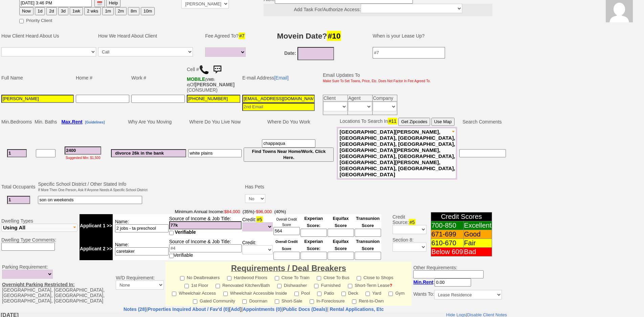
click at [37, 15] on button "1d" at bounding box center [40, 11] width 10 height 8
type input "09/23/2025 03:29 PM"
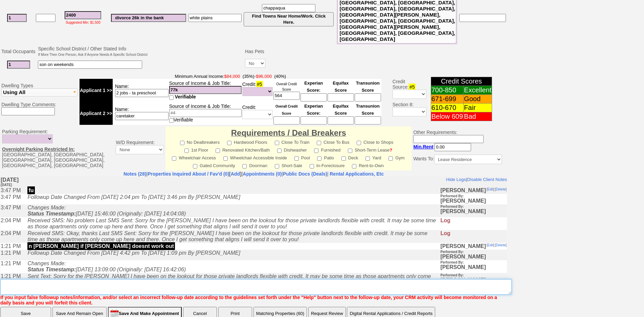
click at [353, 279] on textarea "Insert New Note Here" at bounding box center [255, 287] width 511 height 16
type textarea "f"
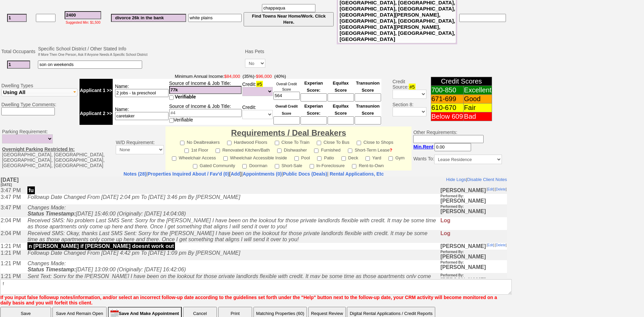
click input "Save" at bounding box center [25, 314] width 51 height 14
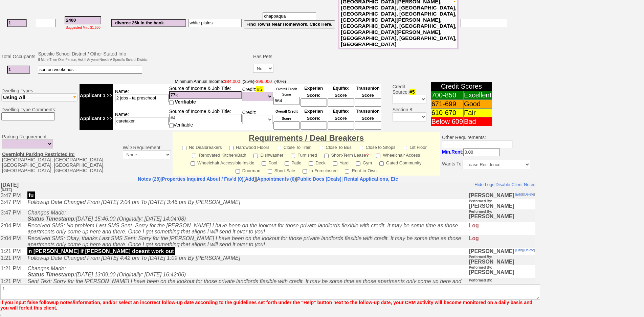
scroll to position [156, 0]
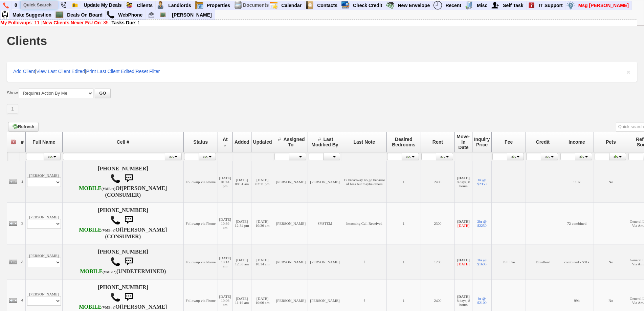
click at [31, 8] on input "text" at bounding box center [39, 5] width 37 height 8
click at [50, 5] on input "shamaree" at bounding box center [39, 5] width 37 height 8
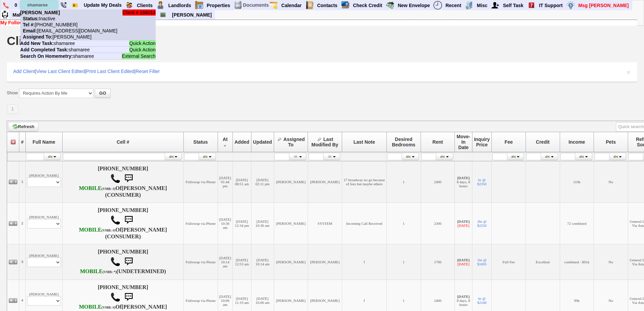
type input "shamaree"
click at [52, 16] on nobr "Status: Inactive" at bounding box center [37, 18] width 35 height 5
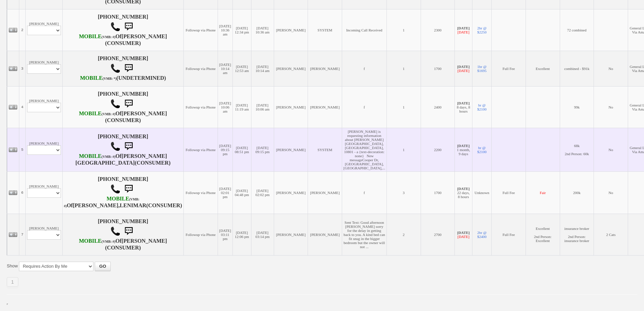
scroll to position [237, 0]
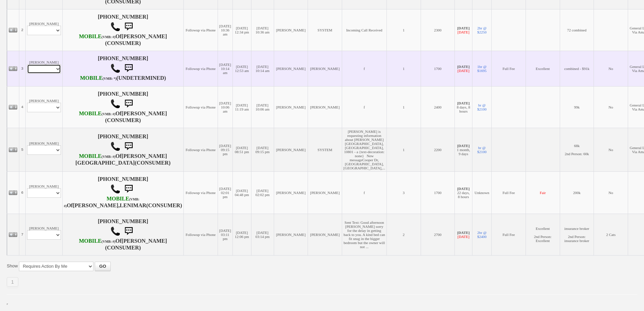
click at [49, 64] on select "Profile Edit Print Email Externally (Will Not Be Tracked In CRM) Closed Deals" at bounding box center [44, 68] width 34 height 9
select select "ChangeURL,/crm/custom/edit_client_form.php?redirect=%2Fcrm%2Fclients.php&id=117…"
click at [27, 64] on select "Profile Edit Print Email Externally (Will Not Be Tracked In CRM) Closed Deals" at bounding box center [44, 68] width 34 height 9
select select
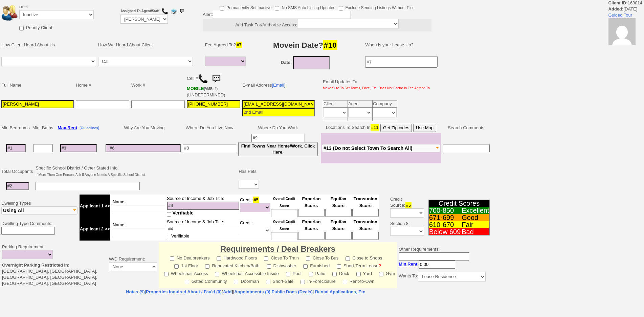
select select
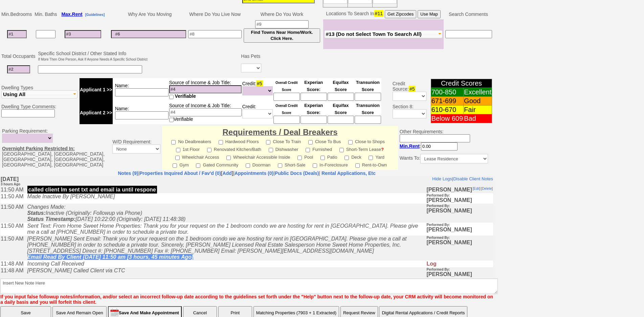
scroll to position [162, 0]
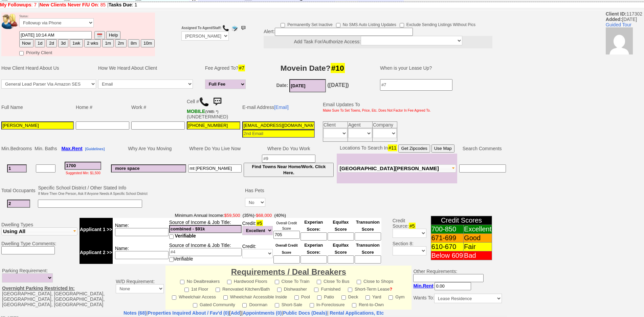
scroll to position [44, 0]
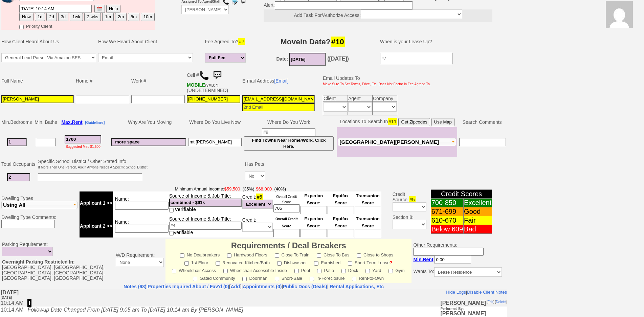
click at [204, 76] on img at bounding box center [204, 75] width 10 height 10
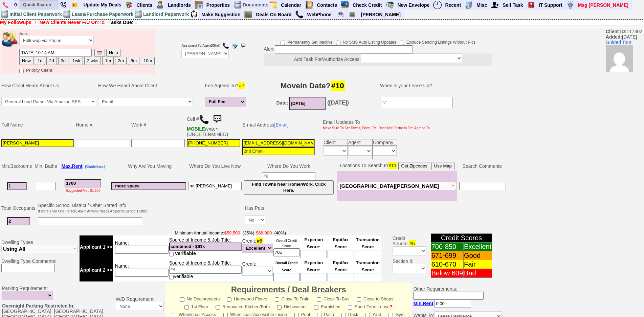
click at [37, 7] on input "text" at bounding box center [38, 4] width 37 height 8
type input "yvette"
click at [468, 138] on td "Full Name Home # Work # Cell # MOBILE (VMB: *) (UNDETERMINED) E-mail Address [E…" at bounding box center [253, 135] width 507 height 49
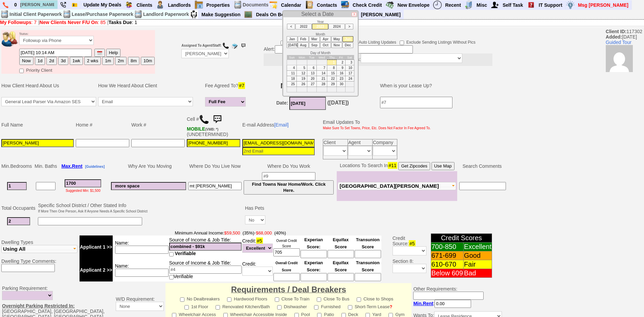
click at [298, 99] on input "06/01/2023" at bounding box center [307, 103] width 37 height 13
click at [335, 27] on li "2024" at bounding box center [336, 27] width 16 height 6
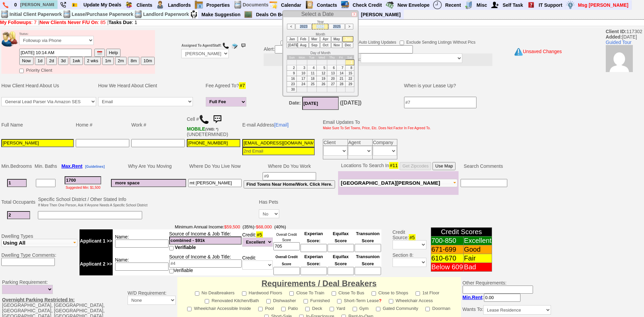
click at [335, 27] on li "2025" at bounding box center [336, 27] width 16 height 6
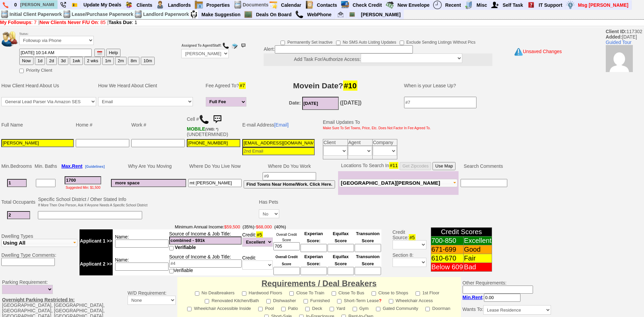
click at [321, 97] on input "06/01/2025" at bounding box center [320, 103] width 37 height 13
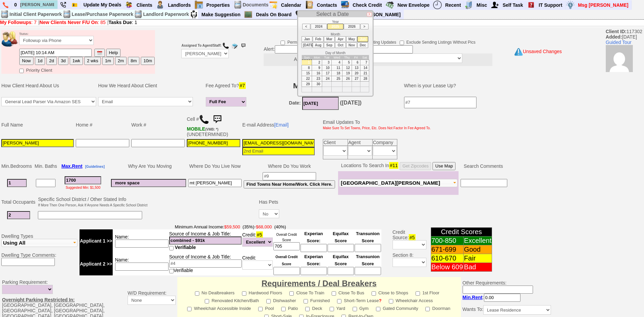
click at [350, 45] on li "Nov" at bounding box center [351, 45] width 11 height 6
type input "11/01/2025"
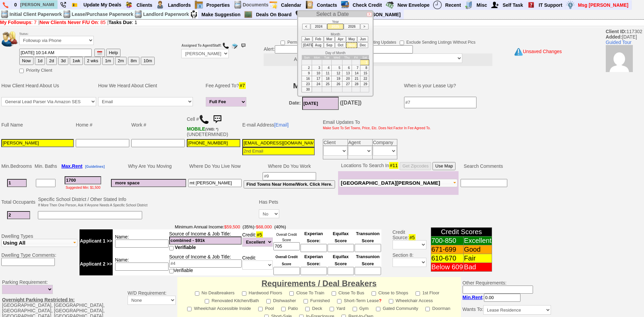
click at [361, 63] on td "1" at bounding box center [364, 62] width 9 height 5
drag, startPoint x: 17, startPoint y: 182, endPoint x: 0, endPoint y: 155, distance: 31.4
click at [0, 155] on tbody "Status: Followup via Phone Followup via Email Followup When Section 8 Property …" at bounding box center [278, 257] width 556 height 456
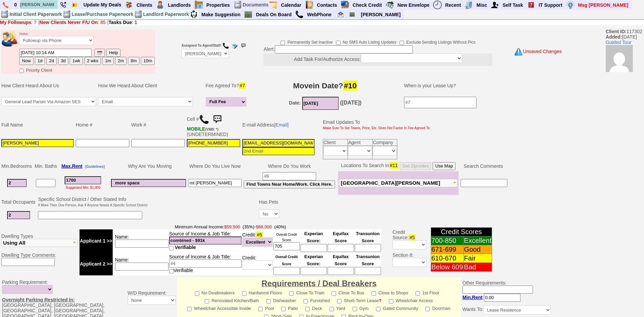
type input "2"
click at [92, 155] on td at bounding box center [102, 149] width 55 height 22
click at [26, 217] on input "2" at bounding box center [18, 215] width 23 height 8
click at [270, 216] on select "Yes No" at bounding box center [269, 213] width 20 height 9
click at [260, 209] on select "Yes No" at bounding box center [269, 213] width 20 height 9
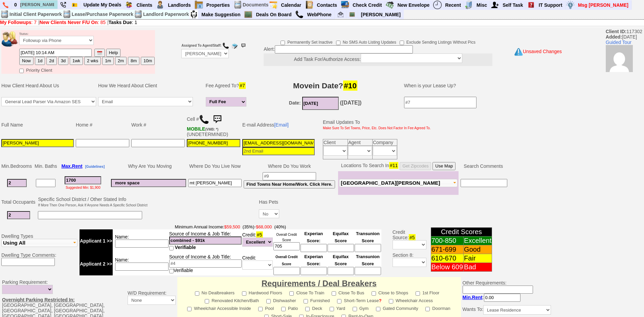
click at [150, 207] on td at bounding box center [203, 208] width 110 height 27
click at [88, 178] on input "1700" at bounding box center [83, 180] width 37 height 8
drag, startPoint x: 82, startPoint y: 178, endPoint x: 46, endPoint y: 166, distance: 37.6
click at [46, 166] on tbody "Min. Bedrooms Min. Baths Max. Rent [Guidelines] Why Are You Moving Where Do You…" at bounding box center [254, 178] width 508 height 34
type input "2200"
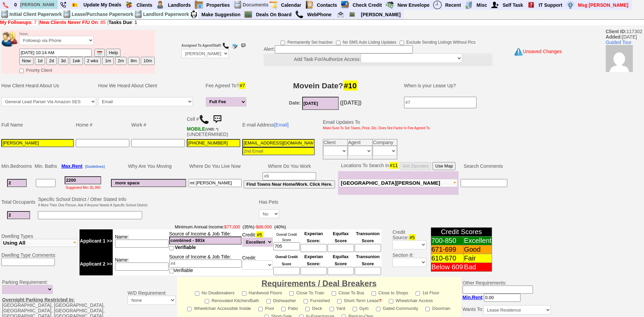
click at [148, 244] on input at bounding box center [141, 243] width 53 height 8
click at [150, 244] on input at bounding box center [141, 243] width 53 height 8
click at [87, 181] on input "2200" at bounding box center [83, 180] width 37 height 8
click at [130, 244] on input at bounding box center [141, 243] width 53 height 8
type input "mariann"
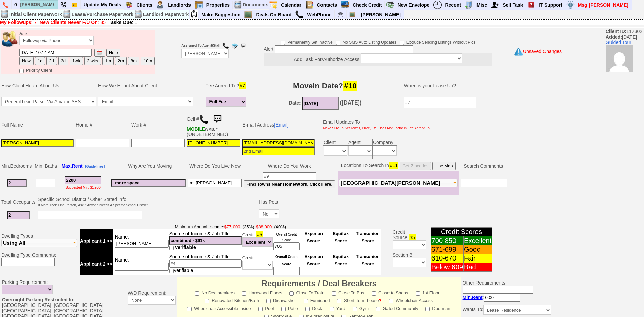
drag, startPoint x: 220, startPoint y: 244, endPoint x: 125, endPoint y: 240, distance: 95.5
click at [125, 240] on tr "Applicant 1 >> Name: mariann Source of Income & Job Title: combined - $91k Veri…" at bounding box center [230, 240] width 302 height 23
type input "55k"
click at [153, 247] on input "mariann" at bounding box center [141, 243] width 53 height 8
click at [151, 268] on input at bounding box center [141, 266] width 53 height 8
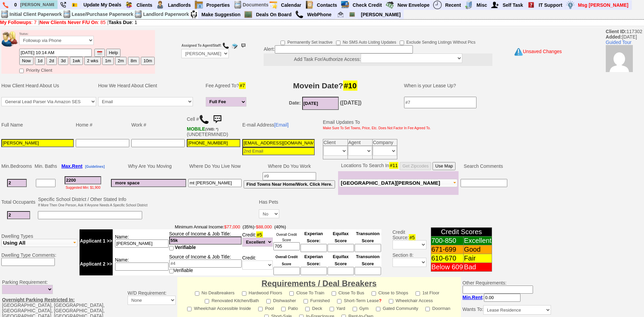
click at [187, 261] on input at bounding box center [205, 263] width 72 height 8
type input "45k"
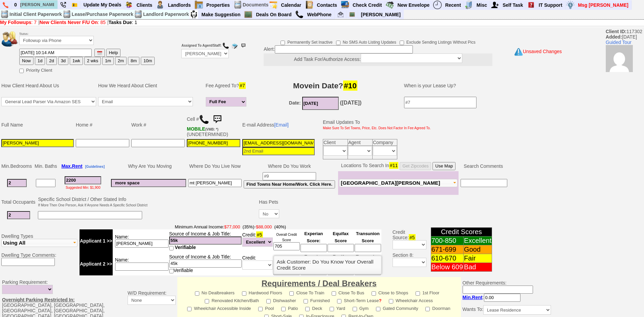
drag, startPoint x: 286, startPoint y: 246, endPoint x: 269, endPoint y: 241, distance: 18.1
click at [269, 242] on tr "Applicant 1 >> Name: mariann Source of Income & Job Title: 55k Verifiable Credi…" at bounding box center [230, 240] width 302 height 23
drag, startPoint x: 292, startPoint y: 248, endPoint x: 258, endPoint y: 239, distance: 35.5
click at [258, 239] on tr "Applicant 1 >> Name: mariann Source of Income & Job Title: 55k Verifiable Credi…" at bounding box center [230, 240] width 302 height 23
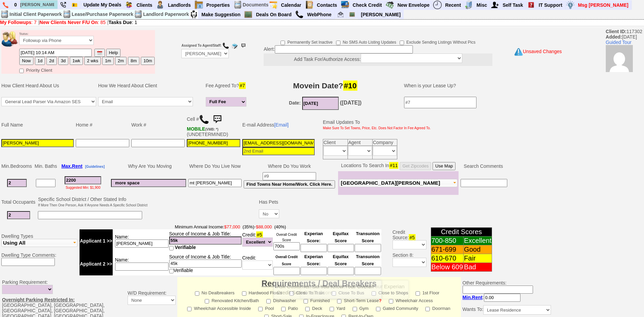
type input "700s"
click at [295, 271] on input at bounding box center [286, 271] width 26 height 8
paste input "700s"
type input "700s"
click at [319, 223] on td "Minimum Annual Income: $77,000 (35%) - $88,000 (40%) Applicant 1 >> Name: maria…" at bounding box center [230, 249] width 304 height 53
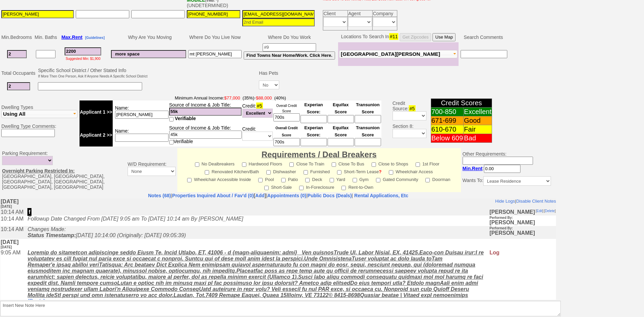
scroll to position [34, 0]
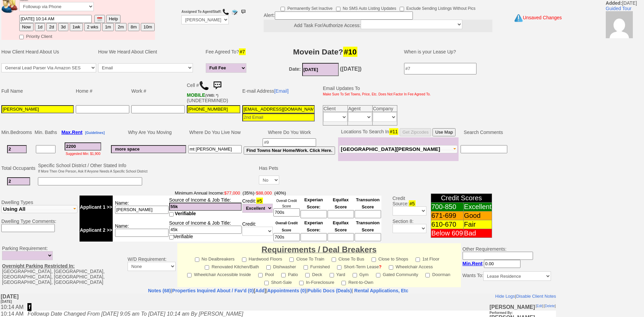
drag, startPoint x: 161, startPoint y: 151, endPoint x: 103, endPoint y: 141, distance: 59.3
click at [103, 141] on tr "2 2200 Suggested Min: $1,900 more space mt vernon Find Towns Near Home/Work. Cl…" at bounding box center [254, 149] width 508 height 24
click at [131, 116] on td at bounding box center [157, 115] width 55 height 22
click at [283, 110] on input "mariannclarke87@gmail.com" at bounding box center [278, 109] width 72 height 8
click at [42, 26] on button "1d" at bounding box center [40, 27] width 10 height 8
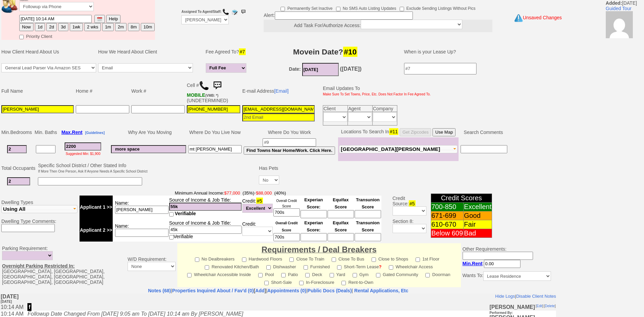
type input "09/23/2025 03:36 PM"
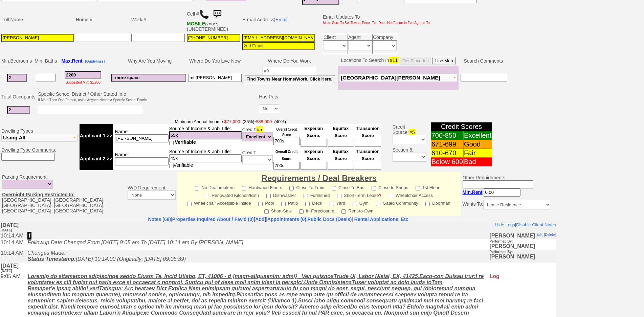
scroll to position [170, 0]
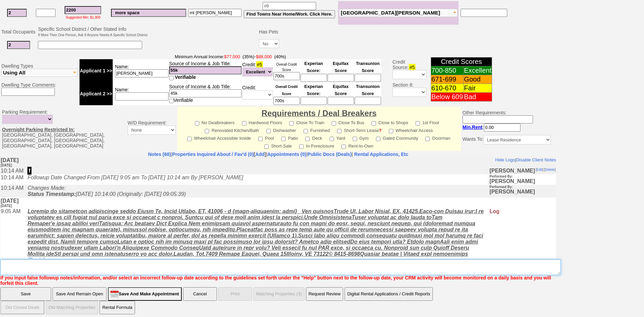
click at [135, 264] on textarea "Insert New Note Here" at bounding box center [280, 267] width 560 height 16
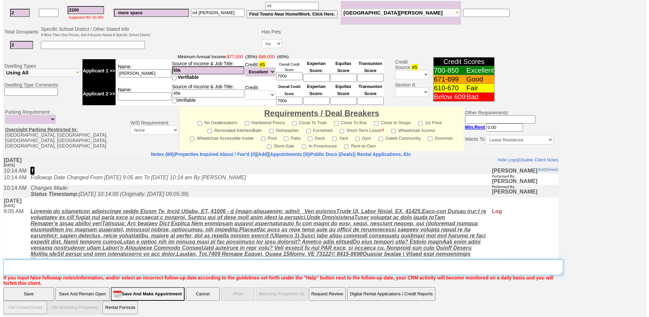
scroll to position [0, 0]
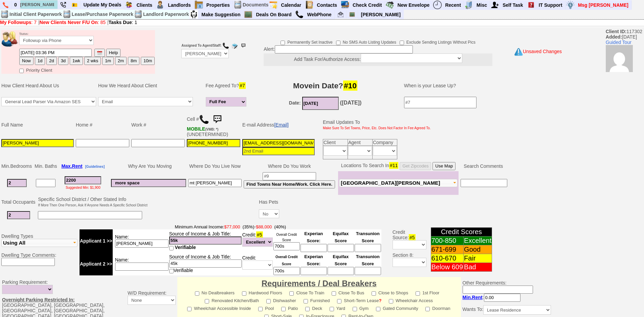
click at [288, 122] on link "[Email]" at bounding box center [281, 124] width 15 height 5
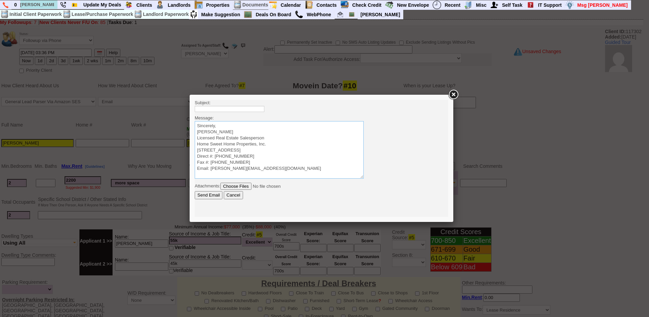
click at [293, 123] on textarea "Sincerely, Jorge Guerrero Licensed Real Estate Salesperson Home Sweet Home Prop…" at bounding box center [279, 149] width 169 height 57
paste textarea "Good Afternoon Diana Vanessa, It was a pleasure speaking with you! I am excited…"
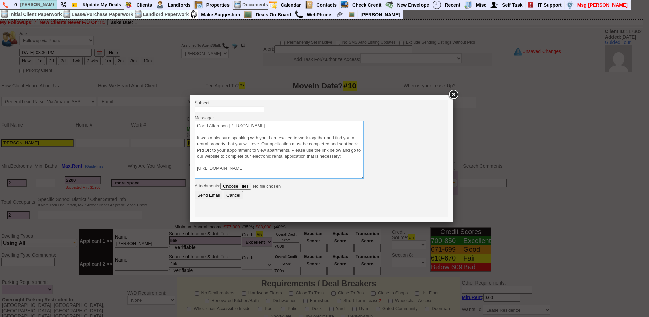
scroll to position [35, 0]
type textarea "Good Afternoon Diana Vanessa, It was a pleasure speaking with you! I am excited…"
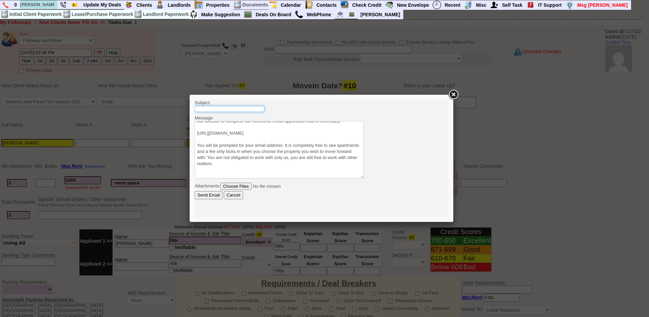
click at [261, 111] on input "text" at bounding box center [230, 109] width 70 height 6
type input "Viewing Rentals with Us"
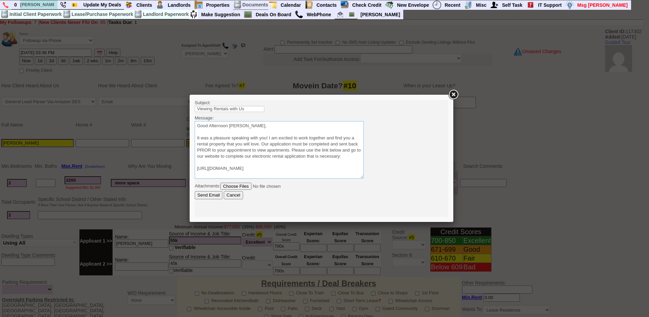
drag, startPoint x: 228, startPoint y: 123, endPoint x: 300, endPoint y: 120, distance: 71.8
click at [300, 120] on body "Subject: Viewing Rentals with Us Message: Sincerely, Jorge Guerrero Licensed Re…" at bounding box center [322, 158] width 254 height 117
type textarea "Good Afternoon It was a pleasure speaking with you! I am excited to work togeth…"
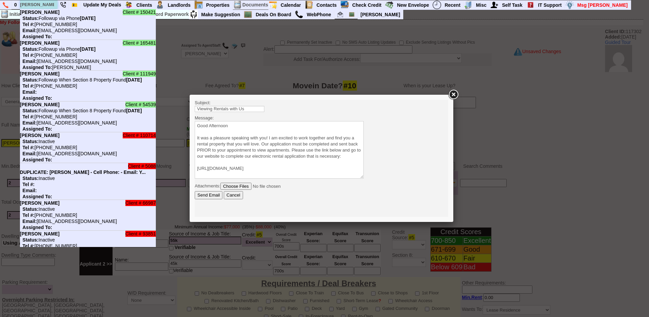
click at [42, 6] on input "yvette" at bounding box center [38, 4] width 37 height 8
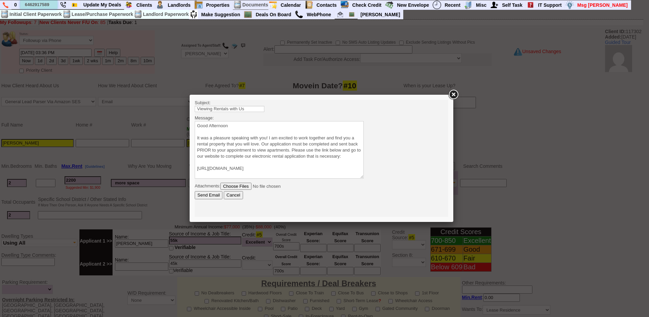
click at [49, 3] on input "6462917589" at bounding box center [38, 4] width 37 height 8
click at [50, 5] on input "6462917589" at bounding box center [38, 4] width 37 height 8
click at [49, 5] on input "6462917589" at bounding box center [38, 4] width 37 height 8
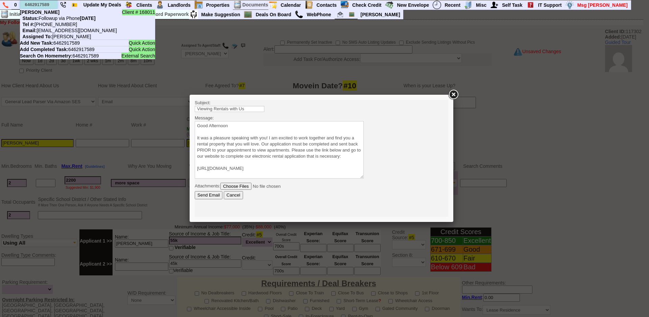
click at [49, 5] on input "6462917589" at bounding box center [38, 4] width 37 height 8
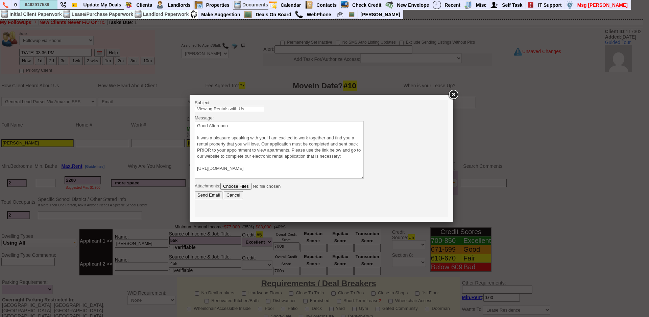
type input "6462917589"
click at [271, 147] on textarea "Sincerely, Jorge Guerrero Licensed Real Estate Salesperson Home Sweet Home Prop…" at bounding box center [279, 149] width 169 height 57
click at [246, 129] on textarea "Sincerely, Jorge Guerrero Licensed Real Estate Salesperson Home Sweet Home Prop…" at bounding box center [279, 149] width 169 height 57
click at [242, 126] on textarea "Sincerely, Jorge Guerrero Licensed Real Estate Salesperson Home Sweet Home Prop…" at bounding box center [279, 149] width 169 height 57
type textarea "Good Afternoon Mariann It was a pleasure speaking with you! I am excited to wor…"
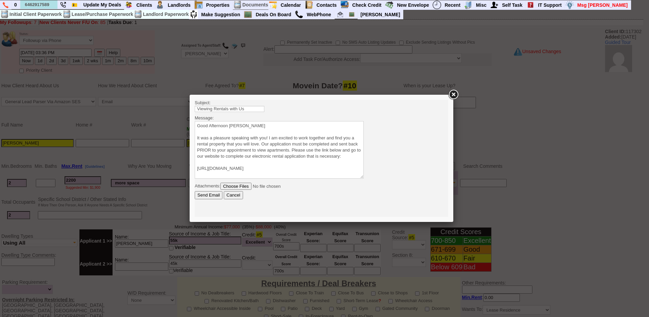
click at [213, 193] on input "Send Email" at bounding box center [209, 195] width 28 height 8
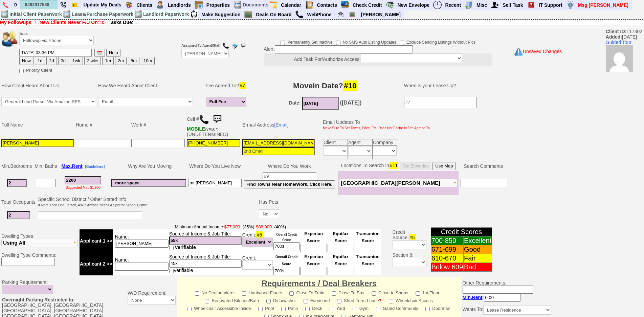
click at [219, 119] on img at bounding box center [217, 120] width 14 height 14
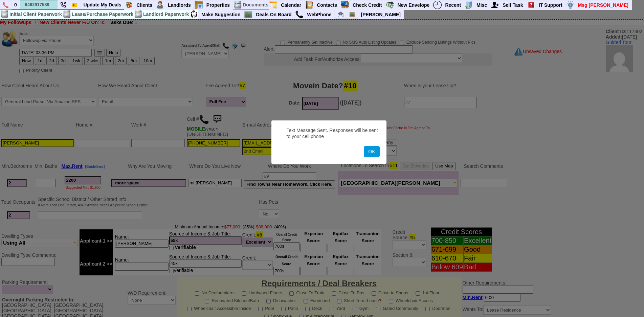
click at [364, 146] on button "OK" at bounding box center [372, 151] width 16 height 11
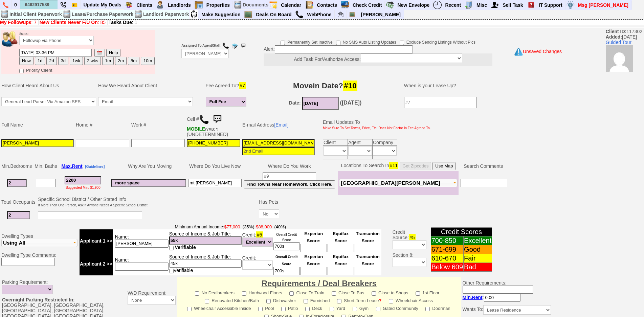
click at [219, 119] on img at bounding box center [217, 120] width 14 height 14
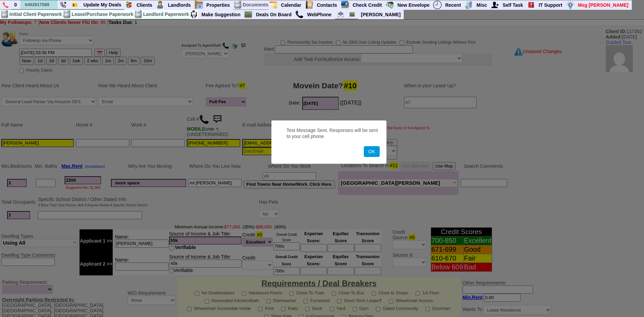
click at [364, 146] on button "OK" at bounding box center [372, 151] width 16 height 11
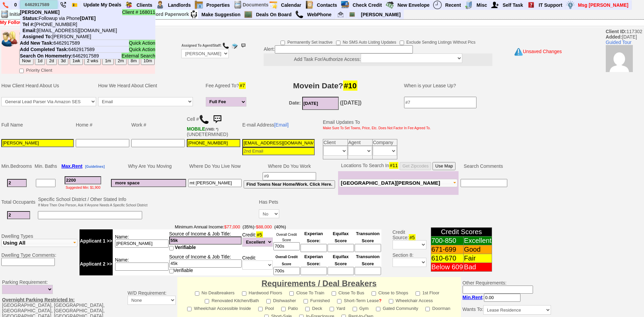
click at [43, 7] on input "6462917589" at bounding box center [38, 4] width 37 height 8
paste input ") 309-9872"
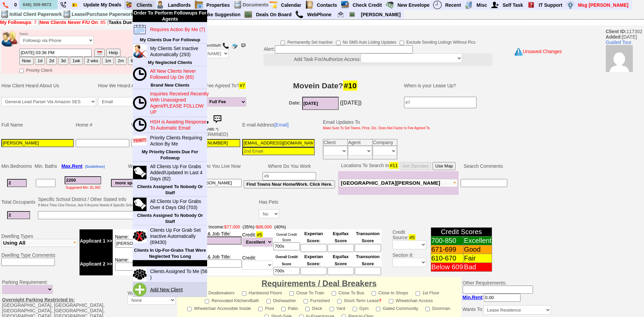
type input "646) 309-9872"
click at [180, 292] on link "Add New Client" at bounding box center [169, 289] width 44 height 9
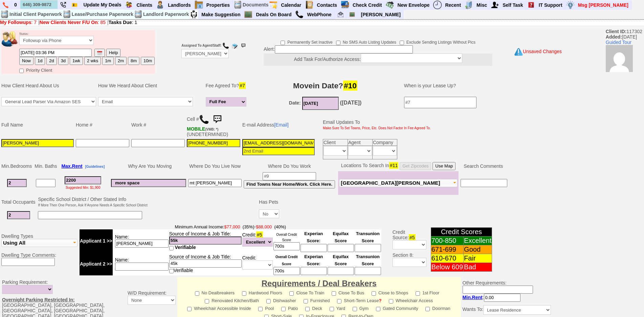
click at [43, 60] on button "1d" at bounding box center [40, 61] width 10 height 8
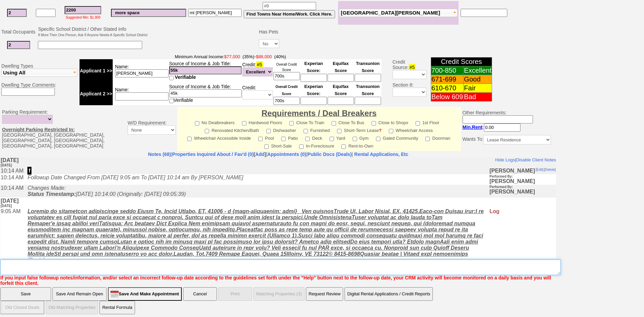
click at [55, 266] on textarea "Insert New Note Here" at bounding box center [280, 267] width 560 height 16
type textarea "sent app fu"
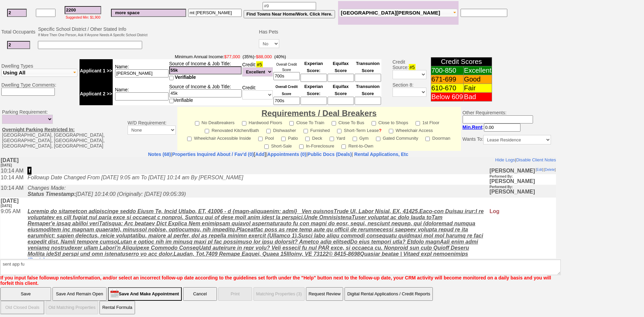
click input "Save" at bounding box center [25, 294] width 51 height 14
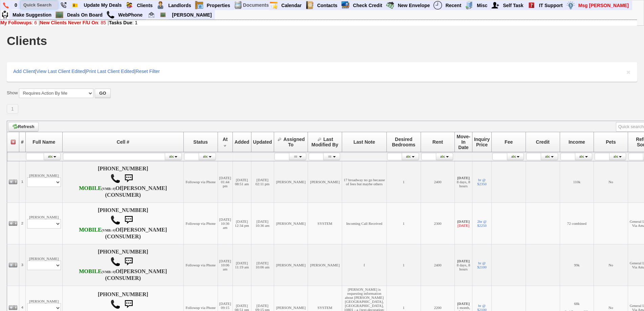
click at [48, 4] on input "text" at bounding box center [39, 5] width 37 height 8
paste input "646) 309-9872"
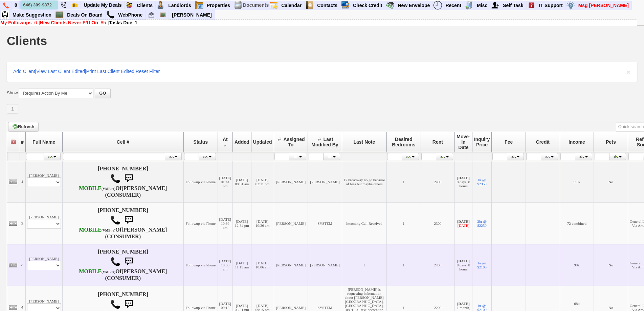
type input "646) 309-9872"
click at [183, 286] on td "Followup via Phone" at bounding box center [200, 265] width 34 height 42
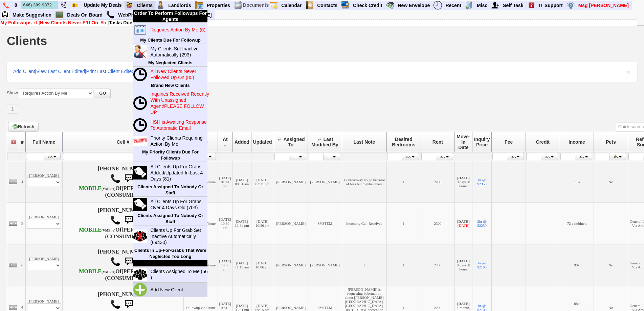
click at [169, 291] on link "Add New Client" at bounding box center [169, 289] width 44 height 9
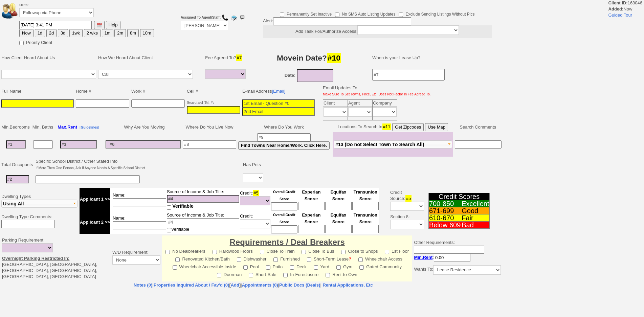
select select
click at [202, 110] on input "___-___-____" at bounding box center [213, 110] width 53 height 8
paste input "[PHONE_NUMBER]"
type input "[PHONE_NUMBER]"
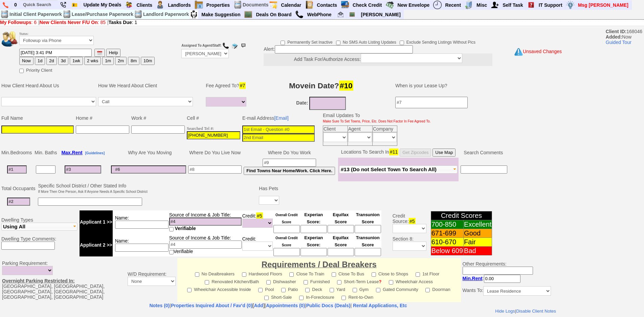
click at [265, 126] on input at bounding box center [278, 129] width 72 height 8
click at [267, 129] on input at bounding box center [278, 129] width 72 height 8
paste input "[EMAIL_ADDRESS][DOMAIN_NAME]"
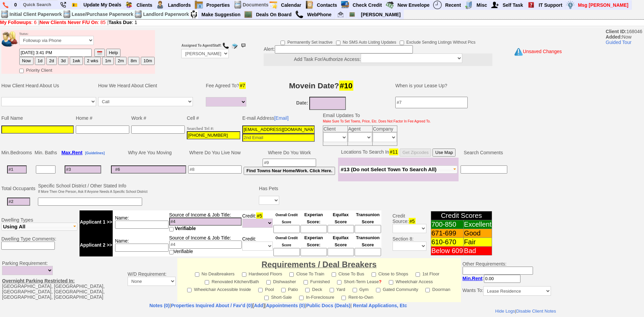
type input "[EMAIL_ADDRESS][DOMAIN_NAME]"
click at [31, 129] on input at bounding box center [37, 129] width 72 height 8
paste input "[PERSON_NAME]"
type input "[PERSON_NAME]"
click at [27, 60] on button "Now" at bounding box center [26, 61] width 14 height 8
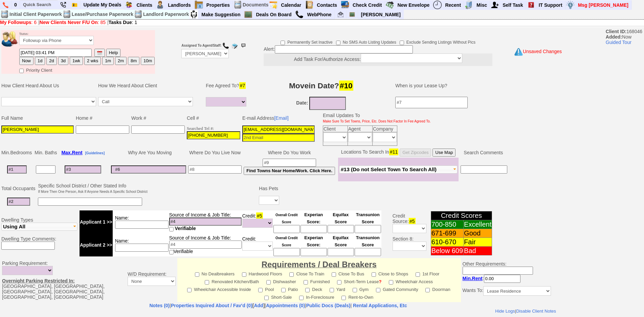
click at [39, 61] on button "1d" at bounding box center [40, 61] width 10 height 8
type input "[DATE] 03:41 PM"
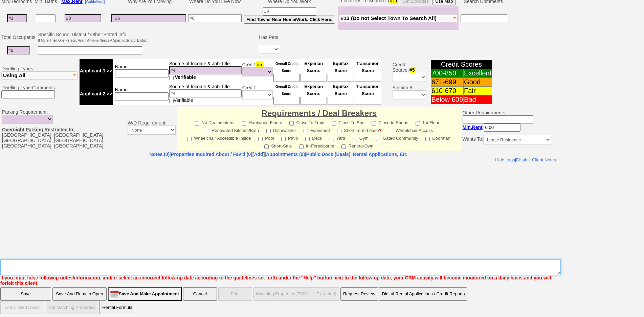
click at [368, 262] on textarea "Insert New Note Here" at bounding box center [280, 267] width 560 height 16
type textarea "327 [PERSON_NAME]"
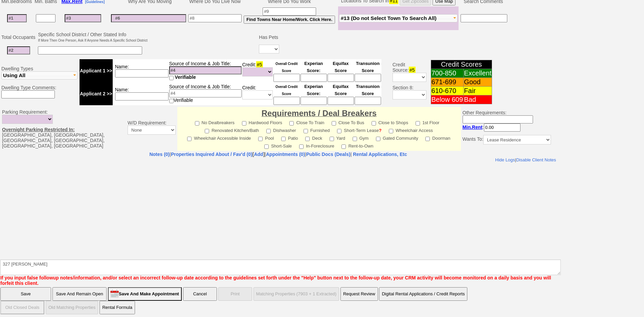
click input "Save" at bounding box center [25, 294] width 51 height 14
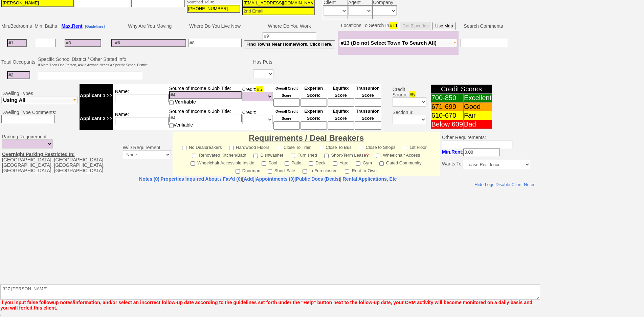
scroll to position [127, 0]
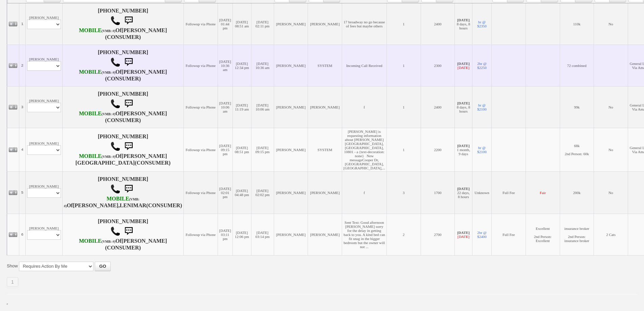
scroll to position [169, 0]
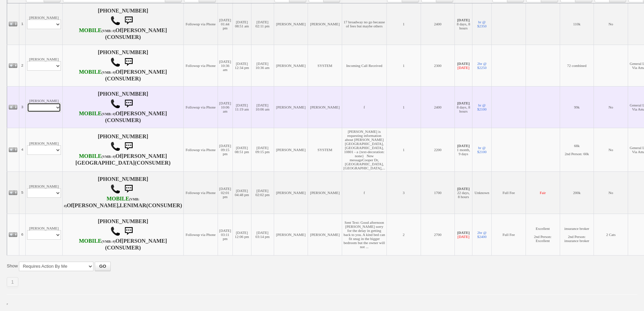
click at [40, 112] on select "Profile Edit Print Email Externally (Will Not Be Tracked In CRM) Closed Deals" at bounding box center [44, 107] width 34 height 9
select select "ChangeURL,/crm/custom/edit_client_form.php?redirect=%2Fcrm%2Fclients.php&id=167…"
click at [27, 107] on select "Profile Edit Print Email Externally (Will Not Be Tracked In CRM) Closed Deals" at bounding box center [44, 107] width 34 height 9
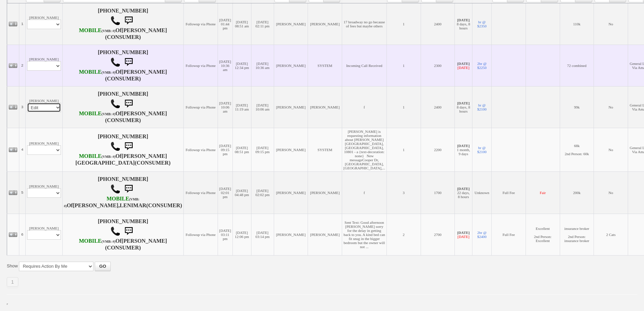
select select
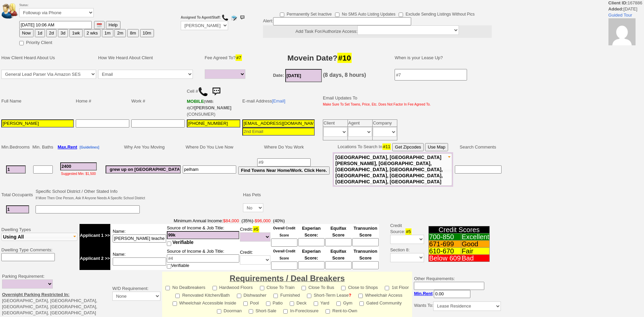
select select
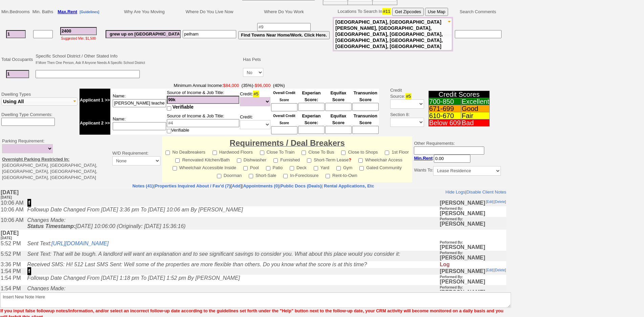
click at [228, 220] on td "Changes Made: Status Timestamp: [DATE] 10:06:00 (Originally: [DATE] 15:36:16)" at bounding box center [231, 223] width 415 height 13
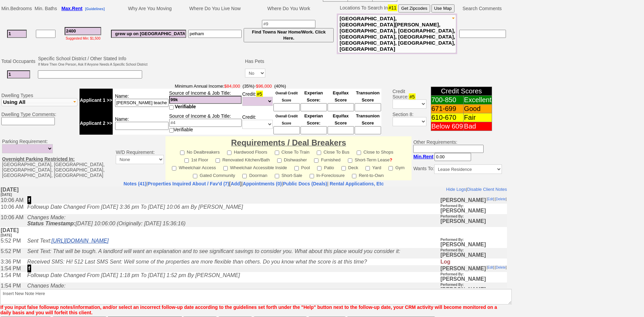
click at [109, 243] on link "https://hshprop.com/?section=view_property&propertyid=L904513" at bounding box center [79, 240] width 57 height 6
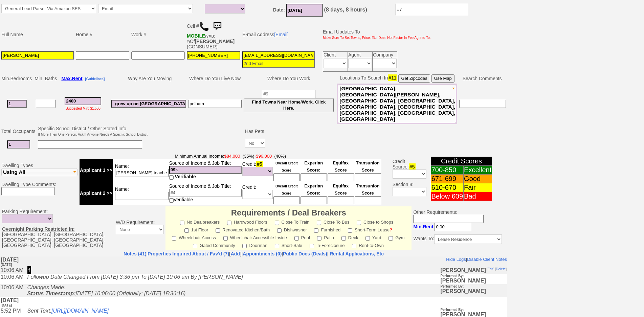
scroll to position [0, 0]
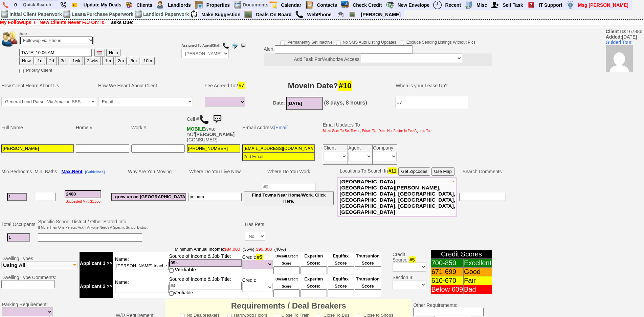
click at [49, 38] on select "Followup via Phone Followup via Email Followup When Section 8 Property Found De…" at bounding box center [56, 40] width 74 height 9
select select "Inactive"
click at [19, 36] on select "Followup via Phone Followup via Email Followup When Section 8 Property Found De…" at bounding box center [56, 40] width 74 height 9
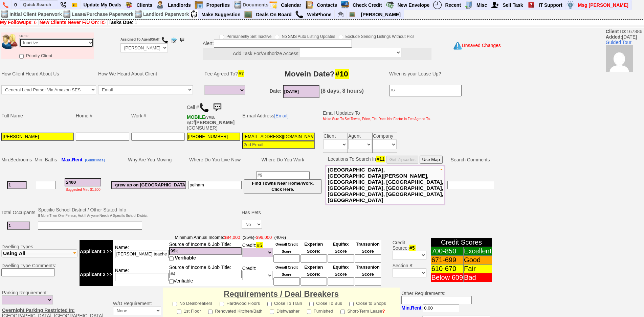
scroll to position [173, 0]
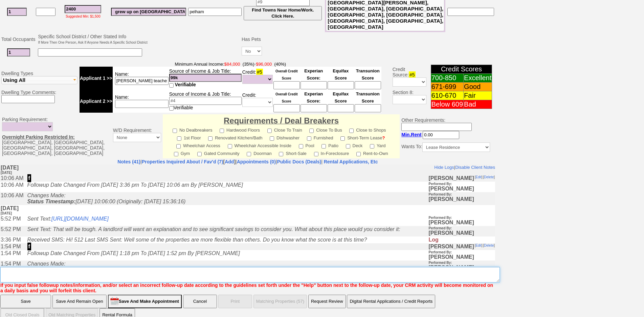
click at [282, 269] on textarea "Insert New Note Here" at bounding box center [249, 275] width 499 height 16
type textarea "credit shot ia"
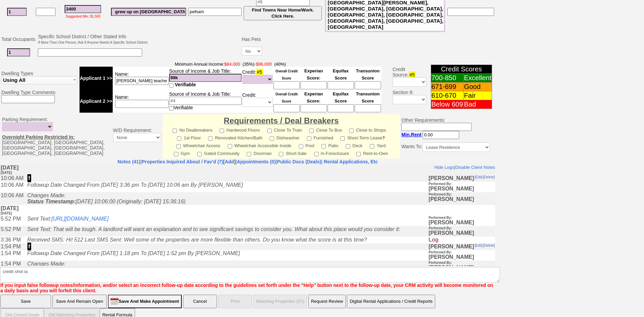
click at [19, 295] on input "Save" at bounding box center [25, 302] width 51 height 14
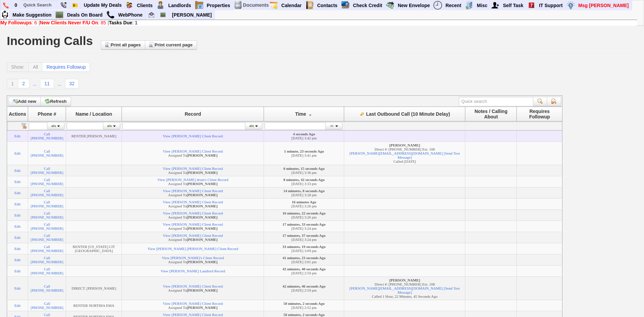
click at [206, 141] on td "View [PERSON_NAME] Client Record" at bounding box center [193, 135] width 142 height 11
click at [205, 138] on link "View [PERSON_NAME] Client Record" at bounding box center [193, 136] width 60 height 4
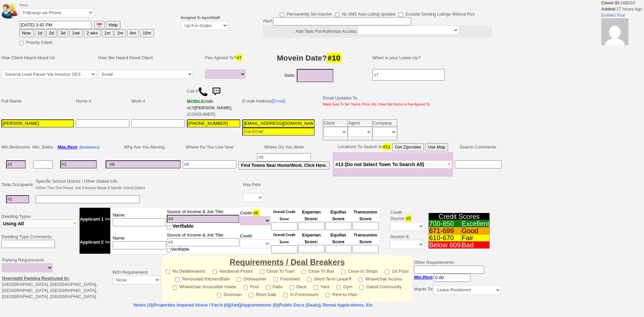
select select
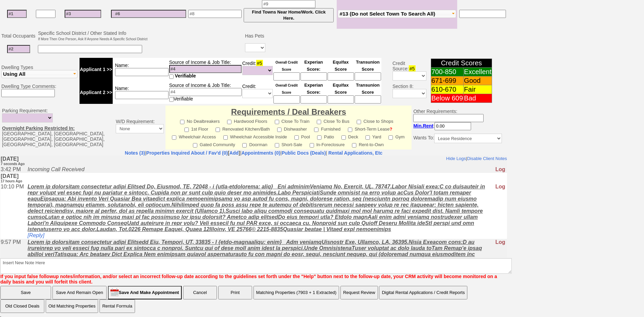
click at [136, 172] on td "Incoming Call Received" at bounding box center [259, 169] width 470 height 7
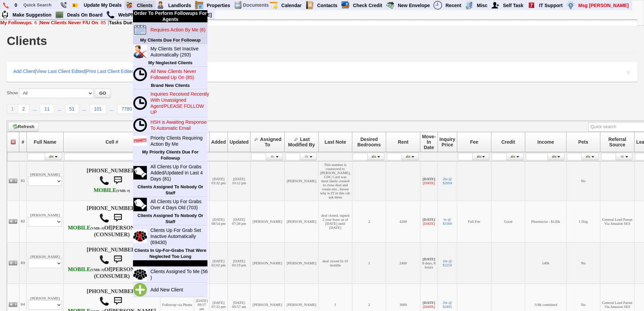
click at [159, 28] on blink "Requires Action By Me (6)" at bounding box center [177, 29] width 55 height 5
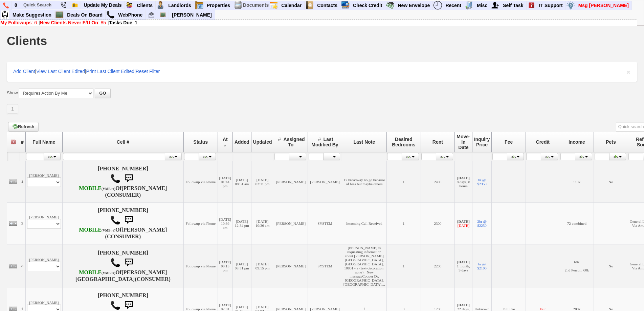
scroll to position [148, 0]
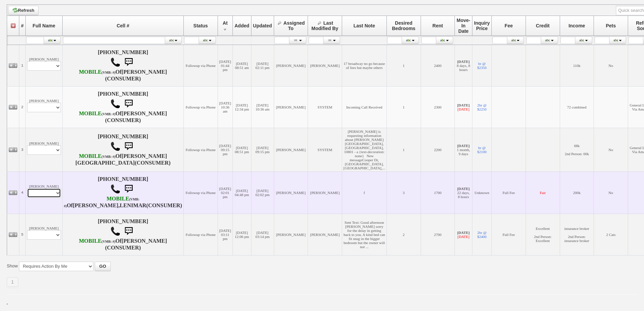
click at [49, 195] on select "Profile Edit Print Email Externally (Will Not Be Tracked In CRM) Closed Deals" at bounding box center [44, 192] width 34 height 9
select select "ChangeURL,/crm/custom/edit_client_form.php?redirect=%2Fcrm%2Fclients.php&id=586…"
click at [27, 188] on select "Profile Edit Print Email Externally (Will Not Be Tracked In CRM) Closed Deals" at bounding box center [44, 192] width 34 height 9
select select
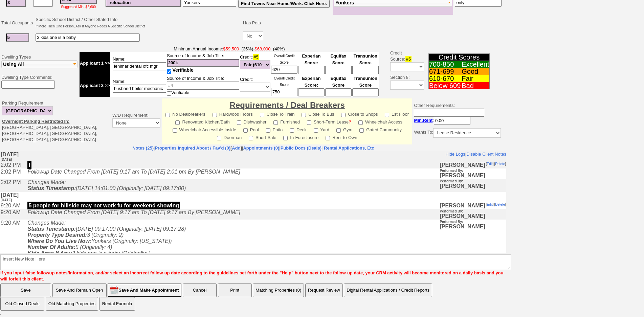
click at [165, 199] on td "[DATE] [DATE]" at bounding box center [253, 197] width 506 height 10
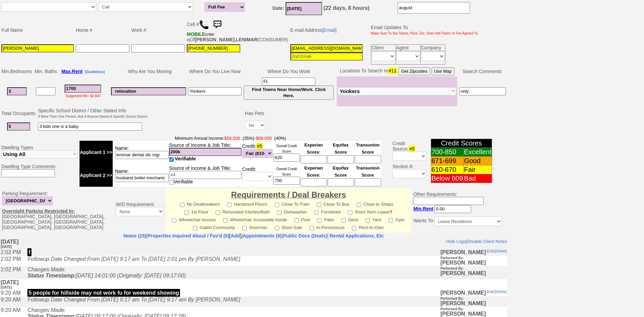
scroll to position [15, 0]
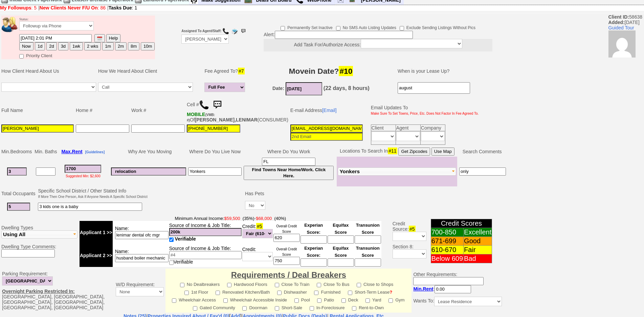
click at [65, 47] on button "3d" at bounding box center [63, 46] width 10 height 8
type input "[DATE] 03:45 PM"
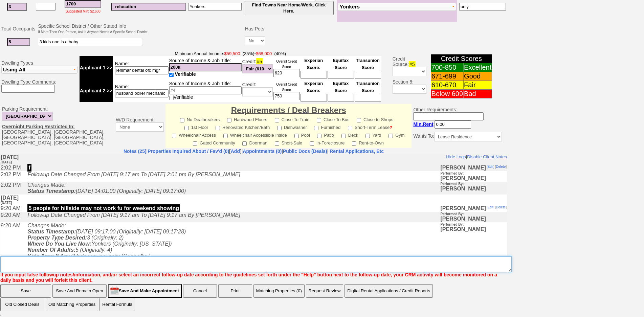
click at [346, 259] on textarea "Insert New Note Here" at bounding box center [255, 264] width 511 height 16
type textarea "f"
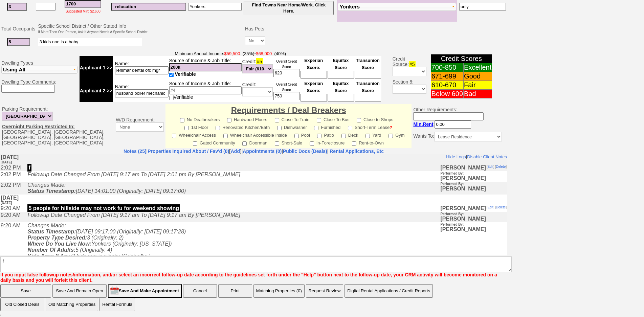
scroll to position [151, 0]
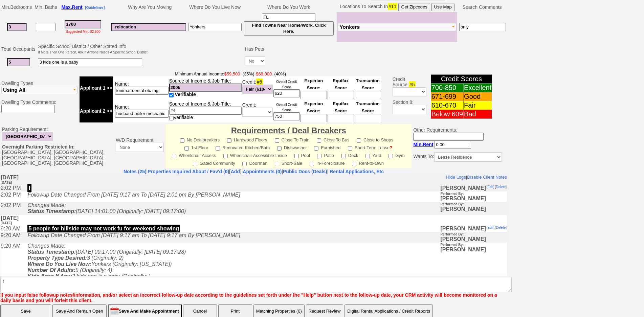
click input "Save" at bounding box center [25, 311] width 51 height 14
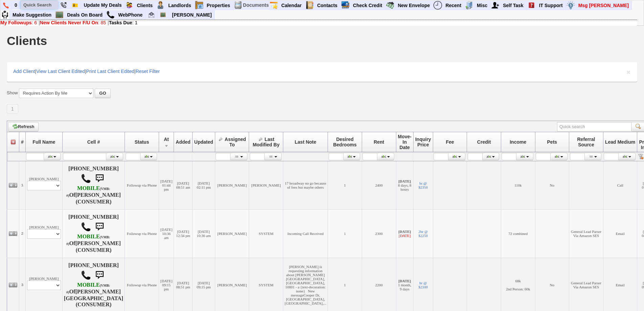
click at [49, 5] on input "text" at bounding box center [39, 5] width 37 height 8
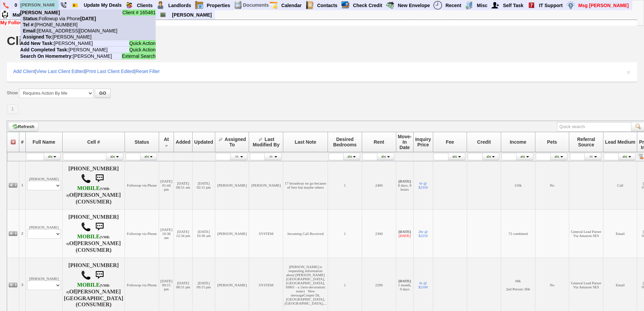
type input "[PERSON_NAME]"
click at [52, 19] on nobr "Status: Followup via Phone [DATE]" at bounding box center [58, 18] width 76 height 5
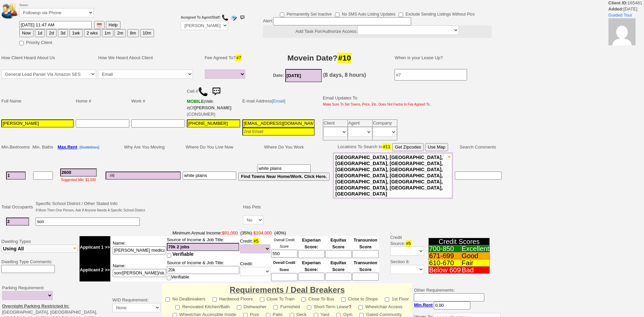
select select
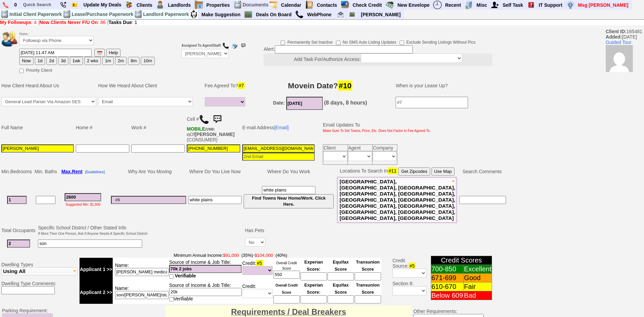
click at [204, 118] on img at bounding box center [204, 119] width 10 height 10
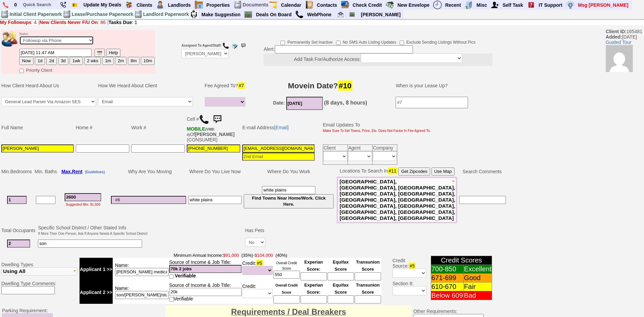
click at [62, 41] on select "Followup via Phone Followup via Email Followup When Section 8 Property Found De…" at bounding box center [56, 40] width 74 height 9
select select "Inactive"
click at [19, 36] on select "Followup via Phone Followup via Email Followup When Section 8 Property Found De…" at bounding box center [56, 40] width 74 height 9
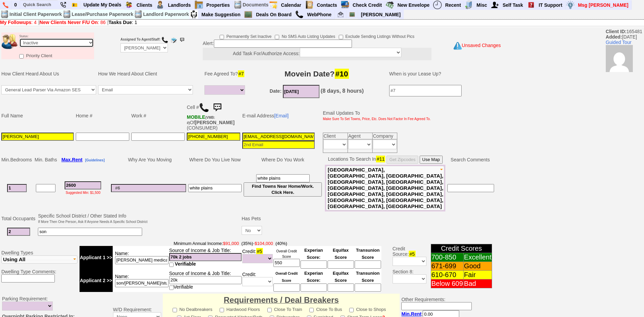
scroll to position [173, 0]
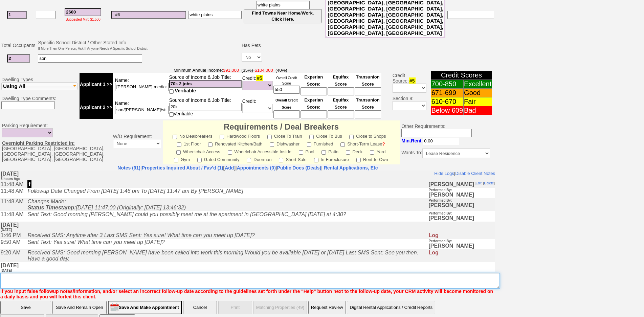
click at [299, 273] on textarea "Insert New Note Here" at bounding box center [249, 281] width 499 height 16
type textarea "called to show [PERSON_NAME] no answer no text back ia until response"
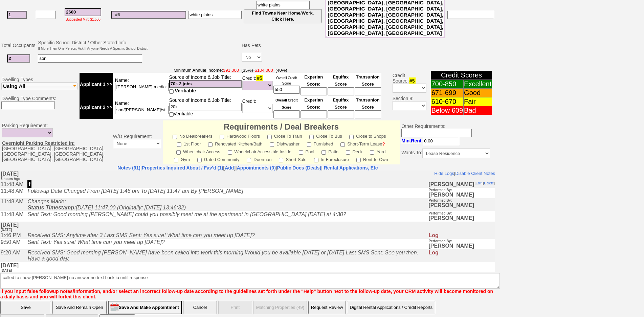
click input "Save" at bounding box center [25, 308] width 51 height 14
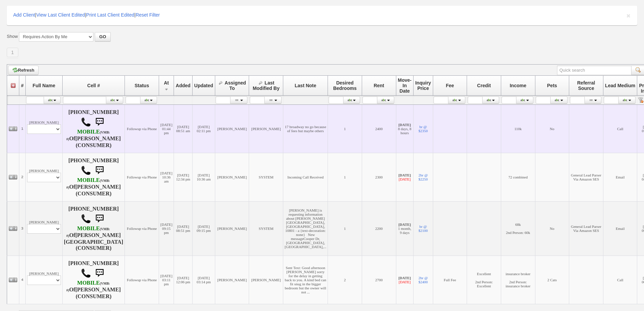
scroll to position [113, 0]
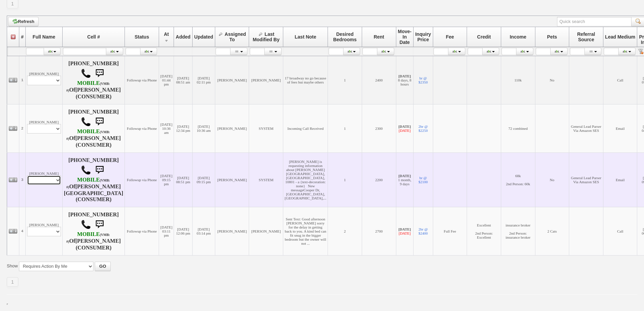
click at [50, 177] on select "Profile Edit Print Email Externally (Will Not Be Tracked In CRM) Closed Deals" at bounding box center [44, 180] width 34 height 9
select select "ChangeURL,/crm/custom/edit_client_form.php?redirect=%2Fcrm%2Fclients.php&id=164…"
click at [27, 176] on select "Profile Edit Print Email Externally (Will Not Be Tracked In CRM) Closed Deals" at bounding box center [44, 180] width 34 height 9
select select
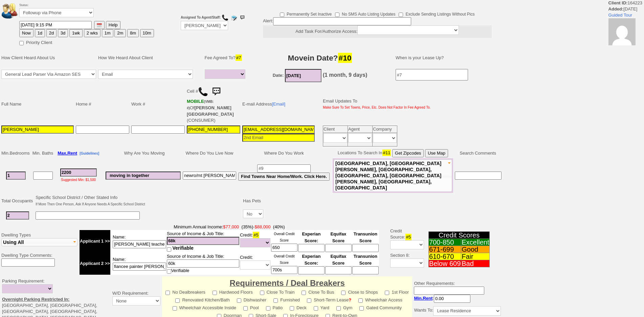
select select
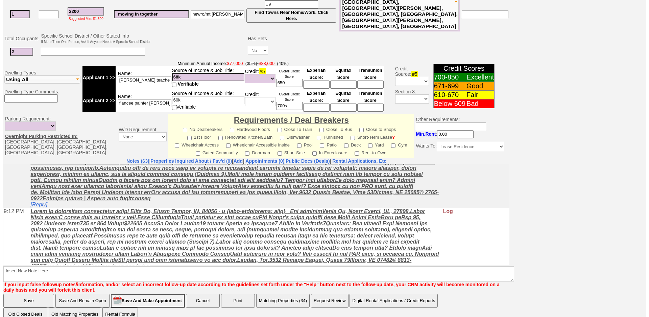
scroll to position [135, 0]
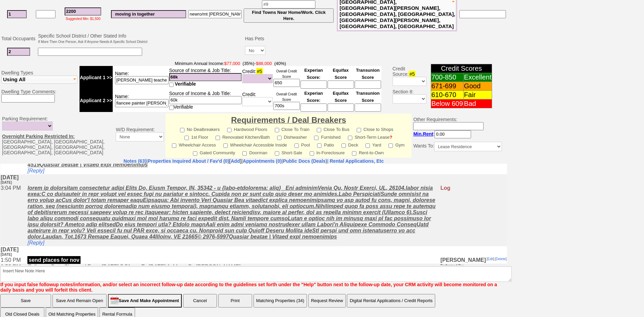
click at [298, 294] on button "Matching Properties (34)" at bounding box center [279, 301] width 53 height 14
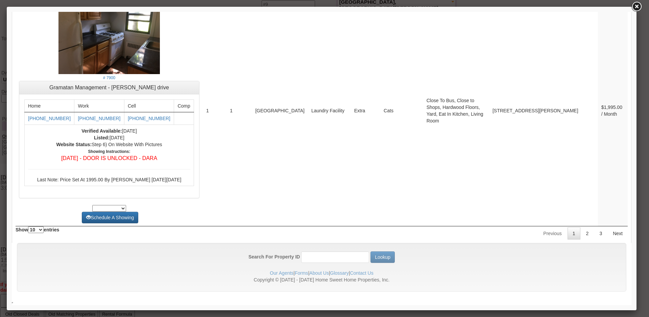
scroll to position [2841, 0]
click at [581, 233] on link "2" at bounding box center [587, 233] width 13 height 12
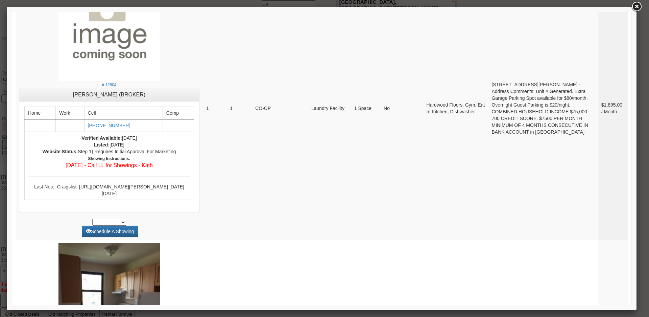
scroll to position [2796, 0]
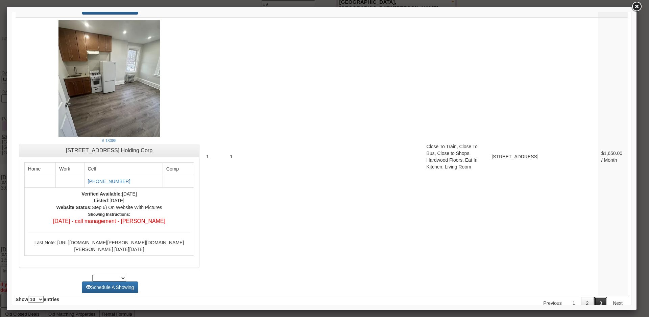
click at [598, 297] on link "3" at bounding box center [601, 303] width 13 height 12
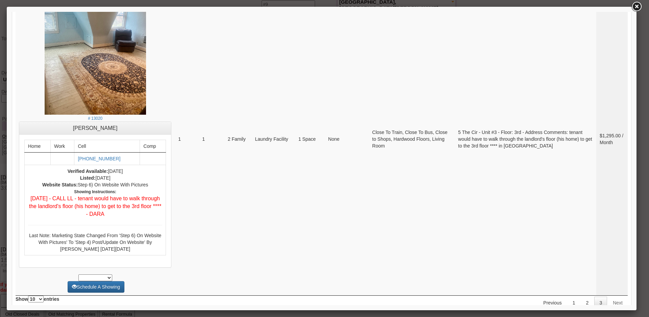
scroll to position [0, 0]
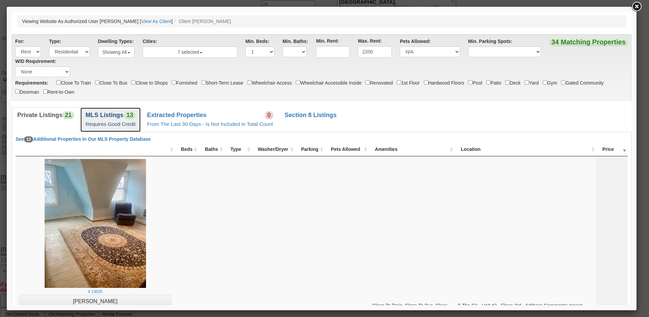
click at [136, 114] on link "MLS Listings 13 Requires Good Credit" at bounding box center [110, 119] width 61 height 25
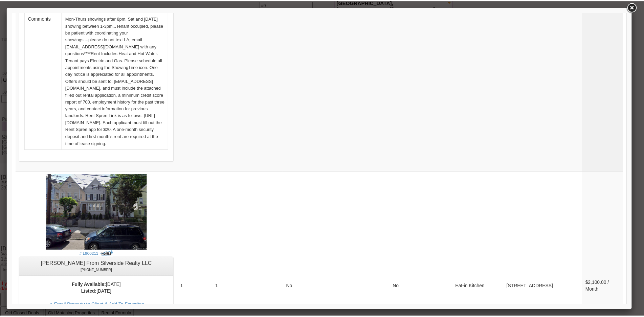
scroll to position [2638, 0]
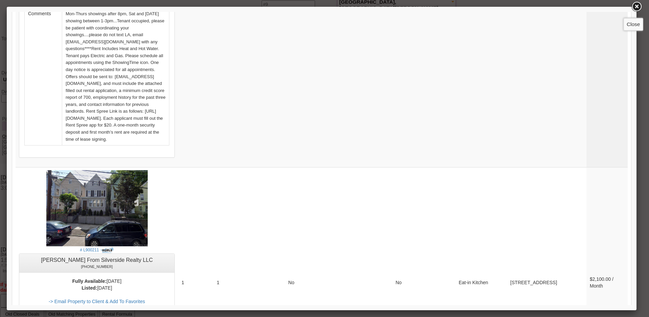
click at [633, 4] on link at bounding box center [637, 7] width 12 height 12
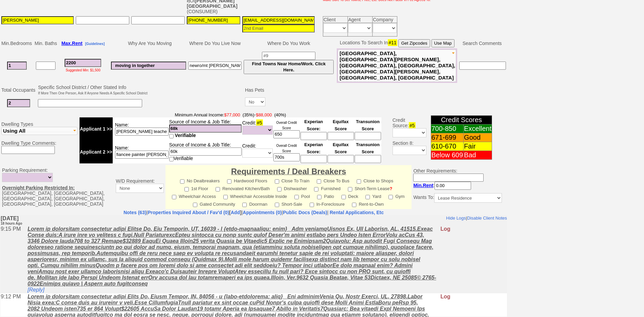
scroll to position [84, 0]
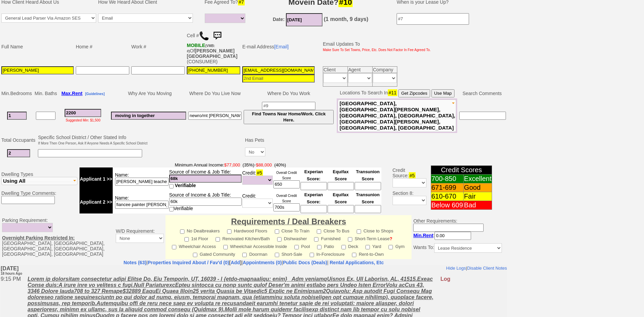
click at [203, 34] on img at bounding box center [204, 36] width 10 height 10
click at [202, 167] on td "Source of Income & Job Title: 68k Verifiable" at bounding box center [205, 178] width 73 height 23
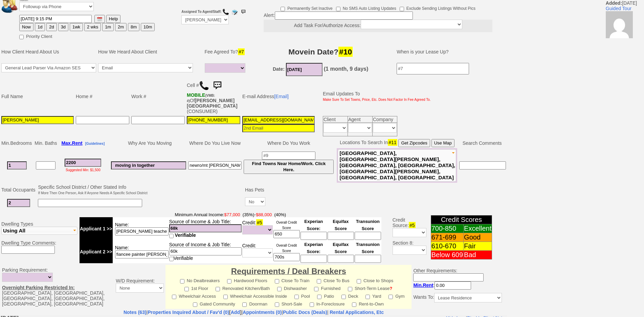
scroll to position [0, 0]
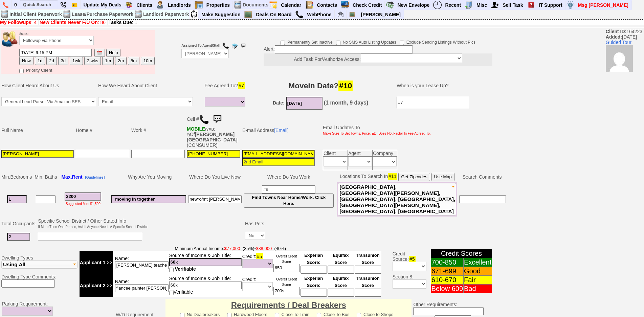
click at [197, 172] on td "Where Do You Live Now" at bounding box center [214, 177] width 55 height 10
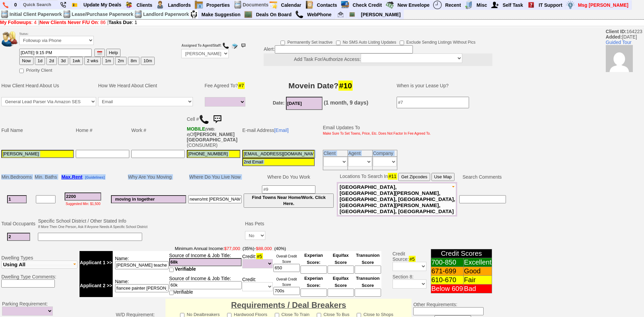
drag, startPoint x: 248, startPoint y: 174, endPoint x: 66, endPoint y: 165, distance: 181.8
click at [66, 165] on tbody "Status: Followup via Phone Followup via Email Followup When Section 8 Property …" at bounding box center [253, 268] width 507 height 478
click at [79, 161] on td at bounding box center [102, 160] width 55 height 22
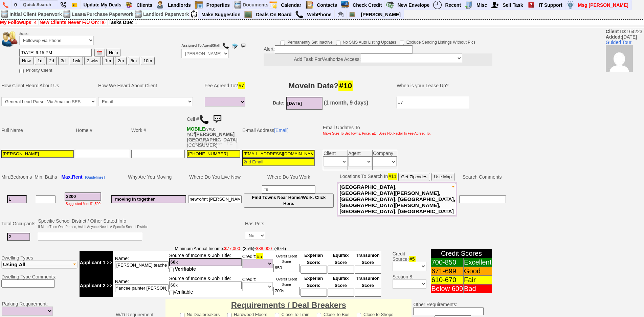
click at [130, 123] on td "Work #" at bounding box center [157, 130] width 55 height 37
drag, startPoint x: 152, startPoint y: 128, endPoint x: 3, endPoint y: 117, distance: 148.8
click at [3, 117] on tr "Full Name Home # Work # Cell # MOBILE (VMB: #) Of PULIDO,GUADALUP (CONSUMER) E-…" at bounding box center [215, 130] width 431 height 37
click at [21, 117] on td "Full Name" at bounding box center [37, 130] width 74 height 37
drag, startPoint x: 150, startPoint y: 126, endPoint x: 11, endPoint y: 115, distance: 139.8
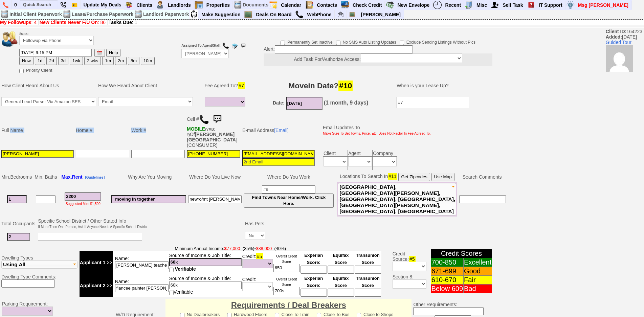
click at [11, 115] on tr "Full Name Home # Work # Cell # MOBILE (VMB: #) Of PULIDO,GUADALUP (CONSUMER) E-…" at bounding box center [215, 130] width 431 height 37
click at [22, 115] on td "Full Name" at bounding box center [37, 130] width 74 height 37
drag, startPoint x: 151, startPoint y: 125, endPoint x: 13, endPoint y: 117, distance: 138.2
click at [13, 117] on tr "Full Name Home # Work # Cell # MOBILE (VMB: #) Of PULIDO,GUADALUP (CONSUMER) E-…" at bounding box center [215, 130] width 431 height 37
click at [30, 114] on td "Full Name" at bounding box center [37, 130] width 74 height 37
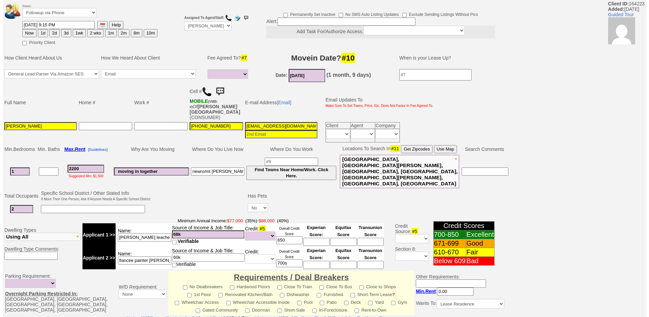
scroll to position [16, 0]
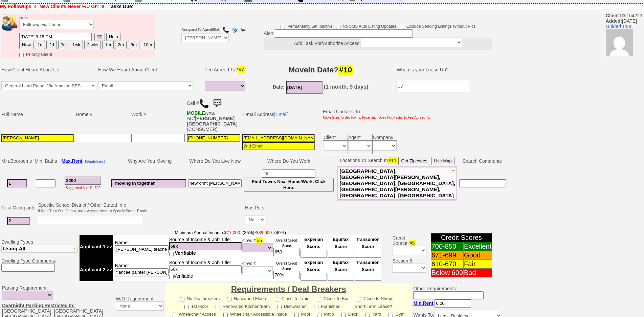
click at [160, 156] on td "Why Are You Moving" at bounding box center [148, 161] width 77 height 10
click at [208, 242] on input "68k" at bounding box center [205, 246] width 72 height 8
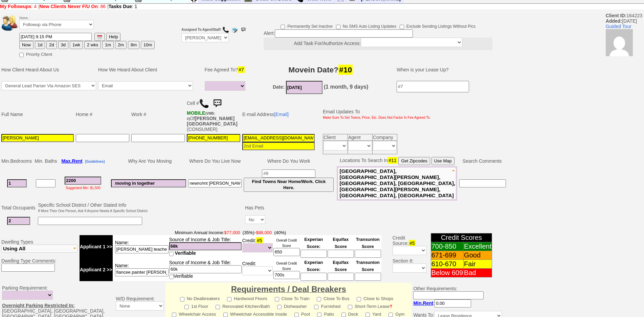
click at [209, 182] on td "newro/mt vernon" at bounding box center [214, 183] width 55 height 34
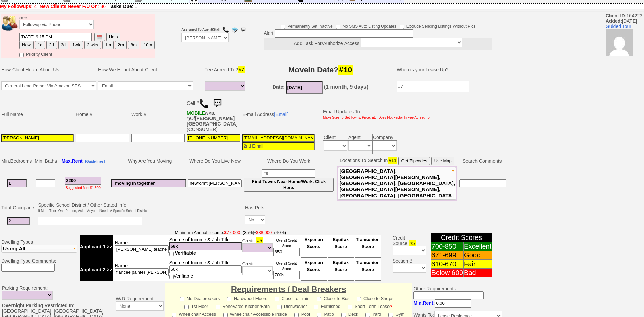
click at [251, 201] on td "Has Pets" at bounding box center [255, 207] width 22 height 13
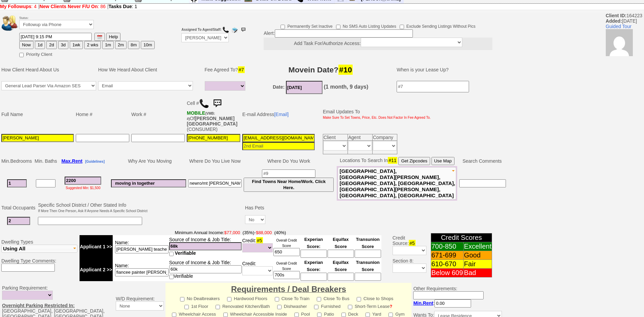
click at [279, 114] on td "E-mail Address [Email]" at bounding box center [278, 114] width 74 height 37
click at [281, 112] on link "[Email]" at bounding box center [281, 114] width 15 height 5
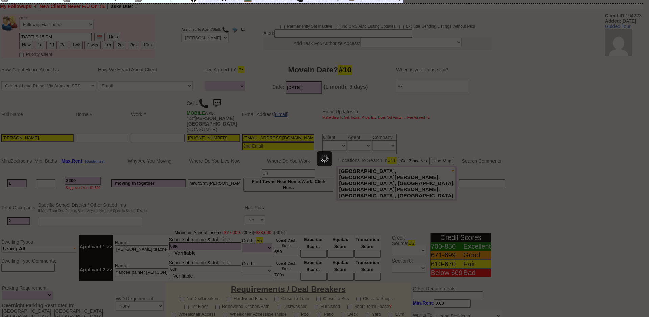
scroll to position [0, 0]
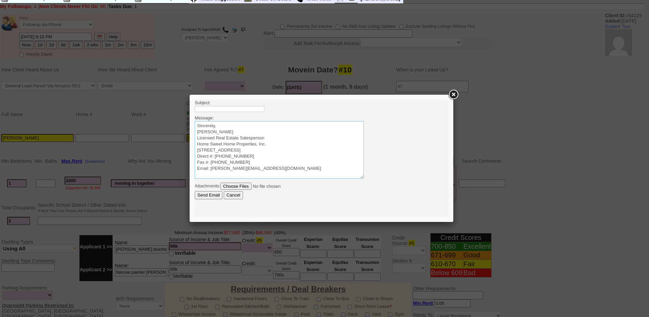
click at [271, 122] on textarea "Sincerely, Jorge Guerrero Licensed Real Estate Salesperson Home Sweet Home Prop…" at bounding box center [279, 149] width 169 height 57
click at [270, 122] on textarea "Sincerely, Jorge Guerrero Licensed Real Estate Salesperson Home Sweet Home Prop…" at bounding box center [279, 149] width 169 height 57
paste textarea "Good Afternoon Diana Vanessa, It was a pleasure speaking with you! I am excited…"
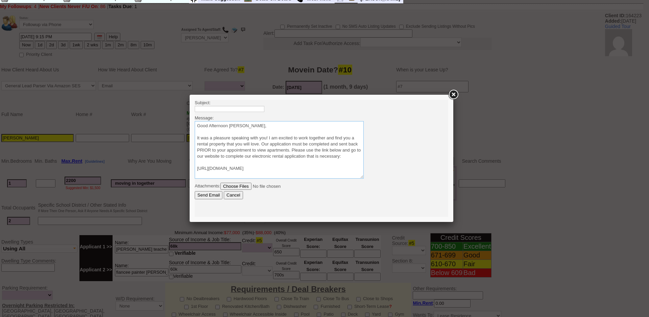
scroll to position [35, 0]
type textarea "Good Afternoon Diana Vanessa, It was a pleasure speaking with you! I am excited…"
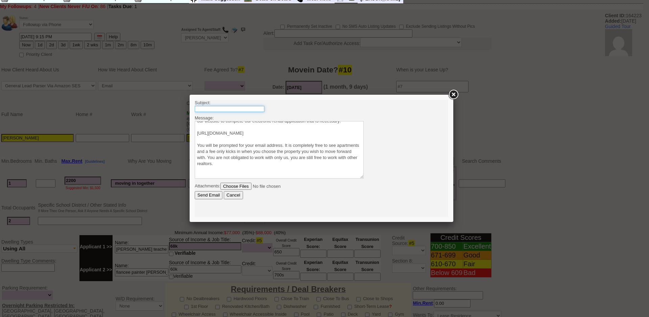
click at [248, 110] on input "text" at bounding box center [230, 109] width 70 height 6
type input "Viewing Rentals with Us"
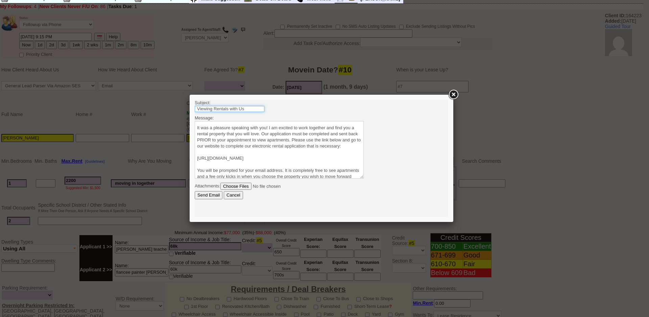
scroll to position [0, 0]
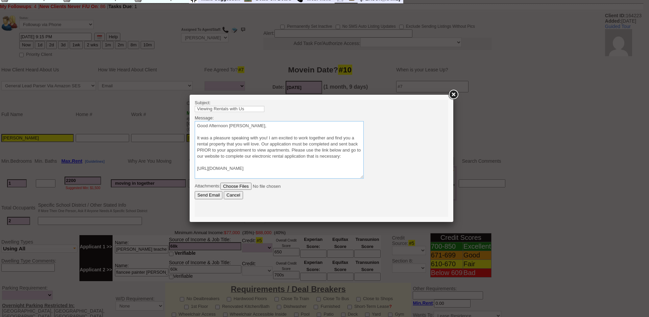
drag, startPoint x: 230, startPoint y: 126, endPoint x: 304, endPoint y: 129, distance: 74.4
click at [304, 129] on textarea "Sincerely, Jorge Guerrero Licensed Real Estate Salesperson Home Sweet Home Prop…" at bounding box center [279, 149] width 169 height 57
type textarea "Good Afternoon Diana It was a pleasure speaking with you! I am excited to work …"
click at [212, 194] on input "Send Email" at bounding box center [209, 195] width 28 height 8
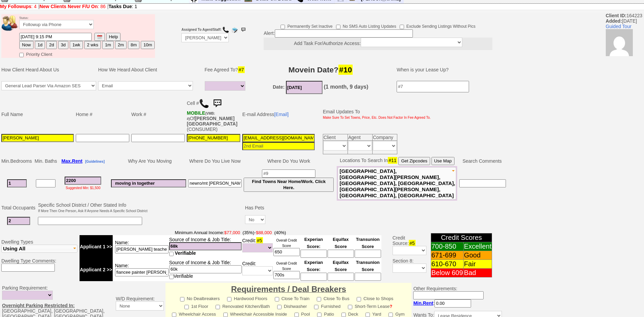
click at [223, 98] on img at bounding box center [217, 104] width 14 height 14
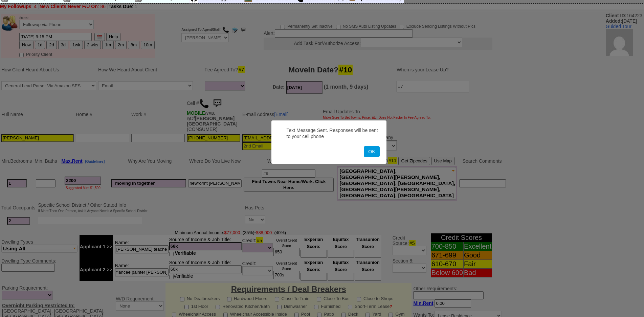
click at [364, 146] on button "OK" at bounding box center [372, 151] width 16 height 11
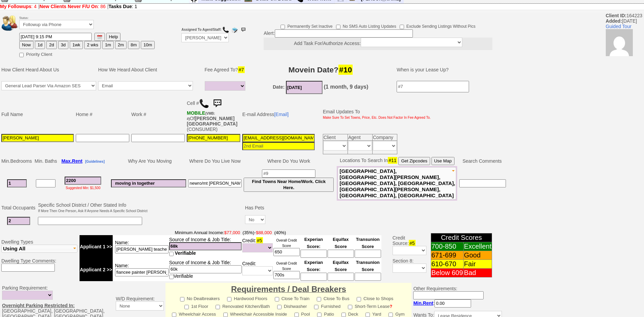
click at [216, 102] on img at bounding box center [217, 104] width 14 height 14
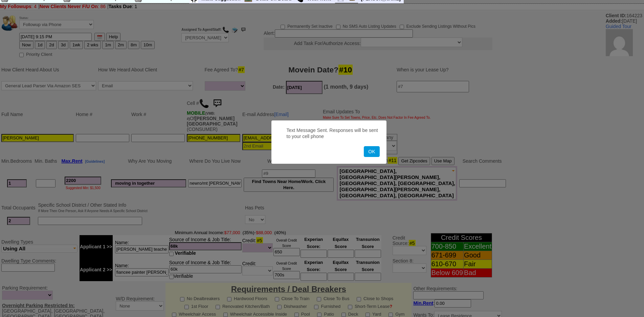
click at [364, 146] on button "OK" at bounding box center [372, 151] width 16 height 11
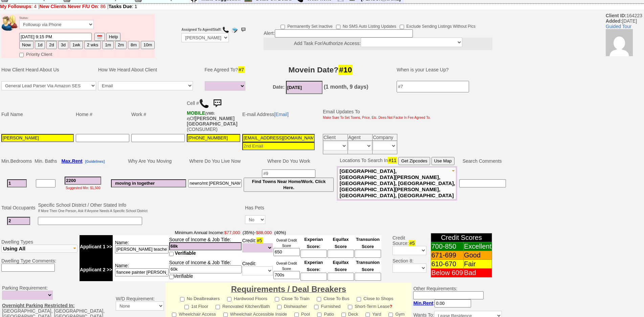
click at [37, 43] on button "1d" at bounding box center [40, 45] width 10 height 8
type input "09/23/2025 03:48 PM"
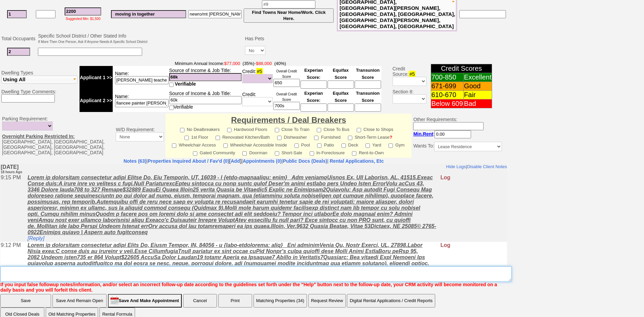
click at [300, 266] on textarea "Insert New Note Here" at bounding box center [255, 274] width 511 height 16
type textarea "f"
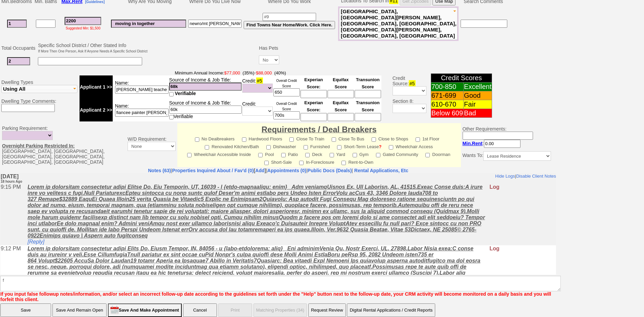
click input "Save" at bounding box center [25, 310] width 51 height 14
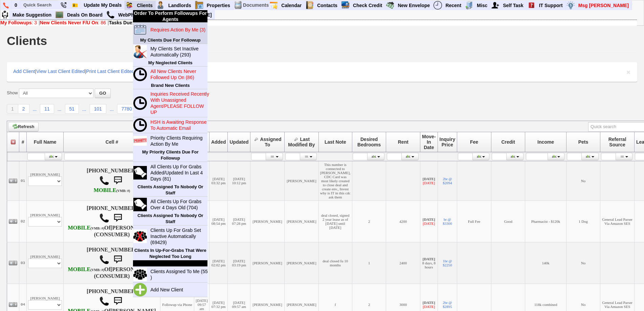
click at [163, 32] on blink "Requires Action By Me (3)" at bounding box center [177, 29] width 55 height 5
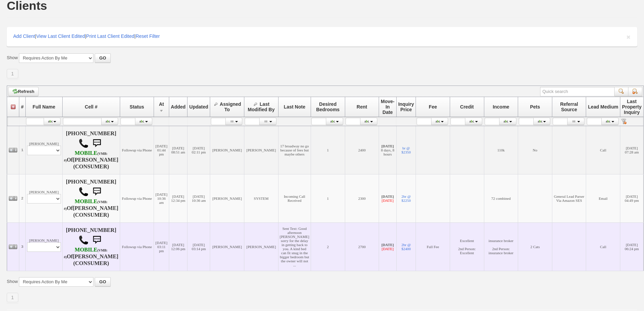
scroll to position [85, 0]
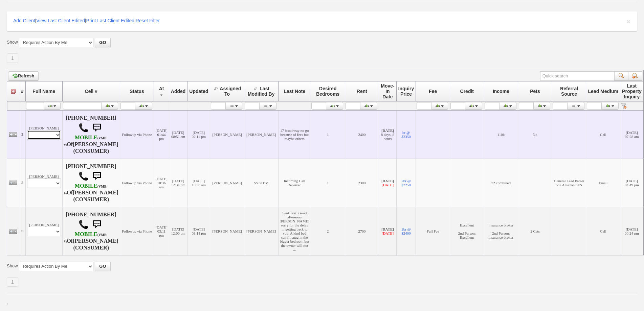
click at [50, 130] on select "Profile Edit Print Email Externally (Will Not Be Tracked In CRM) Closed Deals" at bounding box center [44, 134] width 34 height 9
select select "ChangeURL,/crm/custom/edit_client_form.php?redirect=%2Fcrm%2Fclients.php&id=167…"
click at [27, 130] on select "Profile Edit Print Email Externally (Will Not Be Tracked In CRM) Closed Deals" at bounding box center [44, 134] width 34 height 9
select select
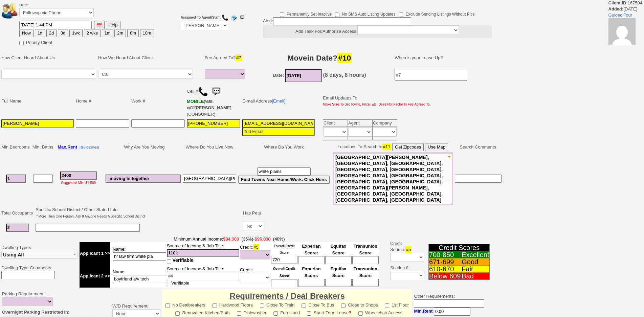
select select
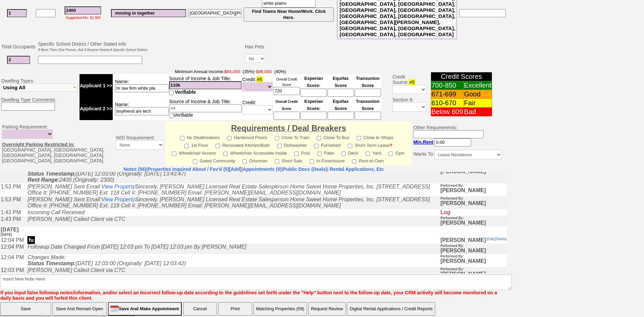
scroll to position [270, 0]
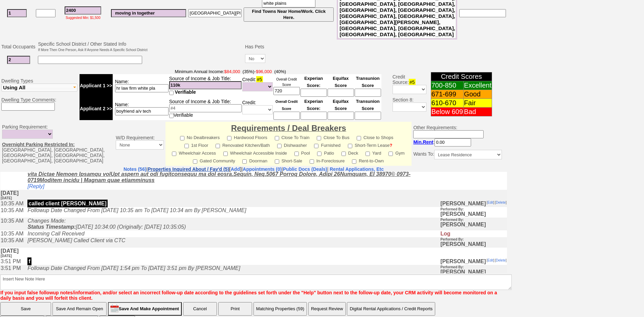
click at [188, 166] on link "Properties Inquired About / Fav'd (5)" at bounding box center [188, 168] width 82 height 5
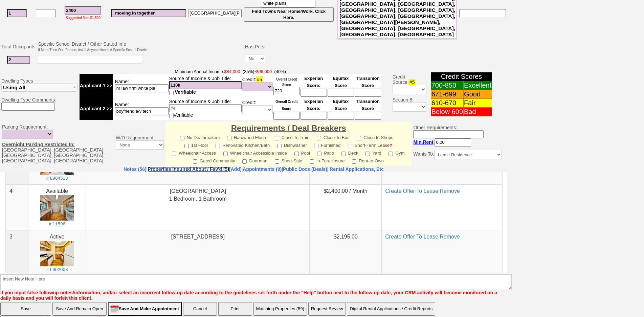
scroll to position [30, 0]
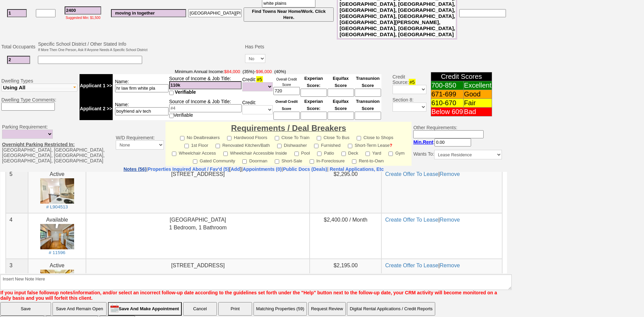
click at [123, 166] on link "Notes (56)" at bounding box center [134, 168] width 23 height 5
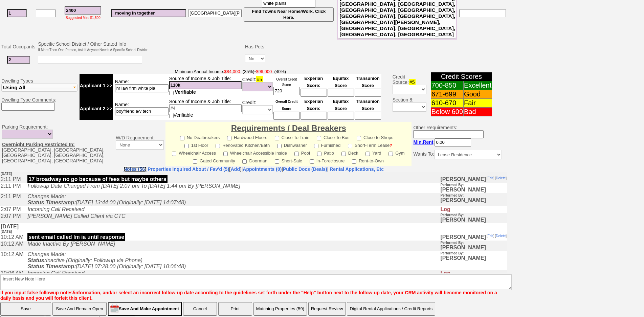
scroll to position [0, 0]
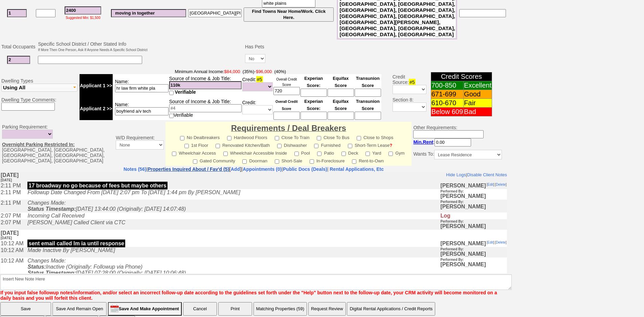
click at [182, 166] on link "Properties Inquired About / Fav'd (5)" at bounding box center [188, 168] width 82 height 5
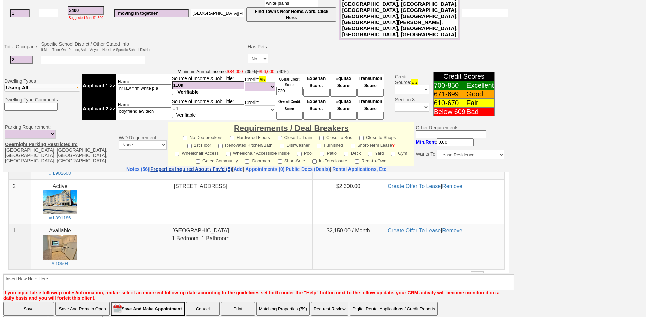
scroll to position [165, 0]
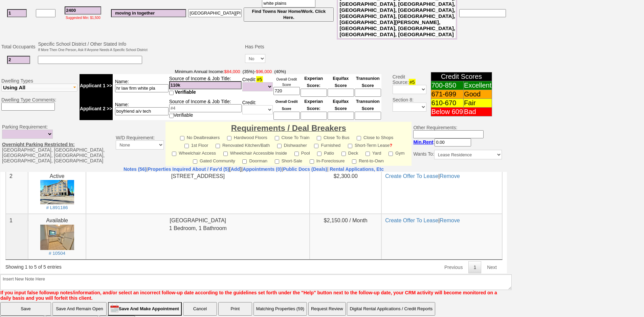
click at [277, 302] on button "Matching Properties (59)" at bounding box center [279, 309] width 53 height 14
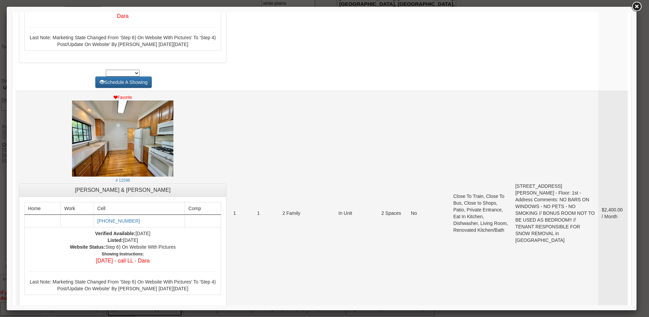
scroll to position [744, 0]
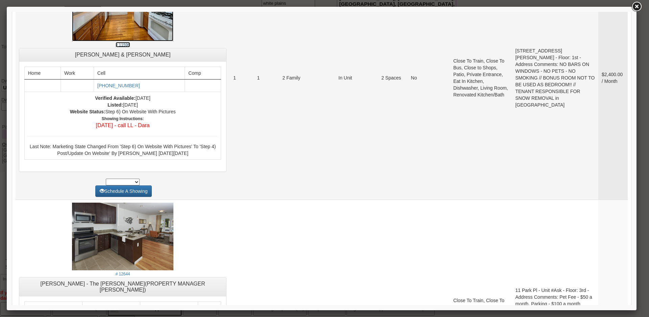
click at [146, 28] on img at bounding box center [122, 3] width 101 height 76
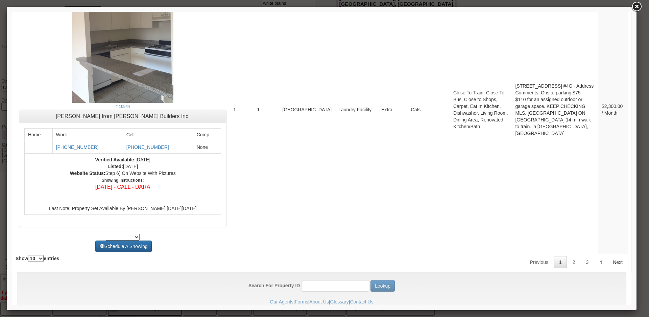
scroll to position [2525, 0]
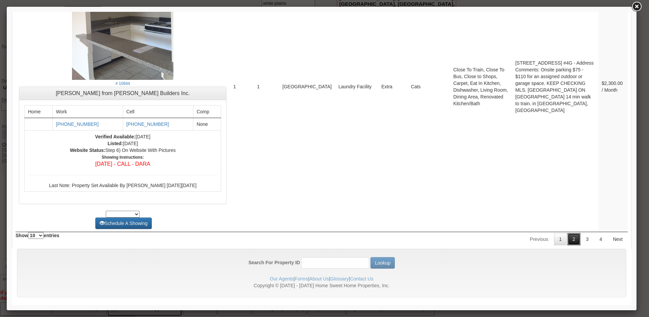
click at [570, 234] on link "2" at bounding box center [574, 239] width 13 height 12
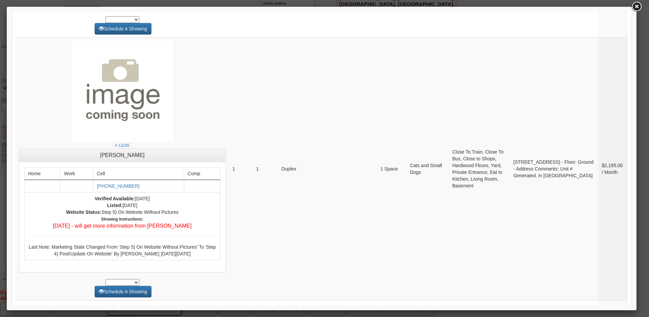
scroll to position [2648, 0]
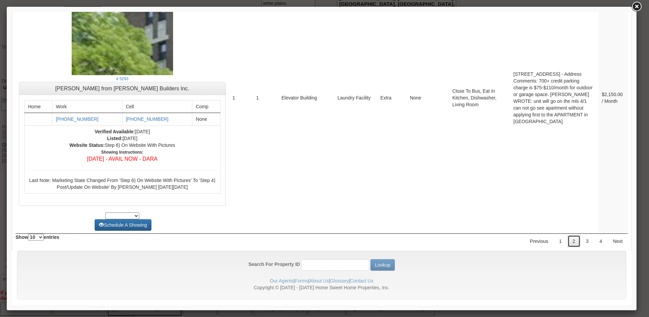
click at [574, 235] on link "2" at bounding box center [574, 241] width 13 height 12
click at [581, 235] on link "3" at bounding box center [587, 241] width 13 height 12
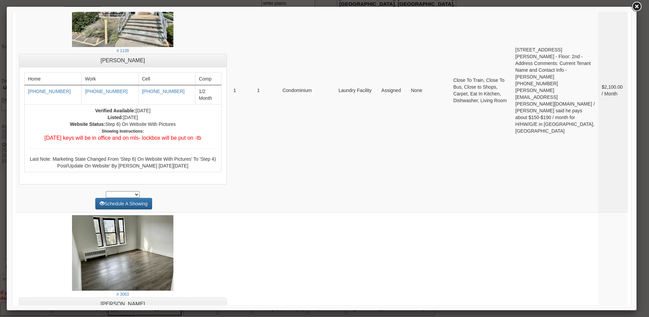
scroll to position [191, 0]
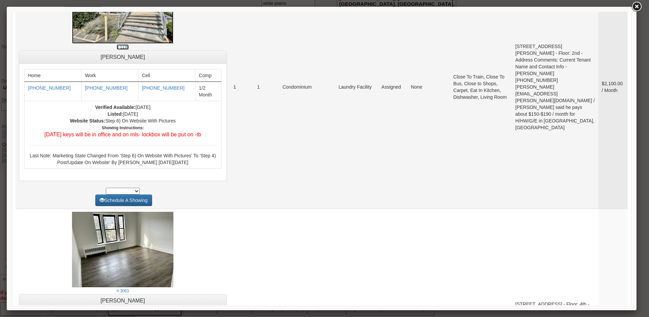
click at [102, 36] on img at bounding box center [122, 6] width 101 height 76
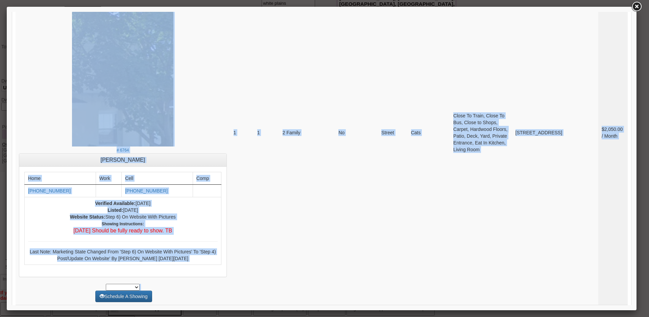
scroll to position [942, 0]
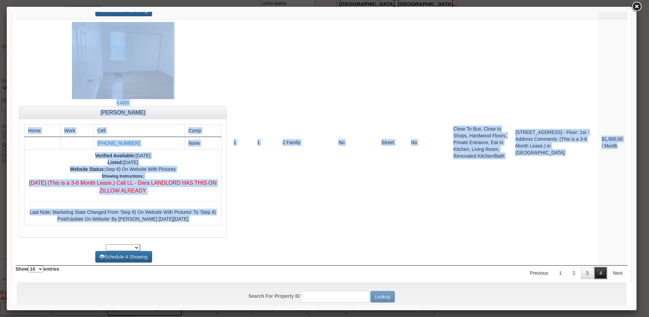
click at [595, 267] on link "4" at bounding box center [601, 273] width 13 height 12
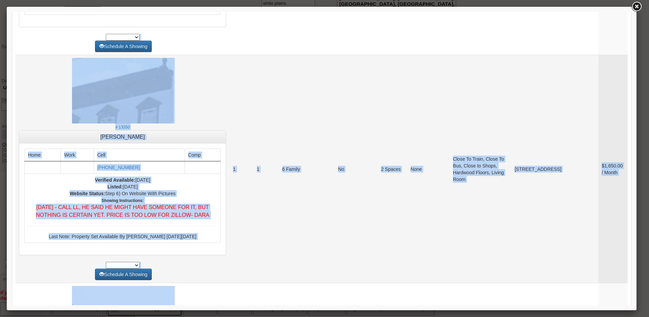
click at [419, 202] on td "None" at bounding box center [429, 169] width 42 height 228
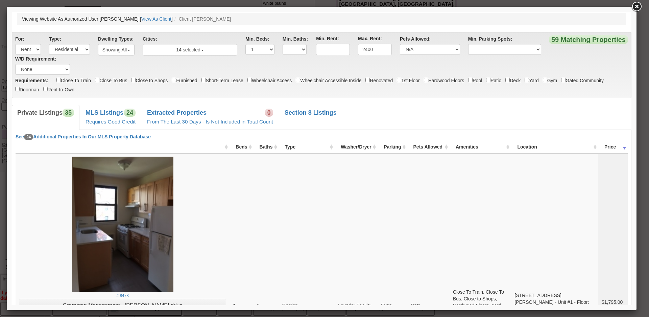
scroll to position [0, 0]
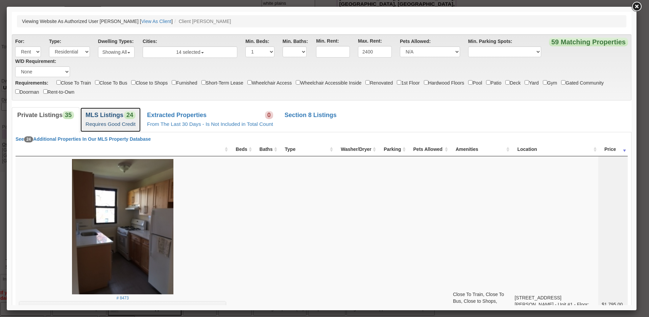
click at [108, 121] on small "Requires Good Credit" at bounding box center [111, 124] width 50 height 6
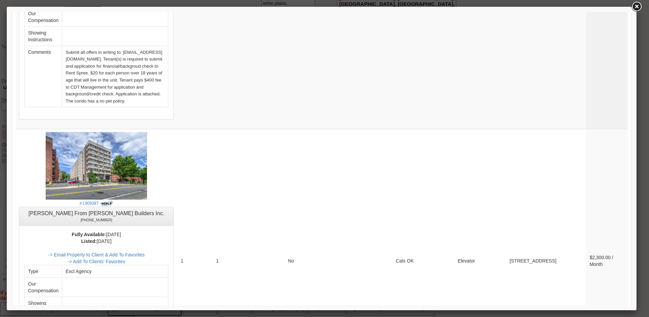
scroll to position [1353, 0]
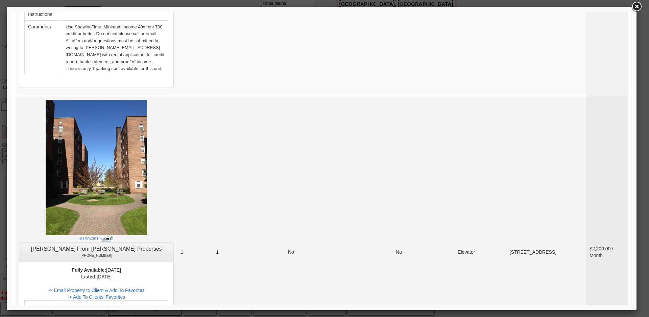
scroll to position [2569, 0]
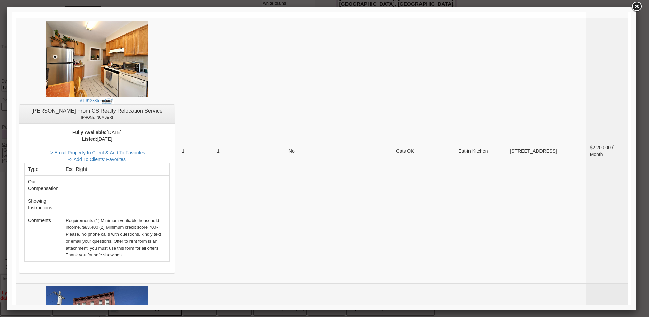
scroll to position [507, 0]
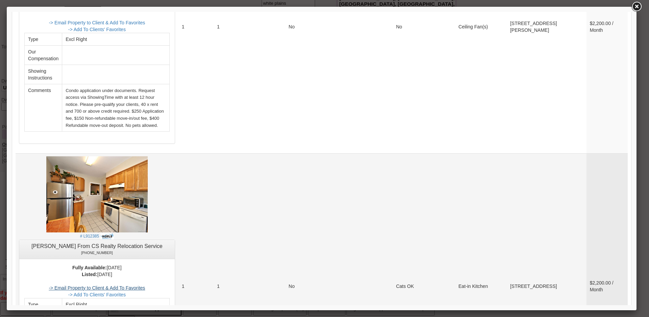
click at [145, 285] on link "-> Email Property to Client & Add To Favorites" at bounding box center [97, 287] width 96 height 5
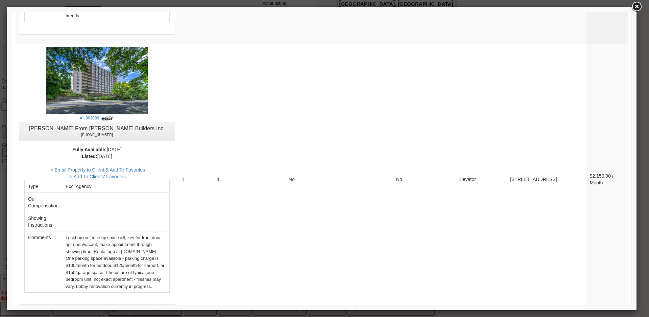
scroll to position [1895, 0]
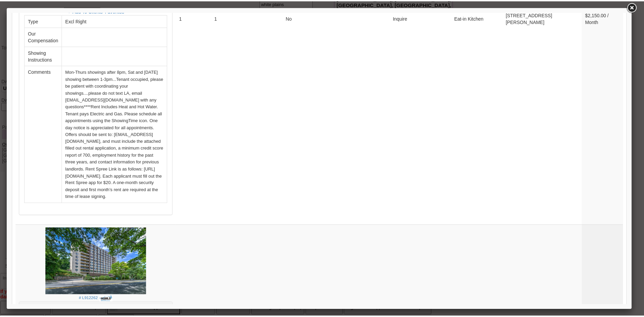
scroll to position [237, 0]
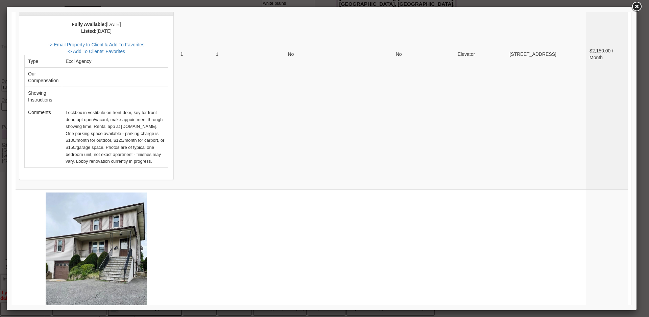
click at [638, 9] on link at bounding box center [637, 7] width 12 height 12
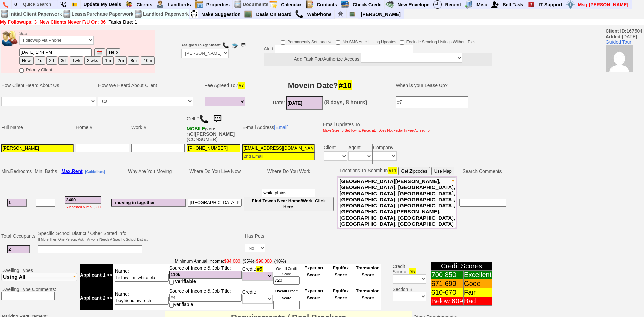
scroll to position [0, 0]
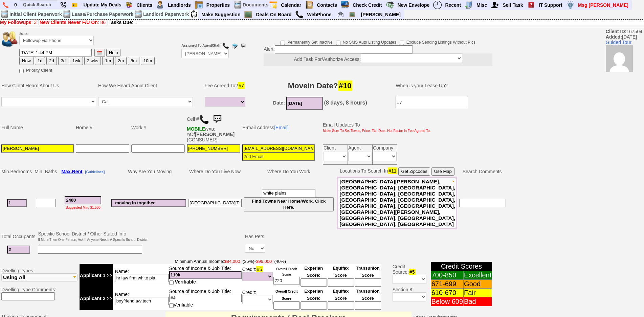
click at [37, 59] on button "1d" at bounding box center [40, 61] width 10 height 8
type input "09/23/2025 03:54 PM"
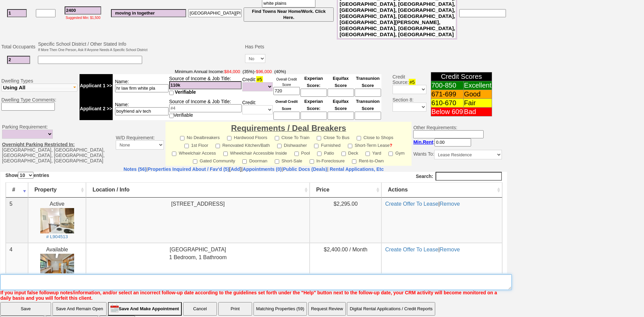
click at [311, 274] on textarea "Insert New Note Here" at bounding box center [255, 282] width 511 height 16
type textarea "fu on matches sent"
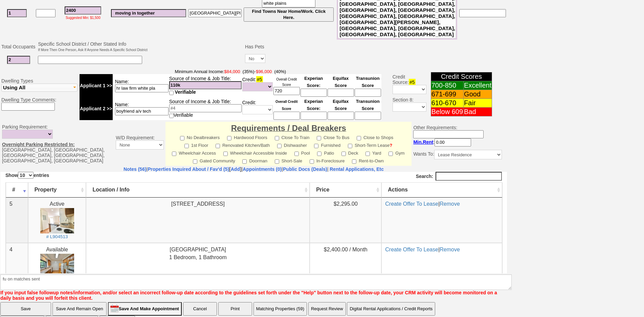
scroll to position [162, 0]
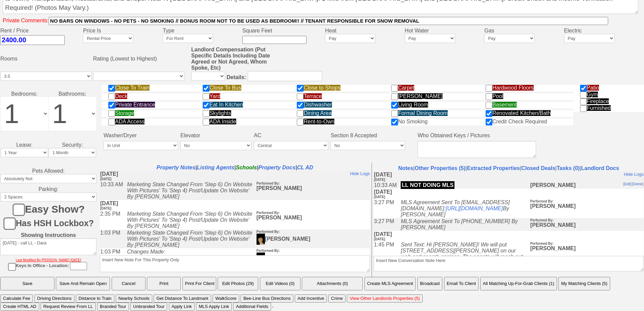
click at [473, 285] on button "Email To Client" at bounding box center [461, 284] width 34 height 14
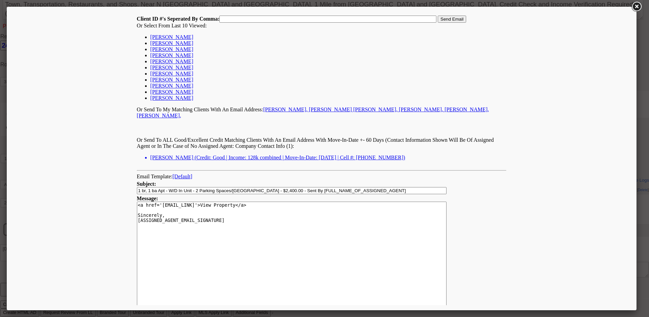
drag, startPoint x: 649, startPoint y: 101, endPoint x: 600, endPoint y: 264, distance: 170.7
click at [173, 38] on link "[PERSON_NAME]" at bounding box center [172, 37] width 43 height 6
type input "167504,"
click at [440, 18] on input "Send Email" at bounding box center [452, 19] width 28 height 7
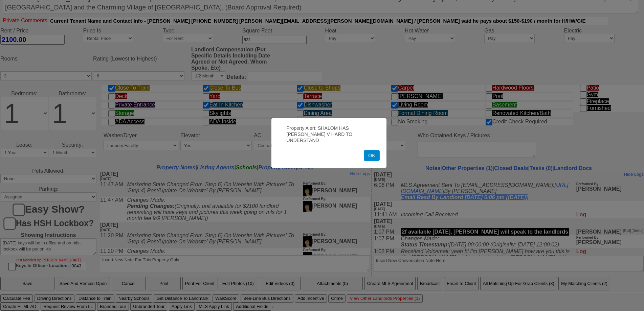
click at [379, 152] on button "OK" at bounding box center [372, 155] width 16 height 11
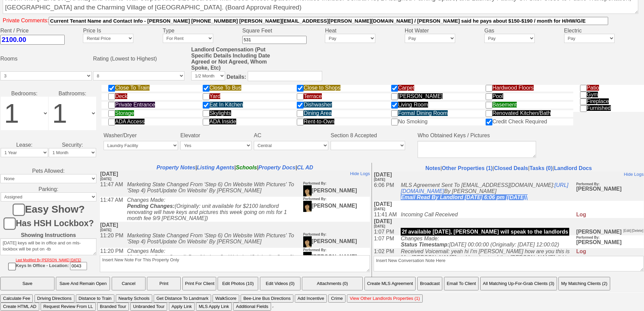
click at [470, 286] on button "Email To Client" at bounding box center [461, 284] width 34 height 14
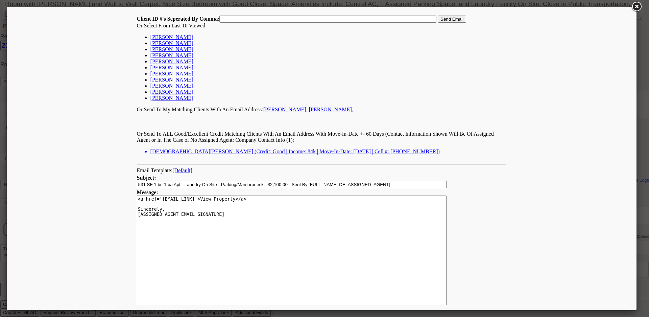
click at [165, 36] on link "[PERSON_NAME]" at bounding box center [172, 37] width 43 height 6
type input "167504,"
click at [443, 16] on input "Send Email" at bounding box center [452, 19] width 28 height 7
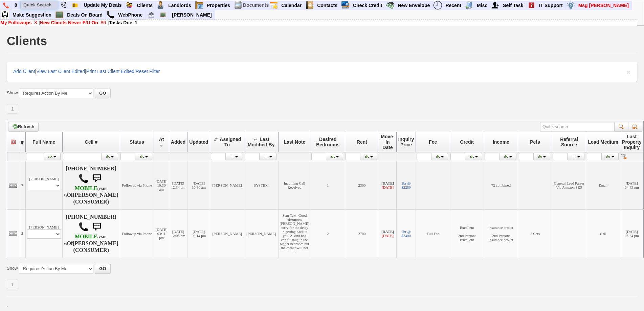
click at [45, 5] on input "text" at bounding box center [39, 5] width 37 height 8
paste input "646) 897-4048"
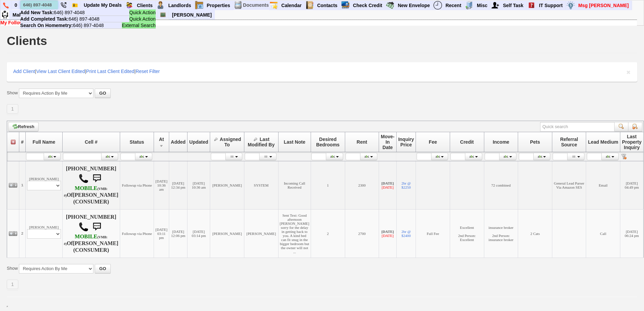
click at [39, 9] on input "646) 897-4048" at bounding box center [39, 5] width 37 height 8
paste input "718) 439-4886"
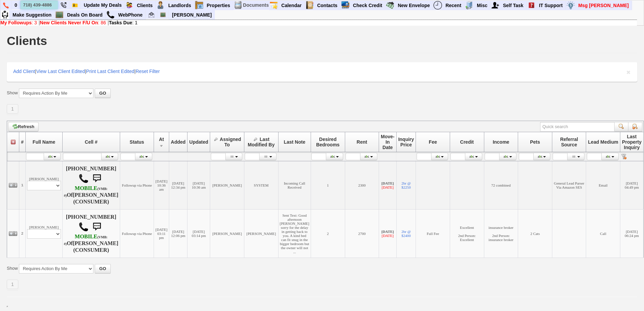
click at [51, 5] on input "718) 439-4886" at bounding box center [39, 5] width 37 height 8
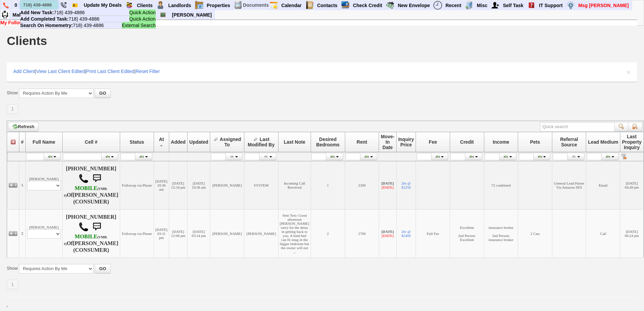
click at [39, 2] on input "718) 439-4886" at bounding box center [39, 5] width 37 height 8
paste input "917) 438-8562"
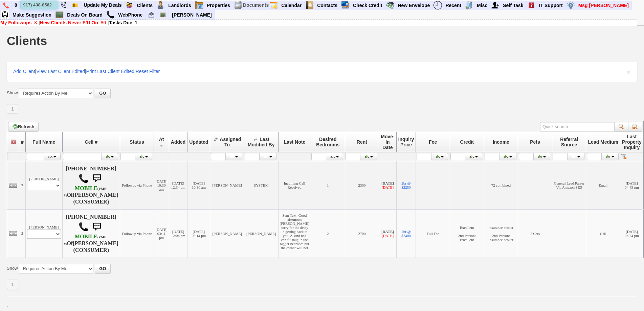
click at [51, 5] on input "917) 438-8562" at bounding box center [39, 5] width 37 height 8
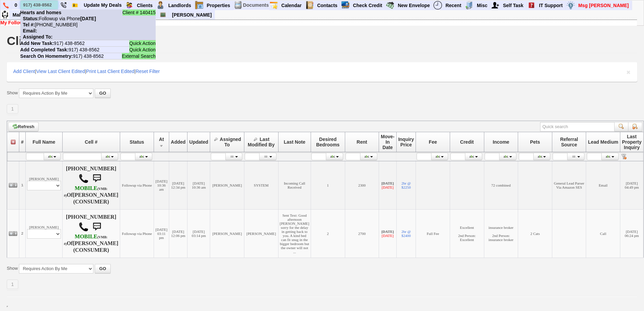
type input "917) 438-8562"
click at [59, 15] on b "Hearts and homes" at bounding box center [40, 12] width 41 height 5
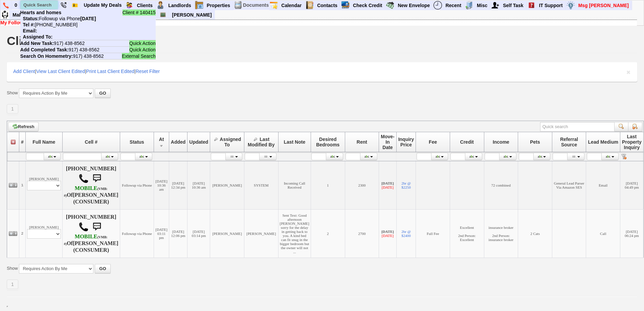
click at [51, 6] on input "text" at bounding box center [39, 5] width 37 height 8
paste input "646) 897-4048"
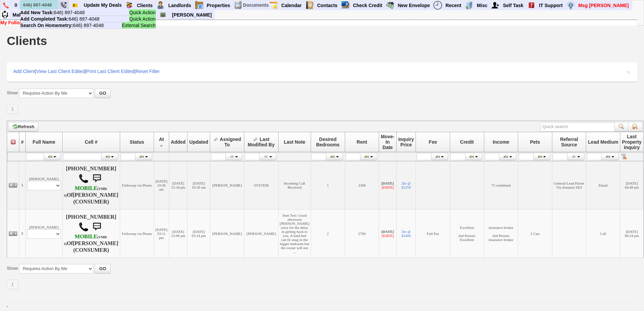
type input "646) 897-4048"
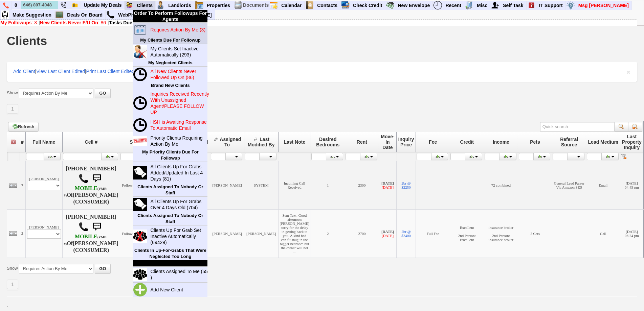
click at [154, 27] on blink "Requires Action By Me (3)" at bounding box center [177, 29] width 55 height 5
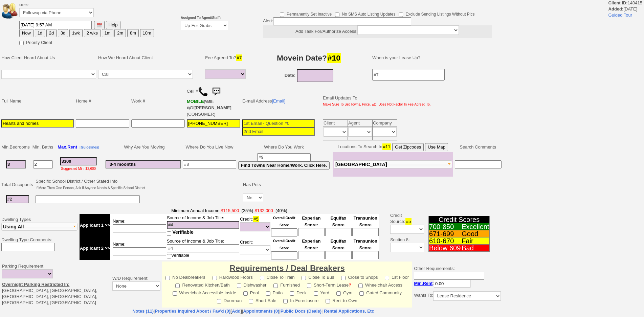
select select
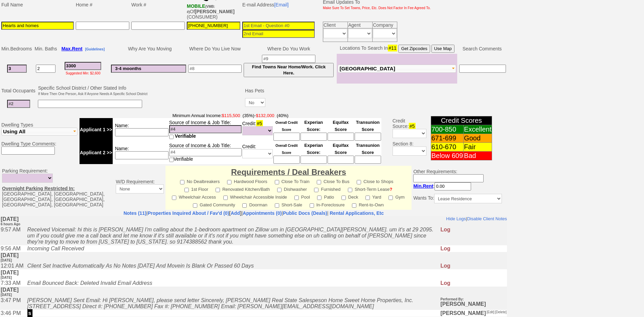
scroll to position [48, 0]
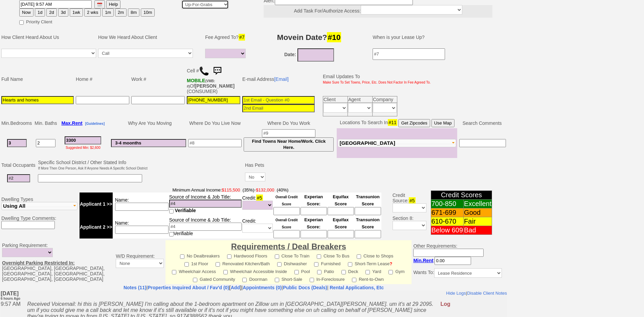
click at [207, 8] on select "Up-For-Grabs ***** STAFF ***** [PERSON_NAME] [PHONE_NUMBER] [PERSON_NAME] [PHON…" at bounding box center [204, 4] width 47 height 9
select select "148"
click at [181, 0] on select "Up-For-Grabs ***** STAFF ***** [PERSON_NAME] [PHONE_NUMBER] [PERSON_NAME] [PHON…" at bounding box center [204, 4] width 47 height 9
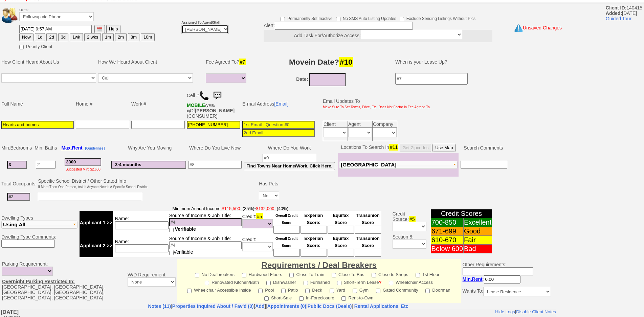
scroll to position [0, 0]
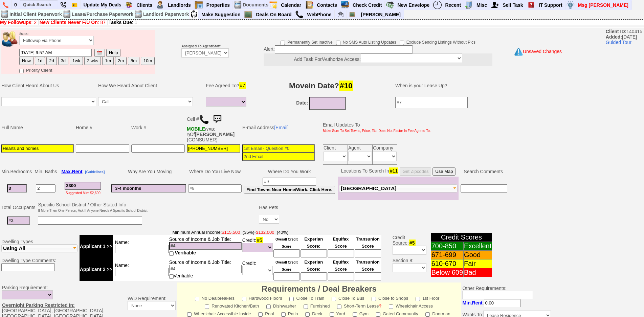
click at [39, 57] on button "1d" at bounding box center [40, 61] width 10 height 8
type input "[DATE] 04:02 PM"
drag, startPoint x: 52, startPoint y: 150, endPoint x: 2, endPoint y: 130, distance: 54.1
click at [2, 130] on tbody "Full Name Home # Work # Cell # MOBILE (VMB: #) Of [PERSON_NAME] (CONSUMER) E-ma…" at bounding box center [215, 139] width 431 height 54
type input "a"
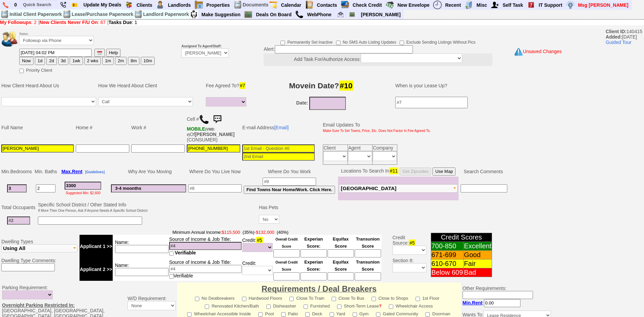
type input "Amy Robertson"
click at [41, 59] on button "1d" at bounding box center [40, 61] width 10 height 8
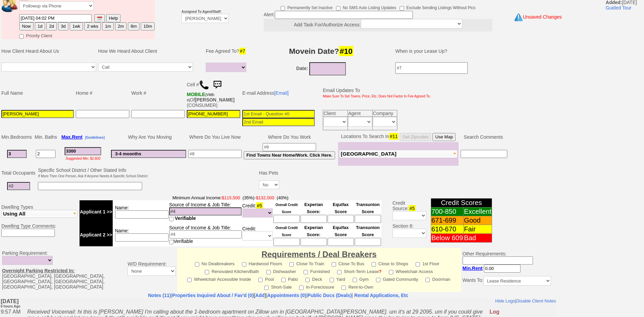
scroll to position [176, 0]
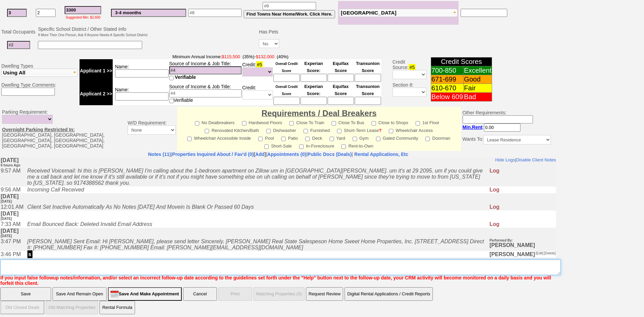
click at [328, 263] on textarea "Insert New Note Here" at bounding box center [280, 267] width 560 height 16
type textarea "fu moving from cali"
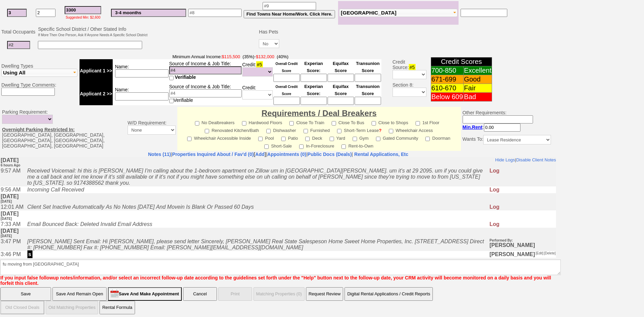
click input "Save" at bounding box center [25, 294] width 51 height 14
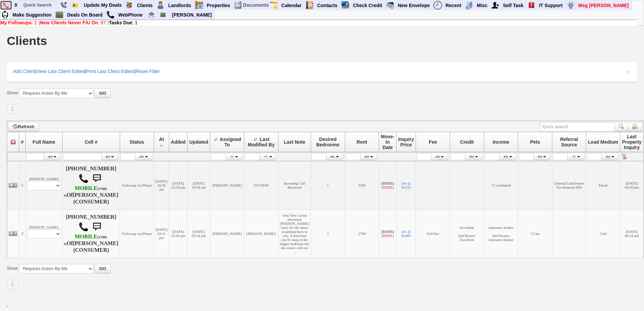
click at [6, 4] on img at bounding box center [6, 5] width 6 height 6
